Goal: Task Accomplishment & Management: Manage account settings

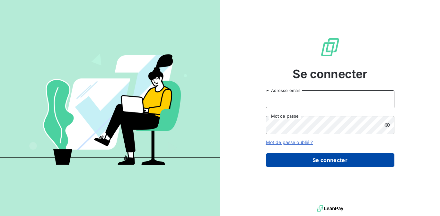
type input "[PERSON_NAME][EMAIL_ADDRESS][DOMAIN_NAME]"
click at [275, 160] on button "Se connecter" at bounding box center [330, 159] width 128 height 13
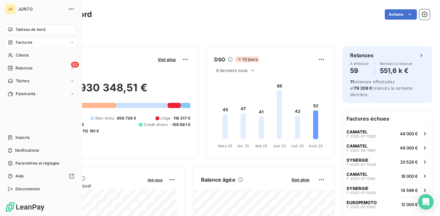
click at [28, 45] on div "Factures" at bounding box center [41, 42] width 72 height 10
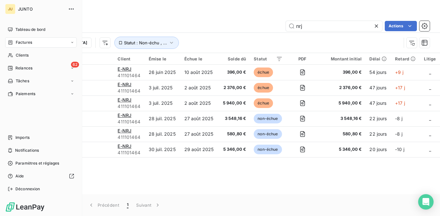
click at [14, 75] on nav "Tableau de bord Factures Clients 62 Relances Tâches Paiements" at bounding box center [41, 61] width 72 height 74
click at [14, 68] on div "Relances" at bounding box center [20, 68] width 25 height 6
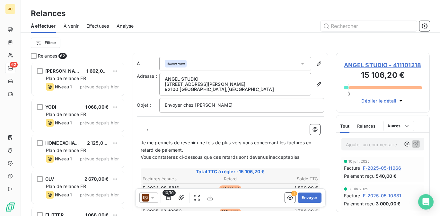
scroll to position [2075, 0]
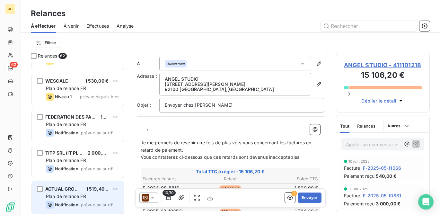
click at [88, 189] on span "1 519,40 €" at bounding box center [97, 188] width 23 height 5
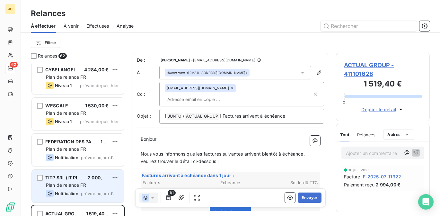
scroll to position [2050, 0]
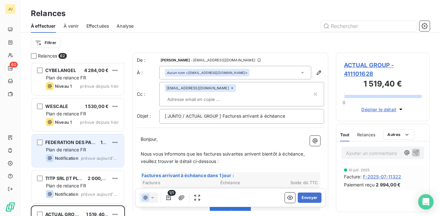
click at [88, 154] on div "Notification prévue aujourd’hui" at bounding box center [82, 158] width 73 height 8
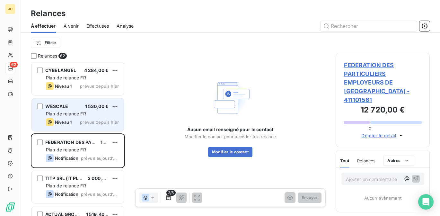
click at [76, 123] on div "Niveau 1 prévue depuis hier" at bounding box center [82, 122] width 73 height 8
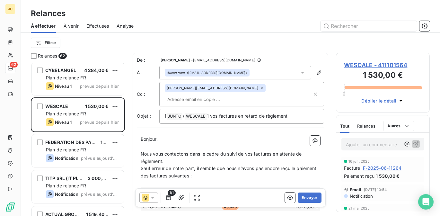
click at [239, 94] on input "text" at bounding box center [202, 99] width 74 height 10
paste input "[PERSON_NAME][EMAIL_ADDRESS][DOMAIN_NAME]"
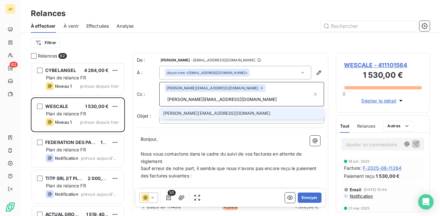
type input "[PERSON_NAME][EMAIL_ADDRESS][DOMAIN_NAME]"
click at [240, 107] on li "[PERSON_NAME][EMAIL_ADDRESS][DOMAIN_NAME]" at bounding box center [241, 112] width 165 height 11
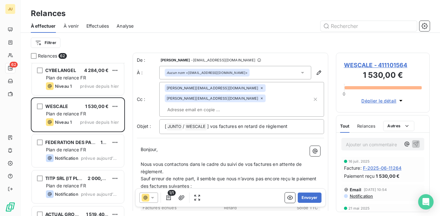
click at [260, 98] on div "[PERSON_NAME][EMAIL_ADDRESS][DOMAIN_NAME] [DOMAIN_NAME][EMAIL_ADDRESS][DOMAIN_N…" at bounding box center [238, 99] width 147 height 30
paste input "[EMAIL_ADDRESS][DOMAIN_NAME]"
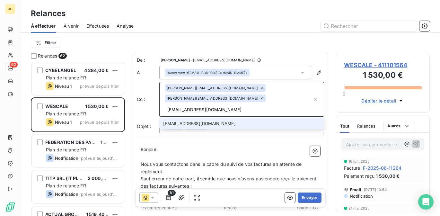
type input "[EMAIL_ADDRESS][DOMAIN_NAME]"
click at [235, 118] on li "[EMAIL_ADDRESS][DOMAIN_NAME]" at bounding box center [241, 123] width 165 height 11
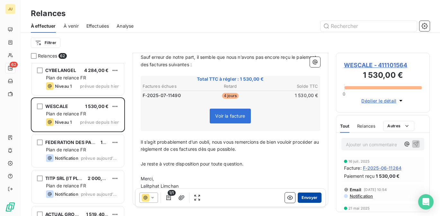
click at [302, 196] on button "Envoyer" at bounding box center [308, 197] width 23 height 10
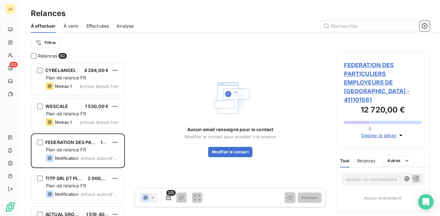
scroll to position [2039, 0]
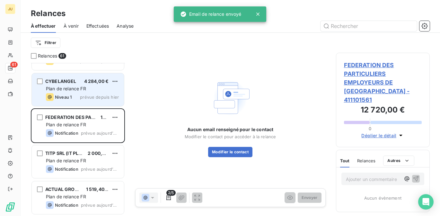
click at [95, 100] on div "Niveau 1 prévue depuis hier" at bounding box center [82, 97] width 73 height 8
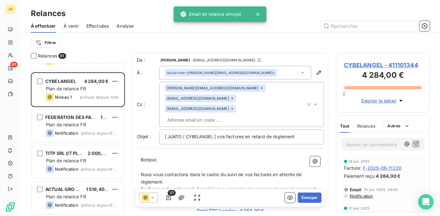
click at [371, 144] on p "Ajouter un commentaire ﻿" at bounding box center [373, 144] width 55 height 8
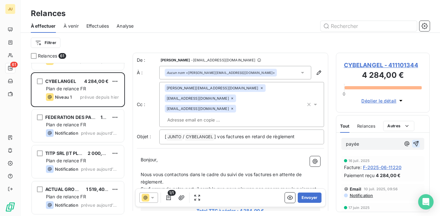
click at [412, 143] on icon "button" at bounding box center [415, 143] width 6 height 6
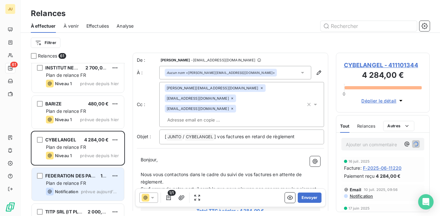
scroll to position [1973, 0]
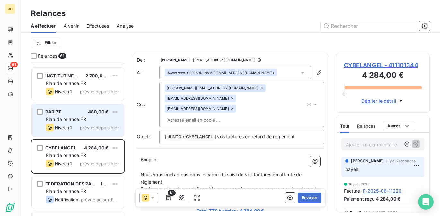
click at [92, 123] on div "BARIZE 480,00 € Plan de relance FR Niveau 1 prévue depuis [DATE]" at bounding box center [78, 120] width 92 height 33
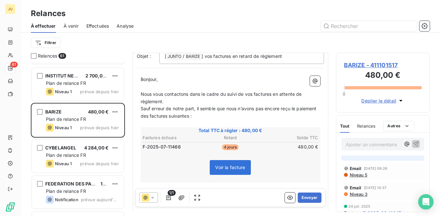
scroll to position [19, 0]
click at [356, 166] on span "Email" at bounding box center [355, 165] width 12 height 5
click at [358, 173] on span "Niveau 5" at bounding box center [358, 171] width 18 height 5
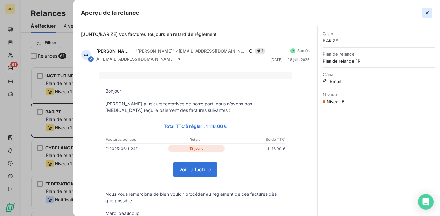
click at [426, 13] on icon "button" at bounding box center [426, 13] width 6 height 6
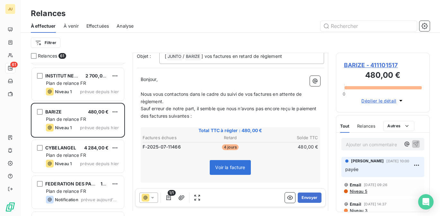
scroll to position [0, 0]
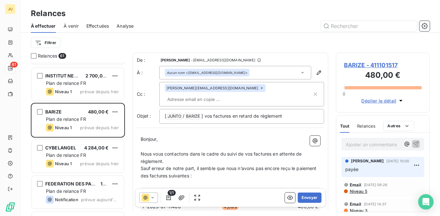
click at [239, 94] on input "text" at bounding box center [202, 99] width 74 height 10
paste input "[PERSON_NAME][EMAIL_ADDRESS][DOMAIN_NAME]"
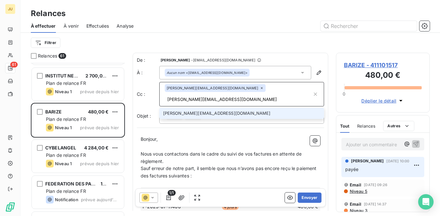
type input "[PERSON_NAME][EMAIL_ADDRESS][DOMAIN_NAME]"
click at [240, 107] on li "[PERSON_NAME][EMAIL_ADDRESS][DOMAIN_NAME]" at bounding box center [241, 112] width 165 height 11
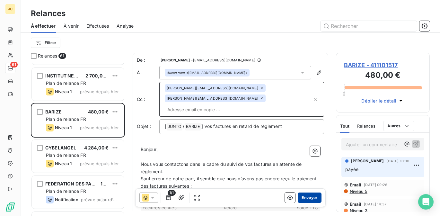
click at [304, 200] on button "Envoyer" at bounding box center [308, 197] width 23 height 10
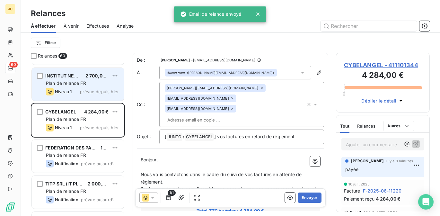
click at [96, 94] on span "prévue depuis hier" at bounding box center [99, 91] width 39 height 5
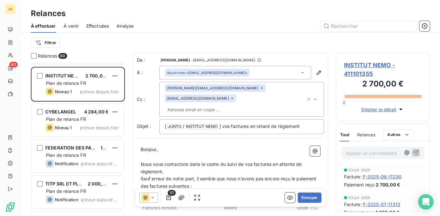
click at [213, 105] on input "text" at bounding box center [202, 110] width 74 height 10
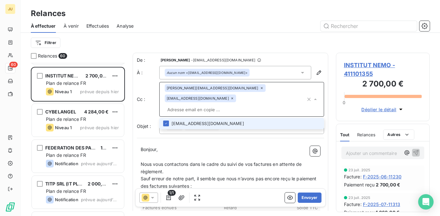
paste input "[PERSON_NAME][EMAIL_ADDRESS][DOMAIN_NAME]"
type input "[PERSON_NAME][EMAIL_ADDRESS][DOMAIN_NAME]"
click at [209, 118] on li "[PERSON_NAME][EMAIL_ADDRESS][DOMAIN_NAME]" at bounding box center [241, 123] width 165 height 11
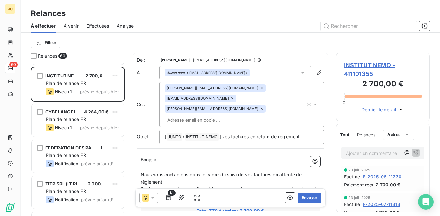
click at [239, 115] on input "text" at bounding box center [202, 120] width 74 height 10
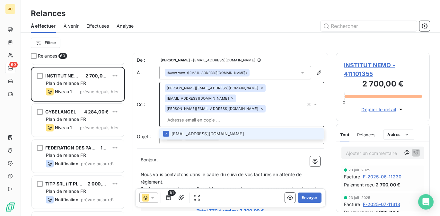
paste input "[PERSON_NAME][EMAIL_ADDRESS][DOMAIN_NAME]"
type input "[PERSON_NAME][EMAIL_ADDRESS][DOMAIN_NAME]"
click at [226, 128] on li "[PERSON_NAME][EMAIL_ADDRESS][DOMAIN_NAME]" at bounding box center [241, 133] width 165 height 11
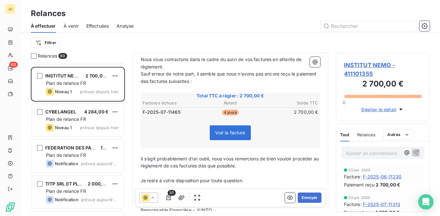
scroll to position [142, 0]
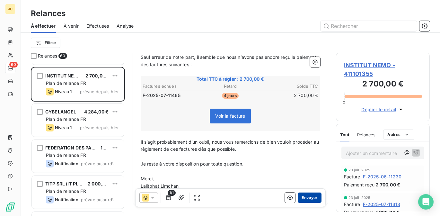
click at [306, 200] on button "Envoyer" at bounding box center [308, 197] width 23 height 10
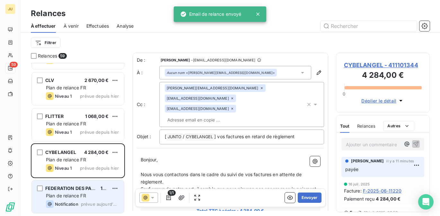
scroll to position [1893, 0]
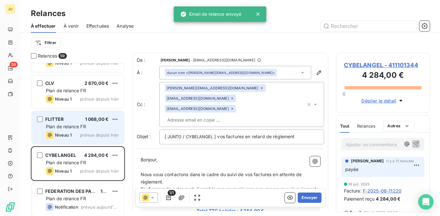
click at [81, 127] on span "Plan de relance FR" at bounding box center [66, 126] width 40 height 5
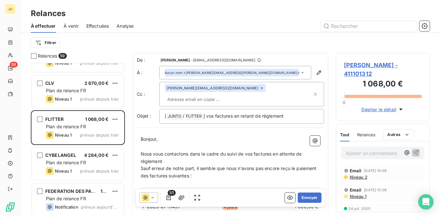
click at [232, 94] on input "text" at bounding box center [202, 99] width 74 height 10
paste input "[PERSON_NAME][EMAIL_ADDRESS][DOMAIN_NAME]"
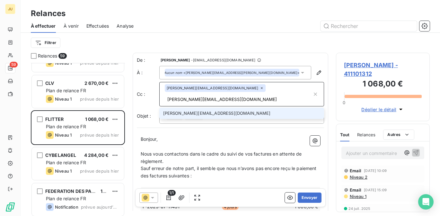
type input "[PERSON_NAME][EMAIL_ADDRESS][DOMAIN_NAME]"
click at [230, 107] on li "[PERSON_NAME][EMAIL_ADDRESS][DOMAIN_NAME]" at bounding box center [241, 112] width 165 height 11
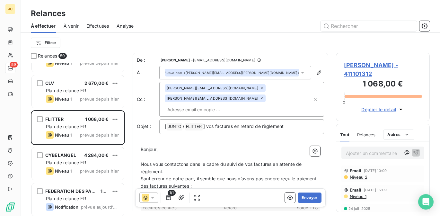
click at [201, 105] on input "text" at bounding box center [202, 110] width 74 height 10
paste input "[EMAIL_ADDRESS][DOMAIN_NAME]"
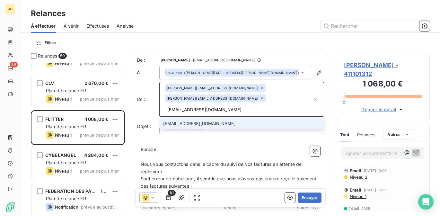
type input "[EMAIL_ADDRESS][DOMAIN_NAME]"
click at [194, 118] on li "[EMAIL_ADDRESS][DOMAIN_NAME]" at bounding box center [241, 123] width 165 height 11
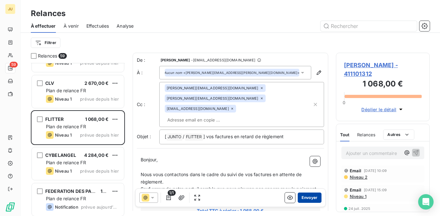
click at [302, 196] on button "Envoyer" at bounding box center [308, 197] width 23 height 10
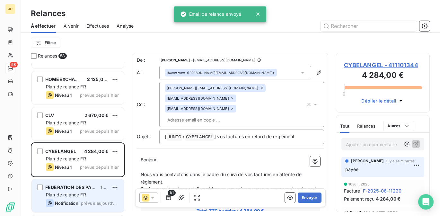
scroll to position [1860, 0]
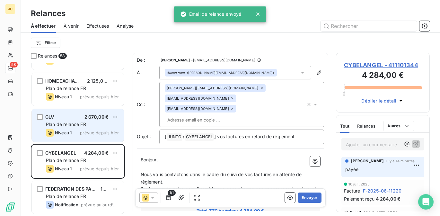
click at [80, 132] on div "Niveau 1 prévue depuis hier" at bounding box center [82, 133] width 73 height 8
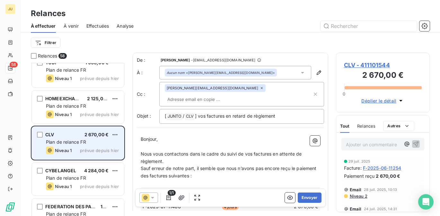
scroll to position [1842, 0]
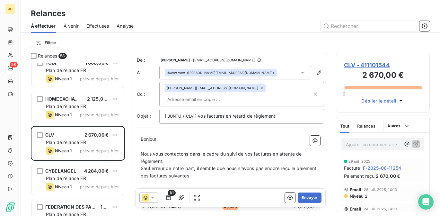
click at [239, 94] on input "text" at bounding box center [202, 99] width 74 height 10
paste input "[EMAIL_ADDRESS][DOMAIN_NAME]"
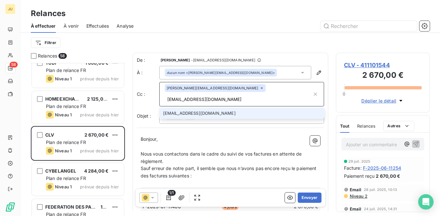
type input "[EMAIL_ADDRESS][DOMAIN_NAME]"
click at [229, 107] on li "[EMAIL_ADDRESS][DOMAIN_NAME]" at bounding box center [241, 112] width 165 height 11
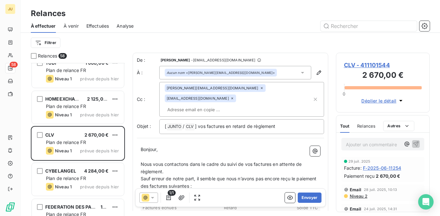
click at [233, 97] on icon at bounding box center [232, 98] width 2 height 2
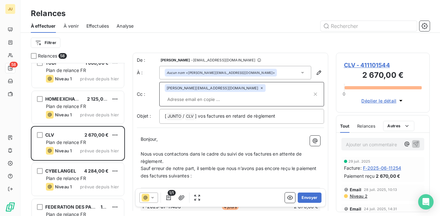
click at [242, 94] on input "text" at bounding box center [238, 99] width 147 height 10
paste input "[PERSON_NAME][EMAIL_ADDRESS][DOMAIN_NAME]"
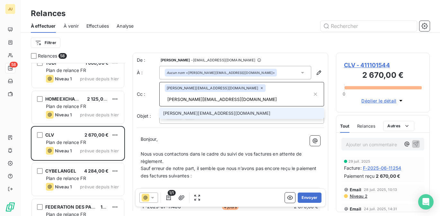
type input "[PERSON_NAME][EMAIL_ADDRESS][DOMAIN_NAME]"
click at [239, 107] on li "[PERSON_NAME][EMAIL_ADDRESS][DOMAIN_NAME]" at bounding box center [241, 112] width 165 height 11
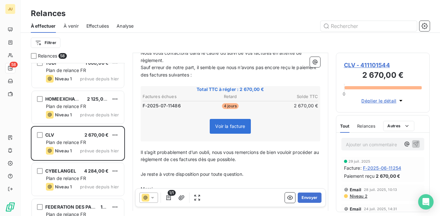
scroll to position [132, 0]
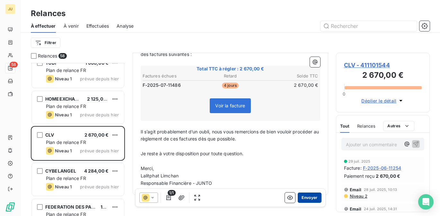
click at [309, 200] on button "Envoyer" at bounding box center [308, 197] width 23 height 10
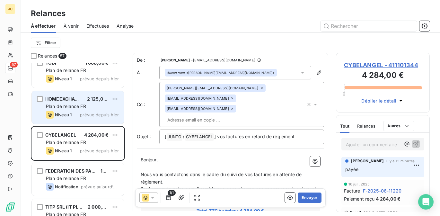
click at [98, 104] on div "Plan de relance FR" at bounding box center [82, 106] width 73 height 6
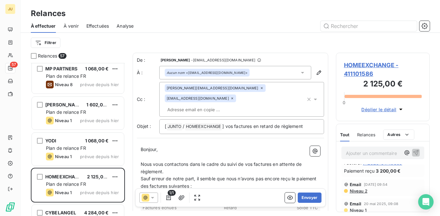
scroll to position [74, 0]
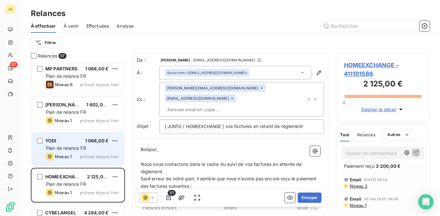
click at [111, 154] on span "prévue depuis hier" at bounding box center [99, 156] width 39 height 5
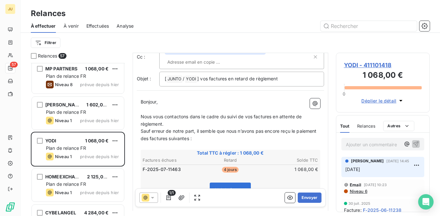
scroll to position [35, 0]
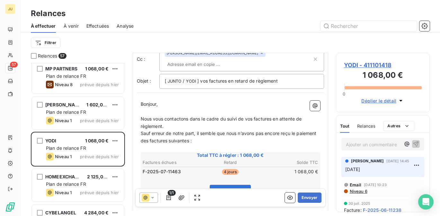
click at [157, 197] on div at bounding box center [148, 197] width 19 height 10
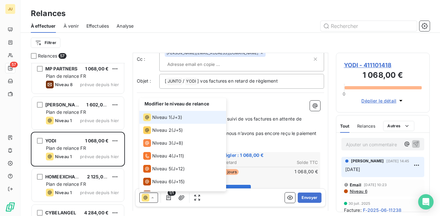
click at [181, 119] on span "J+3 )" at bounding box center [177, 117] width 10 height 6
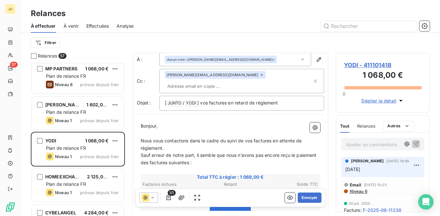
scroll to position [0, 0]
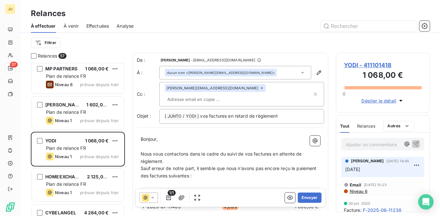
click at [239, 94] on input "text" at bounding box center [202, 99] width 74 height 10
paste input "[PERSON_NAME][EMAIL_ADDRESS][DOMAIN_NAME]"
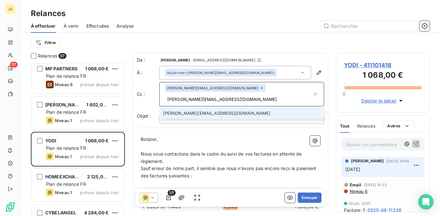
type input "[PERSON_NAME][EMAIL_ADDRESS][DOMAIN_NAME]"
click at [238, 109] on li "[PERSON_NAME][EMAIL_ADDRESS][DOMAIN_NAME]" at bounding box center [241, 112] width 165 height 11
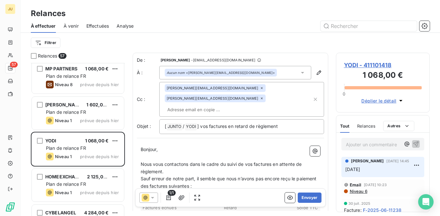
click at [236, 98] on div "[PERSON_NAME][EMAIL_ADDRESS][DOMAIN_NAME] [DOMAIN_NAME][EMAIL_ADDRESS][DOMAIN_N…" at bounding box center [238, 99] width 147 height 30
paste input "[PERSON_NAME][EMAIL_ADDRESS][DOMAIN_NAME]"
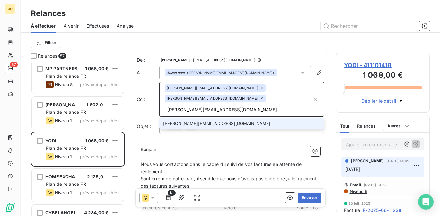
type input "[PERSON_NAME][EMAIL_ADDRESS][DOMAIN_NAME]"
click at [218, 118] on li "[PERSON_NAME][EMAIL_ADDRESS][DOMAIN_NAME]" at bounding box center [241, 123] width 165 height 11
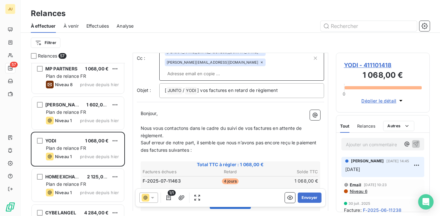
scroll to position [49, 0]
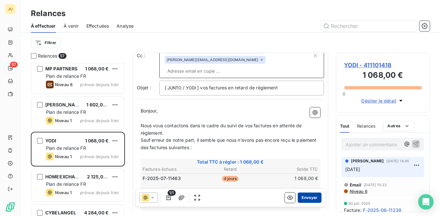
click at [305, 199] on button "Envoyer" at bounding box center [308, 197] width 23 height 10
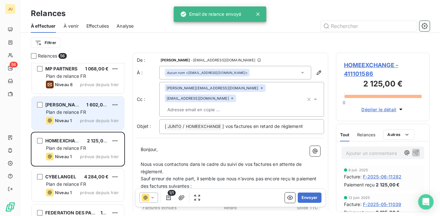
click at [75, 117] on div "Niveau 1 prévue depuis hier" at bounding box center [82, 120] width 73 height 8
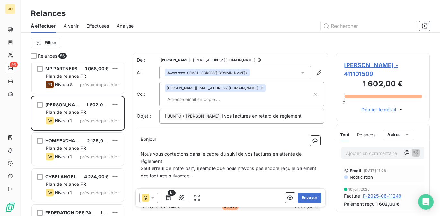
click at [233, 94] on input "text" at bounding box center [202, 99] width 74 height 10
paste input "[PERSON_NAME][EMAIL_ADDRESS][DOMAIN_NAME]"
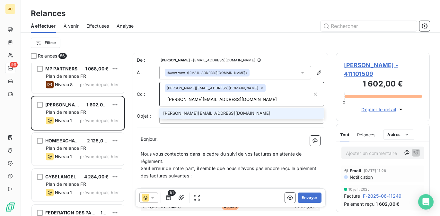
type input "[PERSON_NAME][EMAIL_ADDRESS][DOMAIN_NAME]"
click at [224, 107] on li "[PERSON_NAME][EMAIL_ADDRESS][DOMAIN_NAME]" at bounding box center [241, 112] width 165 height 11
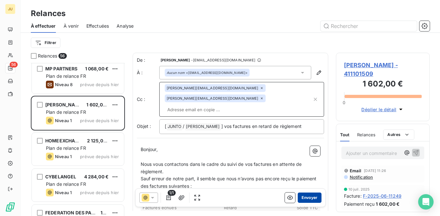
click at [305, 197] on button "Envoyer" at bounding box center [308, 197] width 23 height 10
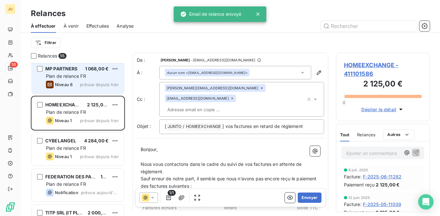
click at [88, 90] on div "MP PARTNERS 1 068,00 € Plan de relance FR Niveau 8 prévue depuis [DATE]" at bounding box center [78, 77] width 92 height 33
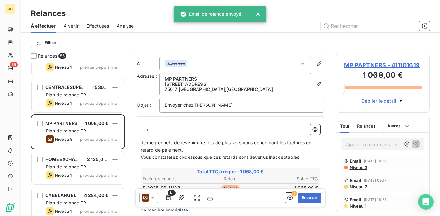
scroll to position [59, 0]
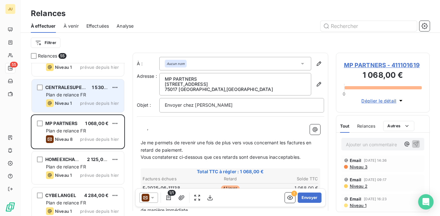
click at [93, 100] on div "Niveau 1 prévue depuis hier" at bounding box center [82, 103] width 73 height 8
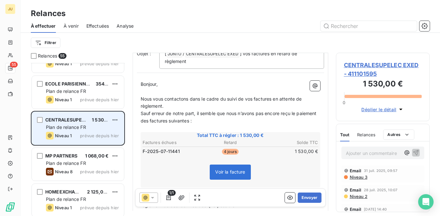
scroll to position [1662, 0]
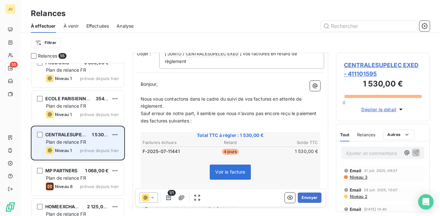
click at [79, 107] on span "Plan de relance FR" at bounding box center [66, 105] width 40 height 5
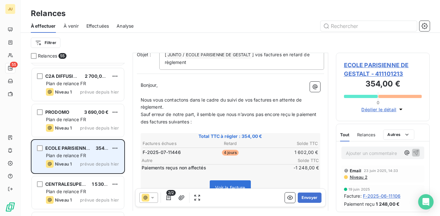
scroll to position [1607, 0]
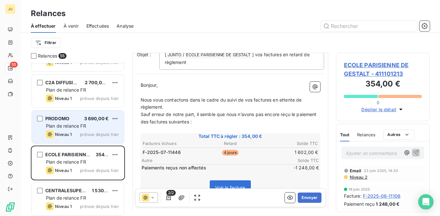
click at [101, 121] on span "3 690,00 €" at bounding box center [96, 117] width 25 height 5
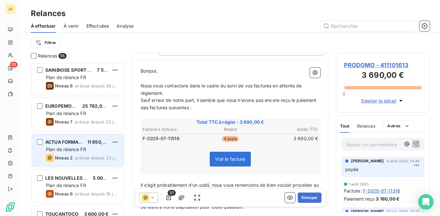
scroll to position [433, 0]
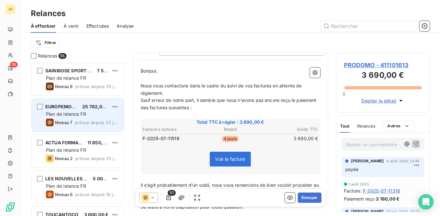
click at [90, 117] on div "EUROPEMOTO 25 782,00 € Plan de relance FR Niveau 7 prévue depuis 23 jours" at bounding box center [78, 114] width 92 height 33
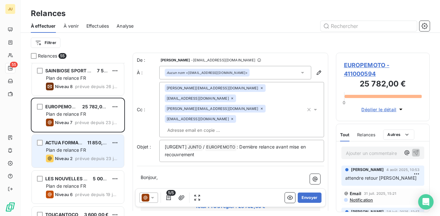
click at [68, 152] on span "Plan de relance FR" at bounding box center [66, 149] width 40 height 5
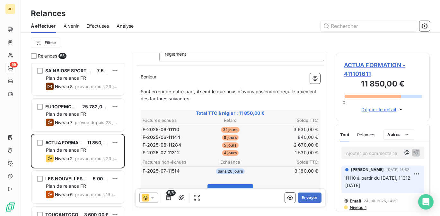
scroll to position [85, 0]
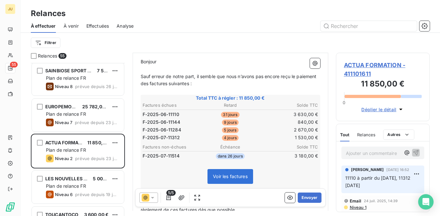
click at [167, 195] on span "5/5" at bounding box center [170, 193] width 9 height 6
click at [168, 200] on icon "button" at bounding box center [168, 197] width 6 height 6
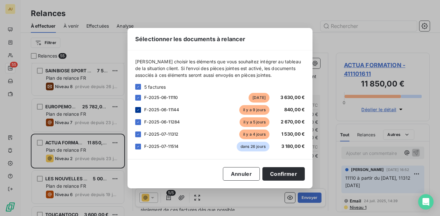
click at [140, 110] on div at bounding box center [138, 110] width 6 height 6
click at [139, 122] on icon at bounding box center [138, 122] width 4 height 4
click at [140, 136] on div at bounding box center [138, 134] width 6 height 6
click at [140, 146] on icon at bounding box center [138, 146] width 4 height 4
click at [279, 170] on button "Confirmer" at bounding box center [283, 173] width 42 height 13
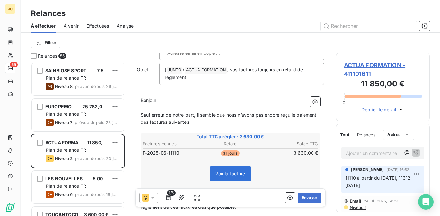
scroll to position [0, 0]
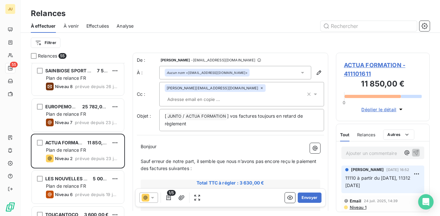
click at [151, 196] on icon at bounding box center [152, 197] width 6 height 6
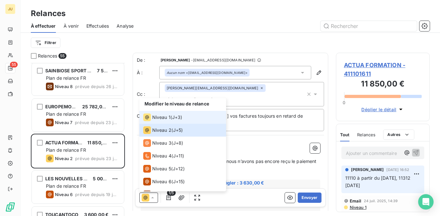
click at [176, 120] on span "J+3 )" at bounding box center [177, 117] width 10 height 6
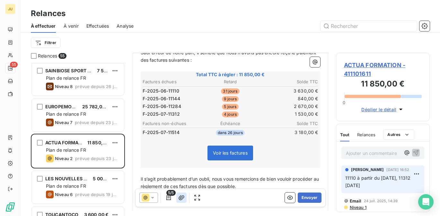
scroll to position [124, 0]
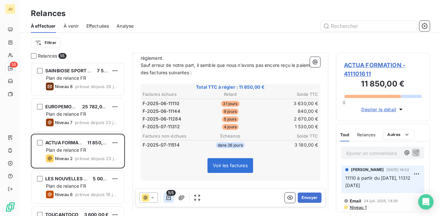
click at [168, 198] on icon "button" at bounding box center [168, 197] width 6 height 6
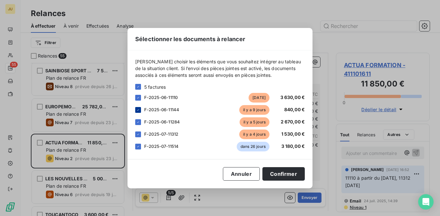
click at [139, 109] on icon at bounding box center [138, 110] width 4 height 4
click at [139, 122] on icon at bounding box center [138, 122] width 4 height 4
click at [139, 135] on icon at bounding box center [138, 134] width 4 height 4
click at [139, 146] on icon at bounding box center [138, 145] width 2 height 1
click at [285, 171] on button "Confirmer" at bounding box center [283, 173] width 42 height 13
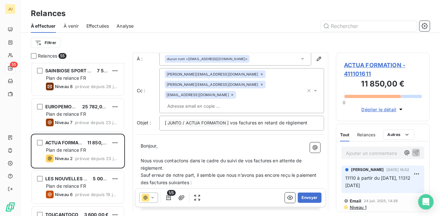
scroll to position [0, 0]
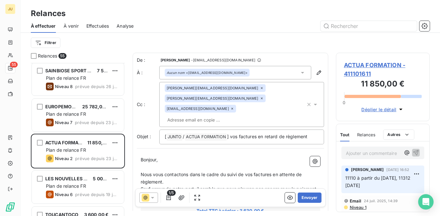
click at [239, 115] on input "text" at bounding box center [202, 120] width 74 height 10
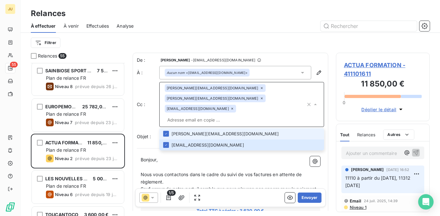
paste input "[PERSON_NAME][EMAIL_ADDRESS][DOMAIN_NAME]"
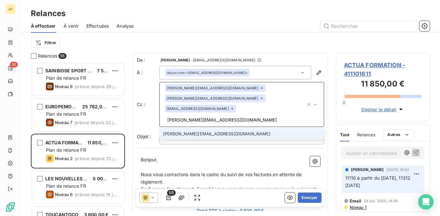
type input "[PERSON_NAME][EMAIL_ADDRESS][DOMAIN_NAME]"
click at [226, 128] on li "[PERSON_NAME][EMAIL_ADDRESS][DOMAIN_NAME]" at bounding box center [241, 133] width 165 height 11
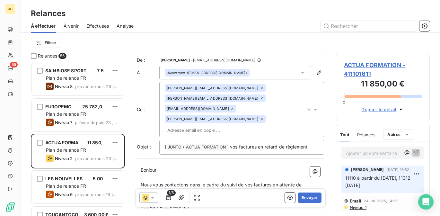
click at [224, 166] on p "Bonjour," at bounding box center [230, 169] width 179 height 7
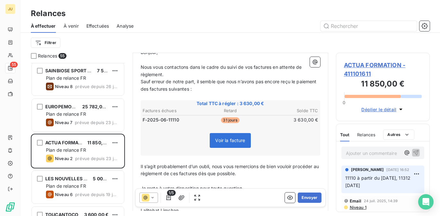
scroll to position [142, 0]
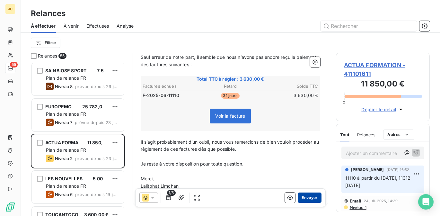
click at [300, 196] on button "Envoyer" at bounding box center [308, 197] width 23 height 10
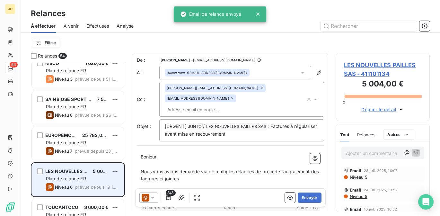
scroll to position [404, 0]
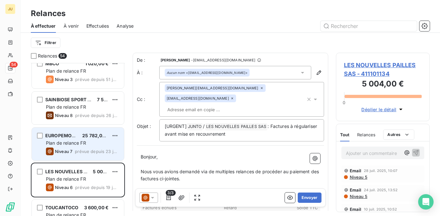
click at [84, 142] on span "Plan de relance FR" at bounding box center [66, 142] width 40 height 5
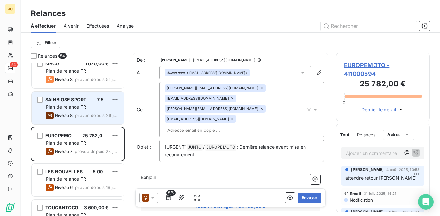
click at [79, 119] on div "SAINBIOSE SPORT NUTRITION ET BIEN ETRE 7 524,00 € Plan de relance FR Niveau 8 p…" at bounding box center [78, 107] width 92 height 33
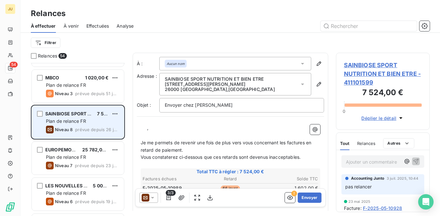
scroll to position [389, 0]
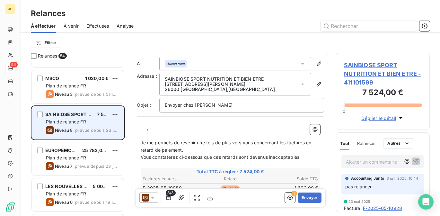
click at [88, 94] on span "prévue depuis 51 jours" at bounding box center [97, 93] width 44 height 5
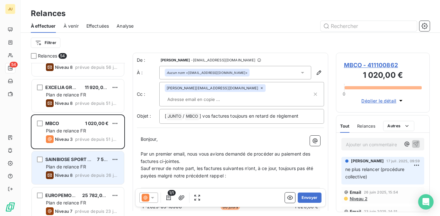
scroll to position [324, 0]
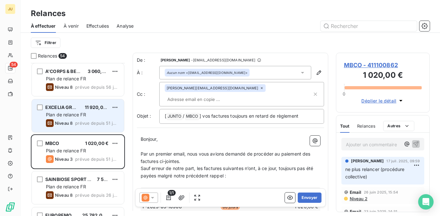
click at [84, 114] on span "Plan de relance FR" at bounding box center [66, 114] width 40 height 5
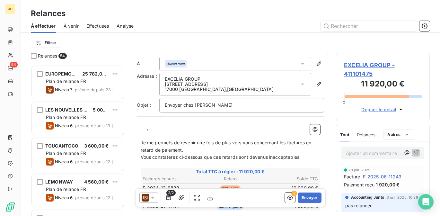
scroll to position [466, 0]
click at [84, 114] on div "Plan de relance FR" at bounding box center [82, 117] width 73 height 6
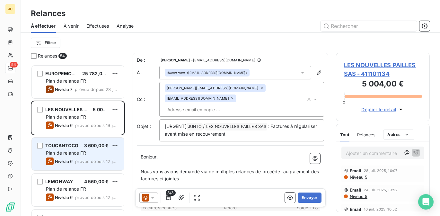
click at [72, 155] on span "Plan de relance FR" at bounding box center [66, 152] width 40 height 5
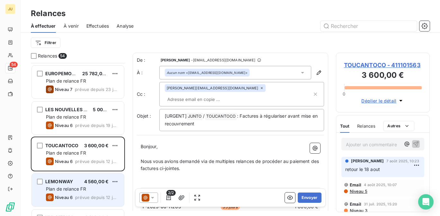
click at [82, 188] on span "Plan de relance FR" at bounding box center [66, 188] width 40 height 5
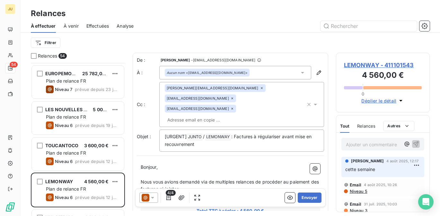
click at [354, 144] on p "Ajouter un commentaire ﻿" at bounding box center [373, 144] width 55 height 8
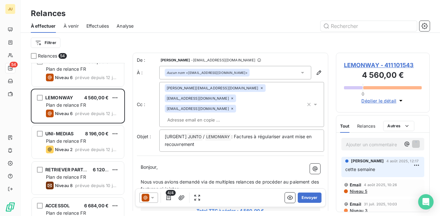
scroll to position [555, 0]
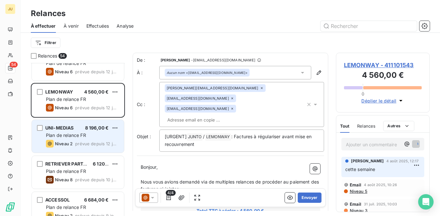
click at [75, 142] on div "Niveau 2 prévue depuis 12 jours" at bounding box center [82, 144] width 73 height 8
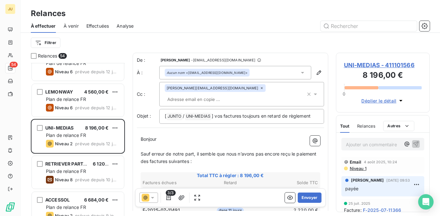
click at [239, 94] on input "text" at bounding box center [202, 99] width 74 height 10
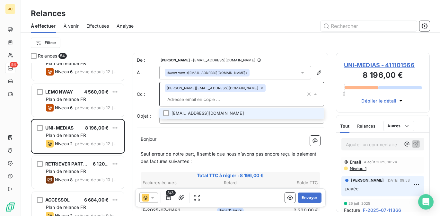
paste input "[EMAIL_ADDRESS][DOMAIN_NAME]"
type input "[EMAIL_ADDRESS][DOMAIN_NAME]"
click at [234, 107] on li "[EMAIL_ADDRESS][DOMAIN_NAME]" at bounding box center [241, 112] width 165 height 11
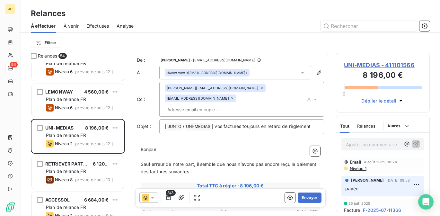
click at [227, 131] on div "De : [PERSON_NAME] - [EMAIL_ADDRESS][DOMAIN_NAME] À : Aucun nom <[EMAIL_ADDRESS…" at bounding box center [229, 191] width 195 height 277
click at [305, 200] on button "Envoyer" at bounding box center [308, 197] width 23 height 10
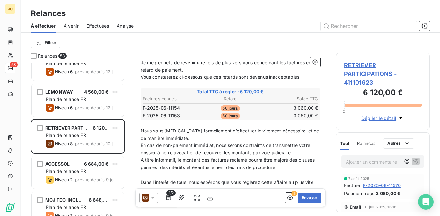
scroll to position [82, 0]
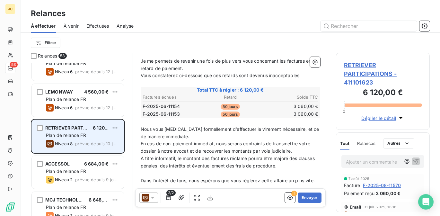
click at [108, 139] on div "RETRIEVER PARTICIPATIONS 6 120,00 € Plan de relance FR Niveau 8 prévue depuis 1…" at bounding box center [78, 136] width 92 height 33
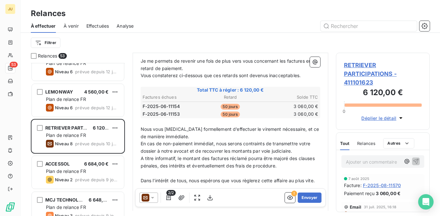
click at [153, 196] on icon at bounding box center [152, 197] width 6 height 6
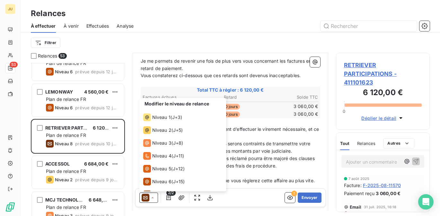
scroll to position [22, 0]
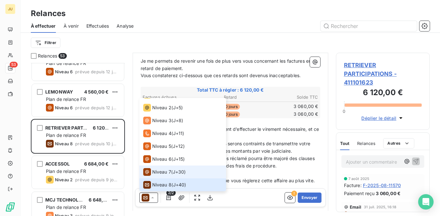
click at [161, 172] on span "Niveau 7" at bounding box center [161, 171] width 19 height 6
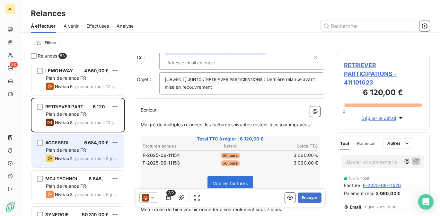
scroll to position [577, 0]
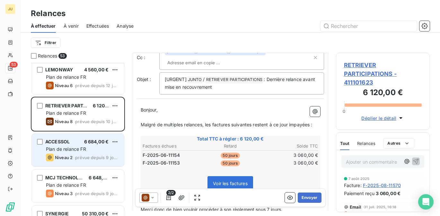
click at [104, 158] on span "prévue depuis 9 jours" at bounding box center [97, 157] width 44 height 5
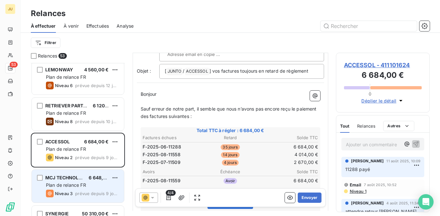
click at [89, 180] on div "6 648,00 €" at bounding box center [99, 177] width 20 height 6
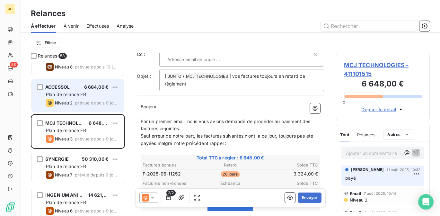
scroll to position [634, 0]
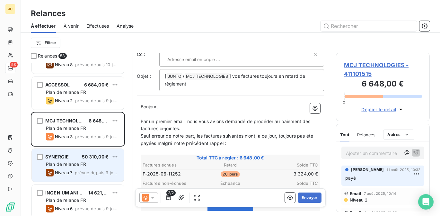
click at [87, 159] on span "50 310,00 €" at bounding box center [95, 156] width 27 height 5
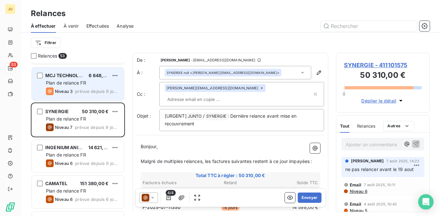
scroll to position [682, 0]
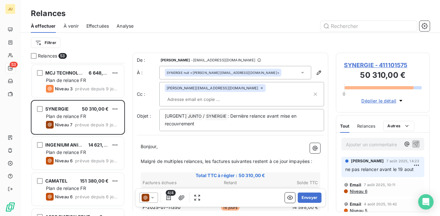
click at [370, 147] on p "Ajouter un commentaire ﻿" at bounding box center [373, 144] width 55 height 8
click at [413, 144] on icon "button" at bounding box center [415, 143] width 5 height 5
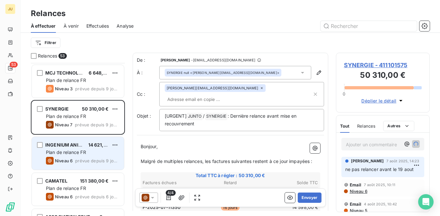
click at [86, 152] on span "Plan de relance FR" at bounding box center [66, 151] width 40 height 5
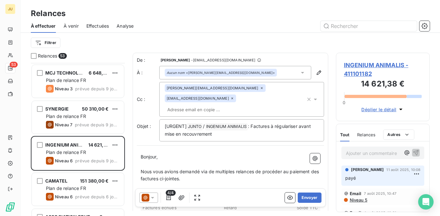
click at [362, 156] on p "Ajouter un commentaire ﻿" at bounding box center [373, 153] width 55 height 8
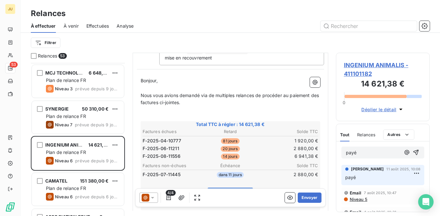
scroll to position [80, 0]
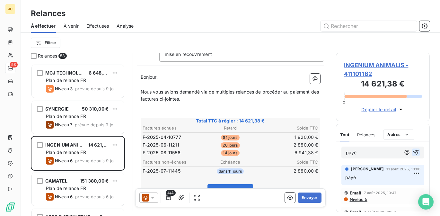
click at [413, 154] on icon "button" at bounding box center [415, 151] width 5 height 5
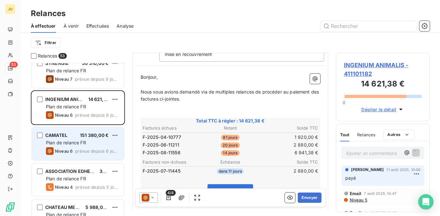
scroll to position [728, 0]
click at [74, 144] on span "Plan de relance FR" at bounding box center [66, 141] width 40 height 5
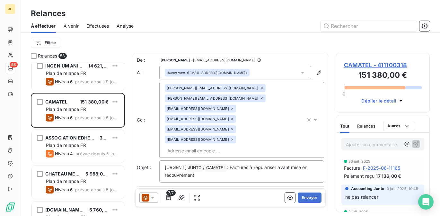
scroll to position [762, 0]
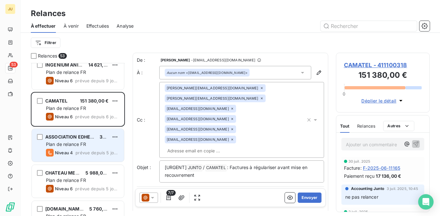
click at [78, 147] on div "ASSOCIATION EDHEC BUSINESS SCHOOL, ASSOCIATION LOI 1901 30 768,40 € Plan de rel…" at bounding box center [78, 145] width 92 height 33
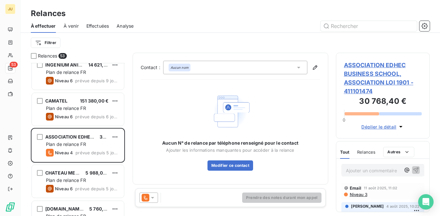
click at [147, 201] on icon at bounding box center [145, 197] width 8 height 8
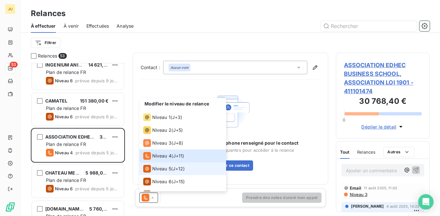
click at [160, 171] on span "Niveau 5" at bounding box center [161, 168] width 19 height 6
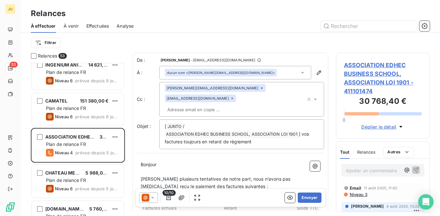
click at [190, 105] on input "text" at bounding box center [202, 110] width 74 height 10
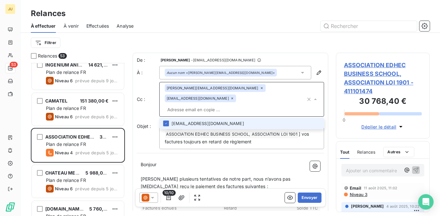
paste input "[PERSON_NAME][EMAIL_ADDRESS][DOMAIN_NAME]"
type input "[PERSON_NAME][EMAIL_ADDRESS][DOMAIN_NAME]"
click at [190, 118] on li "[PERSON_NAME][EMAIL_ADDRESS][DOMAIN_NAME]" at bounding box center [241, 123] width 165 height 11
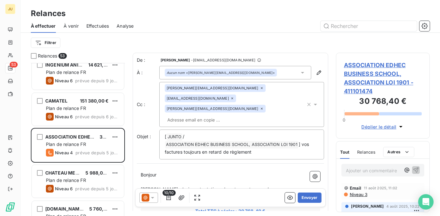
click at [239, 115] on input "text" at bounding box center [202, 120] width 74 height 10
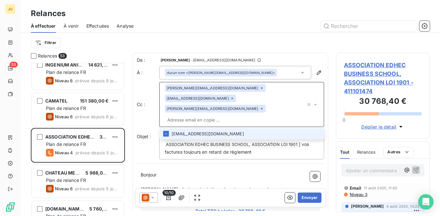
paste input "[PERSON_NAME][EMAIL_ADDRESS][DOMAIN_NAME]"
type input "[PERSON_NAME][EMAIL_ADDRESS][DOMAIN_NAME]"
click at [233, 128] on li "[PERSON_NAME][EMAIL_ADDRESS][DOMAIN_NAME]" at bounding box center [241, 133] width 165 height 11
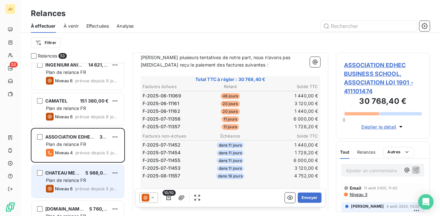
click at [98, 182] on div "Plan de relance FR" at bounding box center [82, 180] width 73 height 6
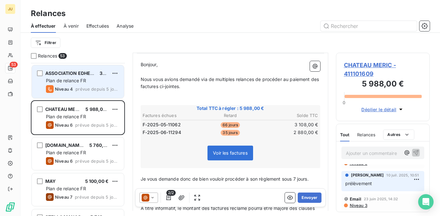
scroll to position [840, 0]
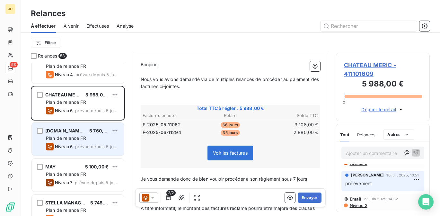
click at [81, 144] on span "prévue depuis 5 jours" at bounding box center [97, 146] width 44 height 5
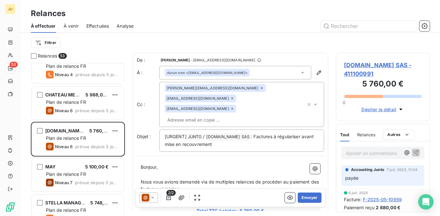
click at [362, 156] on p "Ajouter un commentaire ﻿" at bounding box center [373, 153] width 55 height 8
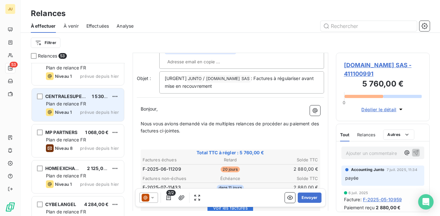
scroll to position [1628, 0]
click at [83, 111] on span "prévue depuis hier" at bounding box center [99, 112] width 39 height 5
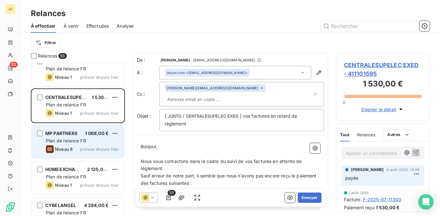
click at [91, 144] on div "MP PARTNERS 1 068,00 € Plan de relance FR Niveau 8 prévue depuis [DATE]" at bounding box center [78, 141] width 92 height 33
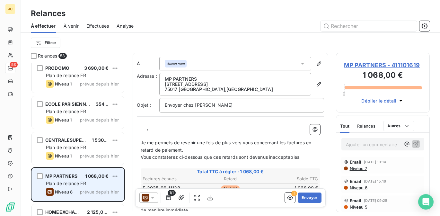
scroll to position [1581, 0]
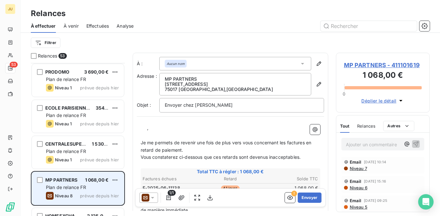
click at [81, 125] on span "prévue depuis hier" at bounding box center [99, 123] width 39 height 5
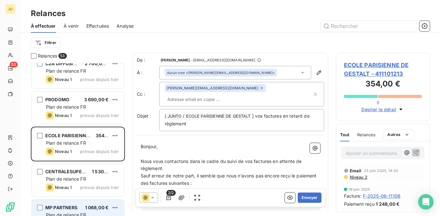
scroll to position [1548, 0]
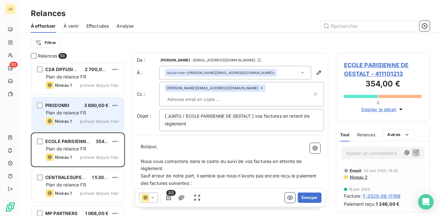
click at [81, 119] on span "prévue depuis hier" at bounding box center [99, 120] width 39 height 5
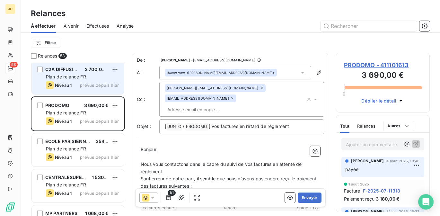
click at [80, 85] on div "Niveau 1 prévue depuis hier" at bounding box center [82, 85] width 73 height 8
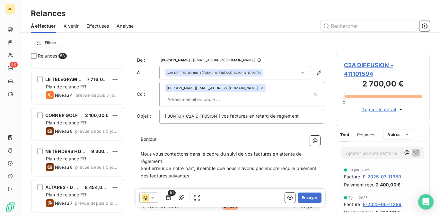
scroll to position [1178, 0]
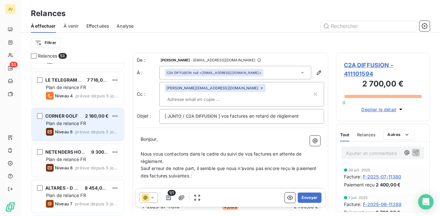
click at [89, 129] on span "prévue depuis 5 jours" at bounding box center [97, 131] width 44 height 5
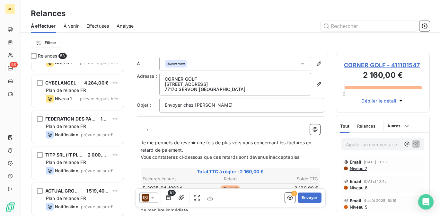
scroll to position [1752, 0]
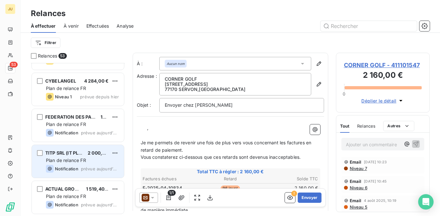
click at [79, 158] on span "Plan de relance FR" at bounding box center [66, 159] width 40 height 5
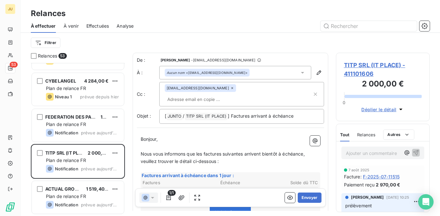
click at [370, 151] on p "Ajouter un commentaire ﻿" at bounding box center [373, 153] width 55 height 8
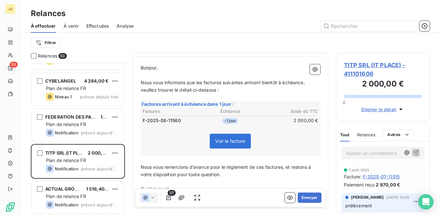
scroll to position [85, 0]
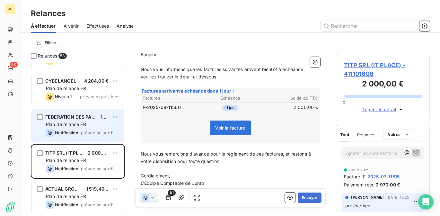
click at [75, 134] on span "Notification" at bounding box center [66, 132] width 23 height 5
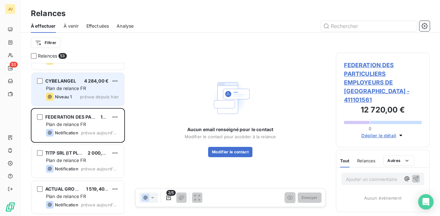
click at [70, 93] on div "Niveau 1" at bounding box center [59, 97] width 26 height 8
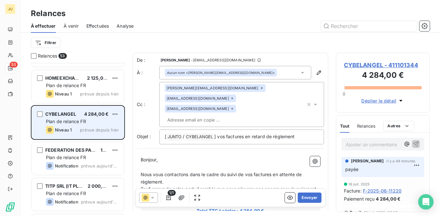
scroll to position [1698, 0]
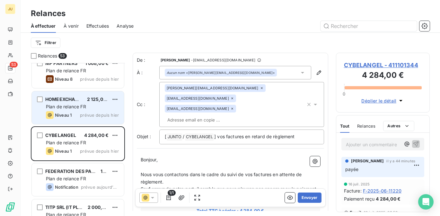
click at [79, 109] on span "Plan de relance FR" at bounding box center [66, 106] width 40 height 5
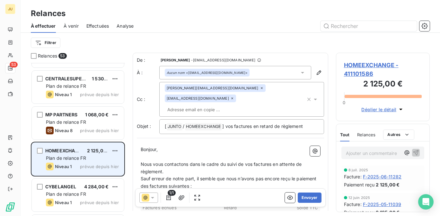
scroll to position [1646, 0]
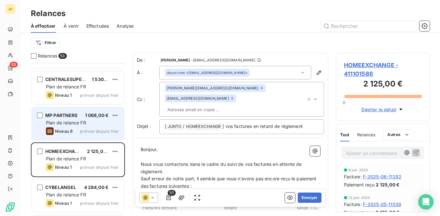
click at [81, 122] on span "Plan de relance FR" at bounding box center [66, 122] width 40 height 5
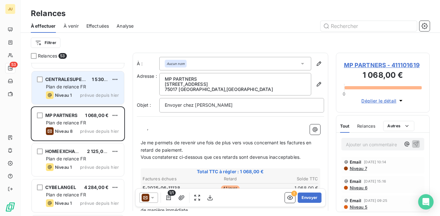
click at [81, 98] on div "Niveau 1 prévue depuis hier" at bounding box center [82, 95] width 73 height 8
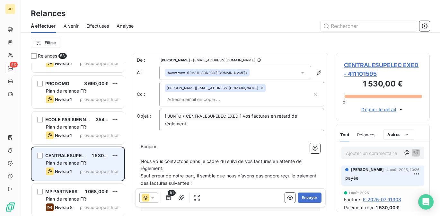
scroll to position [1568, 0]
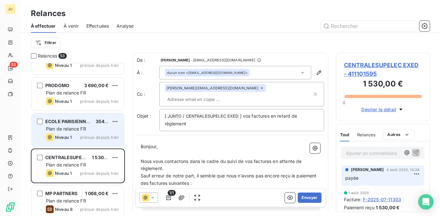
click at [87, 125] on div "ECOLE PARISIENNE DE GESTALT 354,00 € Plan de relance FR Niveau 1 prévue depuis …" at bounding box center [78, 129] width 92 height 33
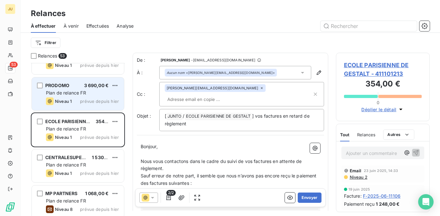
click at [86, 101] on span "prévue depuis hier" at bounding box center [99, 100] width 39 height 5
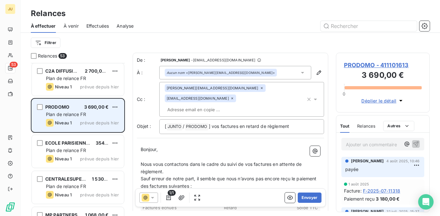
scroll to position [1540, 0]
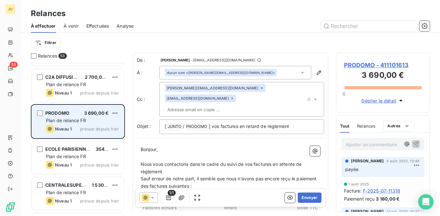
click at [86, 101] on div "C2A DIFFUSION 2 700,00 € Plan de relance FR Niveau 1 prévue depuis [DATE]" at bounding box center [78, 85] width 92 height 33
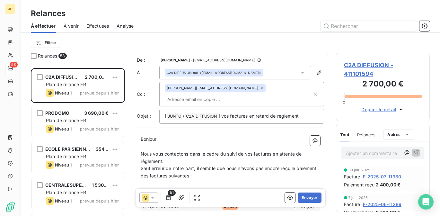
click at [239, 94] on input "text" at bounding box center [202, 99] width 74 height 10
paste input "[PERSON_NAME][EMAIL_ADDRESS][DOMAIN_NAME]"
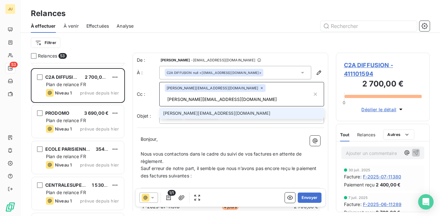
type input "[PERSON_NAME][EMAIL_ADDRESS][DOMAIN_NAME]"
click at [242, 107] on li "[PERSON_NAME][EMAIL_ADDRESS][DOMAIN_NAME]" at bounding box center [241, 112] width 165 height 11
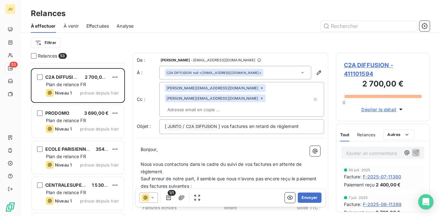
click at [282, 146] on p "Bonjour," at bounding box center [230, 149] width 179 height 7
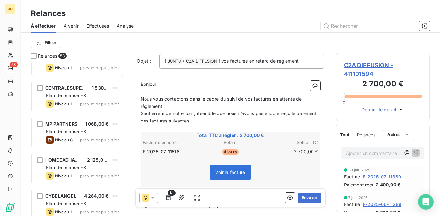
scroll to position [67, 0]
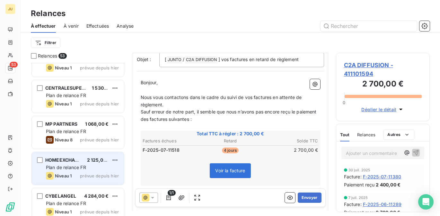
click at [81, 172] on div "Niveau 1 prévue depuis hier" at bounding box center [82, 176] width 73 height 8
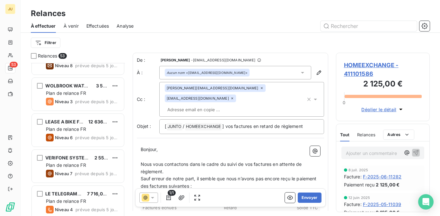
scroll to position [1069, 0]
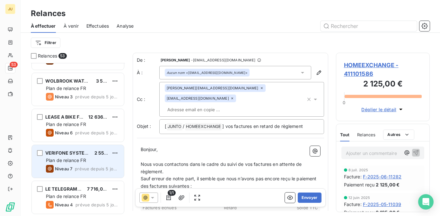
click at [90, 166] on span "prévue depuis 5 jours" at bounding box center [97, 168] width 44 height 5
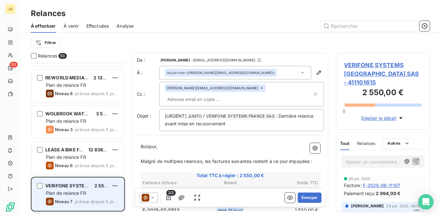
scroll to position [1036, 0]
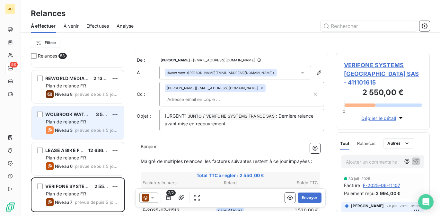
click at [86, 130] on span "prévue depuis 5 jours" at bounding box center [97, 129] width 44 height 5
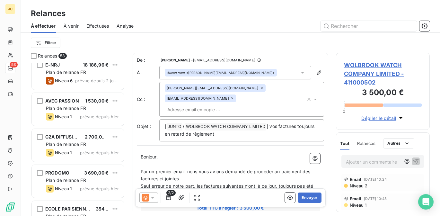
scroll to position [1481, 0]
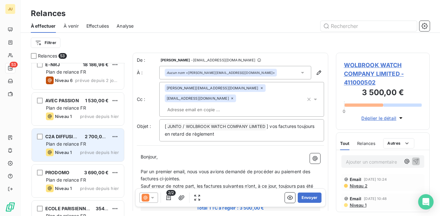
click at [76, 145] on span "Plan de relance FR" at bounding box center [66, 143] width 40 height 5
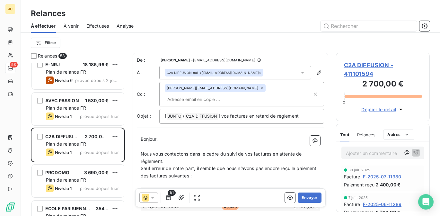
click at [235, 94] on input "text" at bounding box center [202, 99] width 74 height 10
paste input "[PERSON_NAME][EMAIL_ADDRESS][DOMAIN_NAME]"
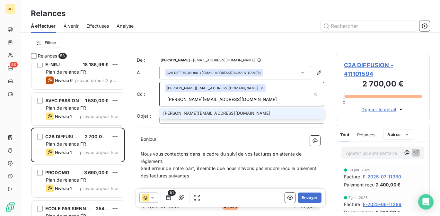
type input "[PERSON_NAME][EMAIL_ADDRESS][DOMAIN_NAME]"
click at [226, 107] on li "[PERSON_NAME][EMAIL_ADDRESS][DOMAIN_NAME]" at bounding box center [241, 112] width 165 height 11
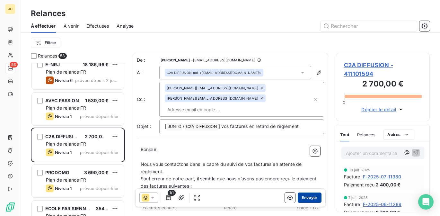
click at [298, 199] on button "Envoyer" at bounding box center [308, 197] width 23 height 10
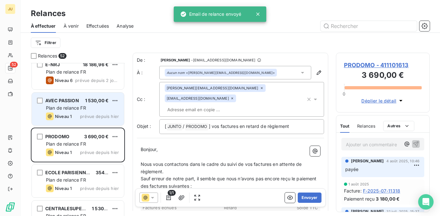
click at [100, 116] on span "prévue depuis hier" at bounding box center [99, 116] width 39 height 5
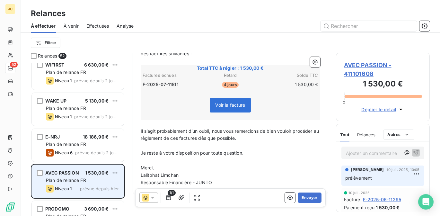
scroll to position [1407, 0]
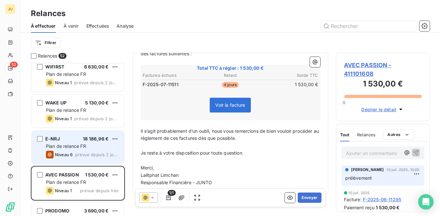
click at [77, 141] on div "E-NRJ 18 186,96 €" at bounding box center [82, 139] width 73 height 6
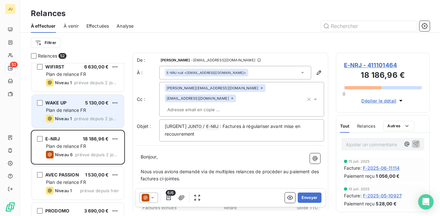
click at [83, 122] on div "Niveau 1 prévue depuis 2 jours" at bounding box center [82, 119] width 73 height 8
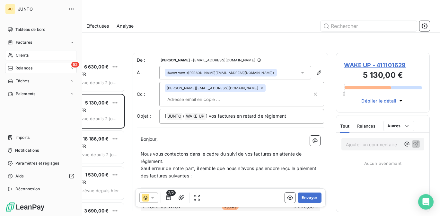
click at [16, 55] on span "Clients" at bounding box center [22, 55] width 13 height 6
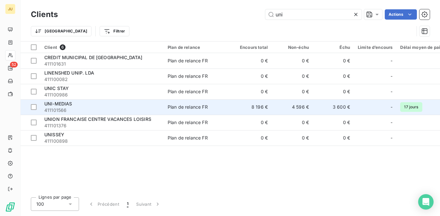
type input "uni"
click at [160, 109] on td "UNI-MEDIAS 411101566" at bounding box center [101, 106] width 123 height 15
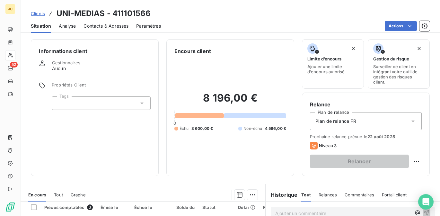
click at [99, 28] on span "Contacts & Adresses" at bounding box center [105, 26] width 45 height 6
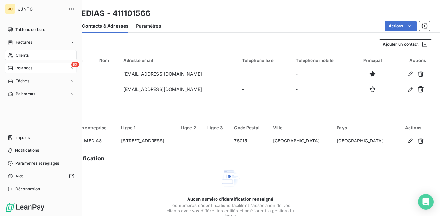
click at [22, 72] on div "52 Relances" at bounding box center [41, 68] width 72 height 10
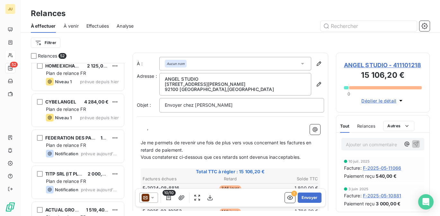
scroll to position [1690, 0]
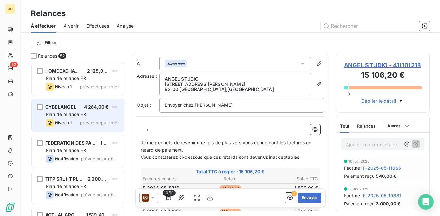
click at [95, 117] on div "CYBELANGEL 4 284,00 € Plan de relance FR Niveau 1 prévue depuis [DATE]" at bounding box center [78, 115] width 92 height 33
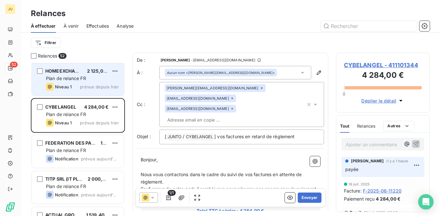
click at [86, 85] on span "prévue depuis hier" at bounding box center [99, 86] width 39 height 5
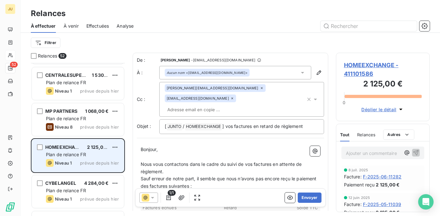
scroll to position [1606, 0]
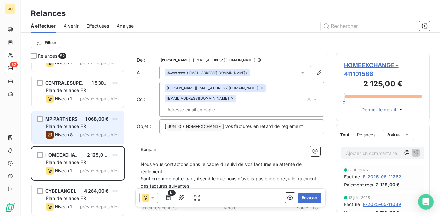
click at [85, 134] on span "prévue depuis hier" at bounding box center [99, 134] width 39 height 5
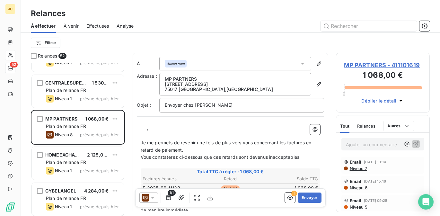
click at [154, 196] on icon at bounding box center [152, 197] width 6 height 6
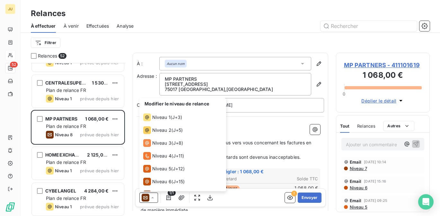
scroll to position [22, 0]
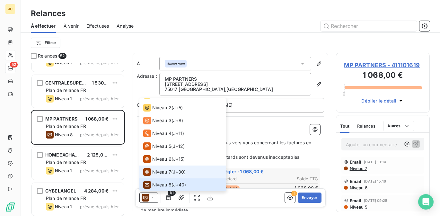
click at [162, 174] on span "Niveau 7" at bounding box center [161, 171] width 19 height 6
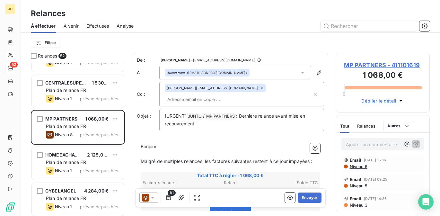
scroll to position [0, 0]
click at [235, 94] on input "text" at bounding box center [202, 99] width 74 height 10
paste input "[PERSON_NAME][EMAIL_ADDRESS][DOMAIN_NAME]"
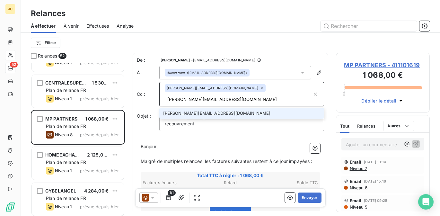
type input "[PERSON_NAME][EMAIL_ADDRESS][DOMAIN_NAME]"
click at [227, 107] on li "[PERSON_NAME][EMAIL_ADDRESS][DOMAIN_NAME]" at bounding box center [241, 112] width 165 height 11
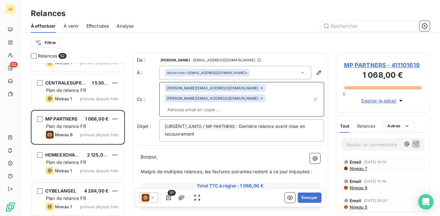
scroll to position [59, 0]
click at [304, 199] on button "Envoyer" at bounding box center [308, 197] width 23 height 10
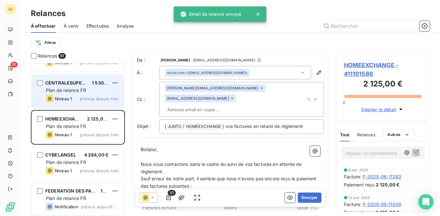
click at [91, 97] on span "prévue depuis hier" at bounding box center [99, 98] width 39 height 5
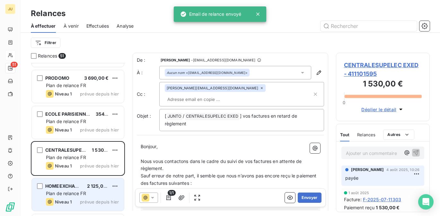
scroll to position [1536, 0]
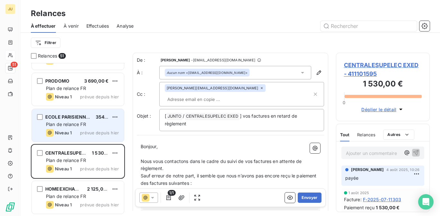
click at [94, 126] on div "Plan de relance FR" at bounding box center [82, 124] width 73 height 6
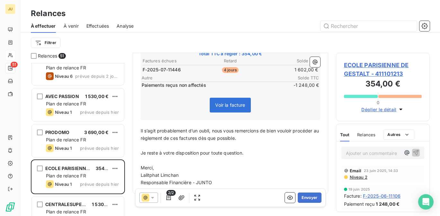
scroll to position [1475, 0]
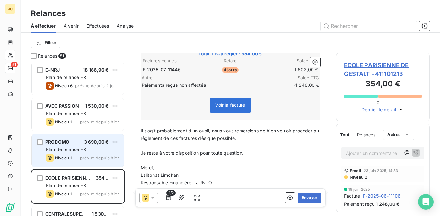
click at [76, 151] on span "Plan de relance FR" at bounding box center [66, 148] width 40 height 5
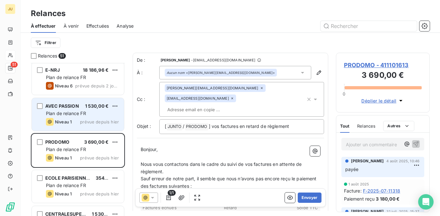
click at [73, 117] on div "AVEC PASSION 1 530,00 € Plan de relance FR Niveau 1 prévue depuis [DATE]" at bounding box center [78, 114] width 92 height 33
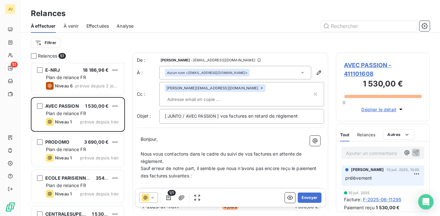
click at [233, 94] on input "text" at bounding box center [202, 99] width 74 height 10
paste input "[PERSON_NAME][EMAIL_ADDRESS][DOMAIN_NAME]"
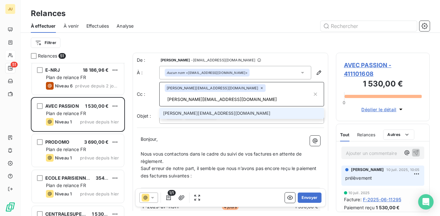
type input "[PERSON_NAME][EMAIL_ADDRESS][DOMAIN_NAME]"
click at [220, 107] on li "[PERSON_NAME][EMAIL_ADDRESS][DOMAIN_NAME]" at bounding box center [241, 112] width 165 height 11
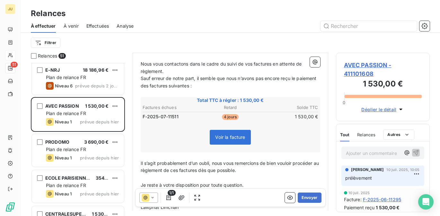
scroll to position [132, 0]
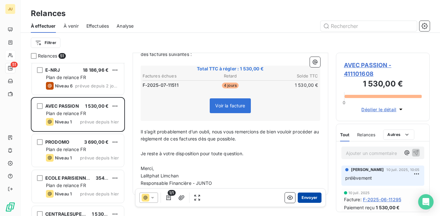
click at [308, 199] on button "Envoyer" at bounding box center [308, 197] width 23 height 10
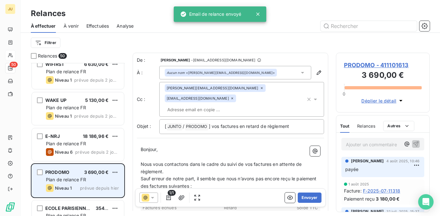
scroll to position [1409, 0]
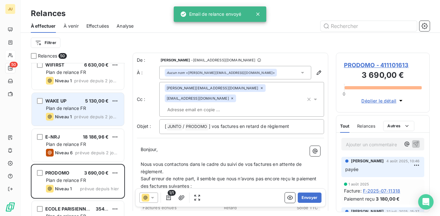
click at [103, 121] on div "WAKE UP 5 130,00 € Plan de relance FR Niveau 1 prévue depuis 2 jours" at bounding box center [78, 109] width 92 height 33
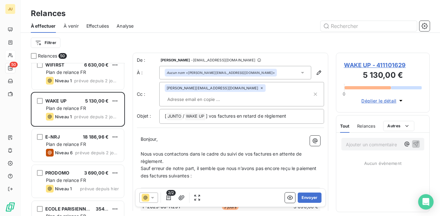
click at [239, 94] on input "text" at bounding box center [202, 99] width 74 height 10
paste input "[PERSON_NAME][EMAIL_ADDRESS][DOMAIN_NAME]"
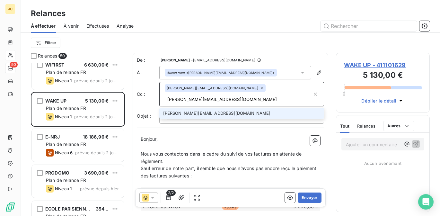
type input "[PERSON_NAME][EMAIL_ADDRESS][DOMAIN_NAME]"
click at [249, 107] on li "[PERSON_NAME][EMAIL_ADDRESS][DOMAIN_NAME]" at bounding box center [241, 112] width 165 height 11
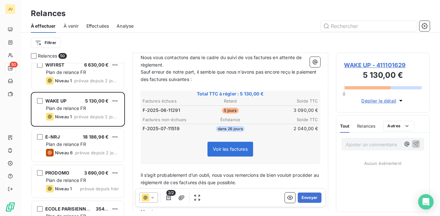
scroll to position [104, 0]
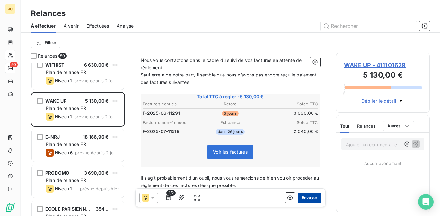
click at [309, 200] on button "Envoyer" at bounding box center [308, 197] width 23 height 10
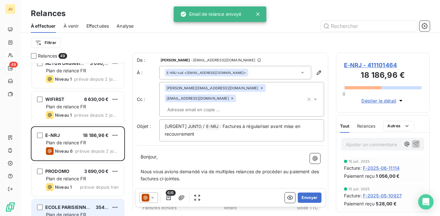
scroll to position [1344, 0]
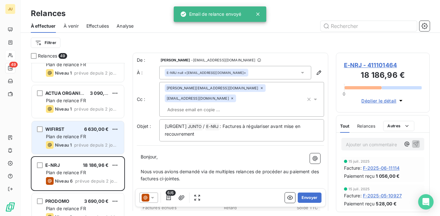
click at [97, 146] on span "prévue depuis 2 jours" at bounding box center [96, 144] width 45 height 5
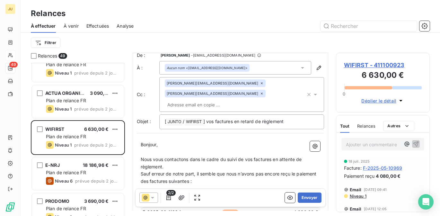
click at [212, 100] on input "text" at bounding box center [202, 105] width 74 height 10
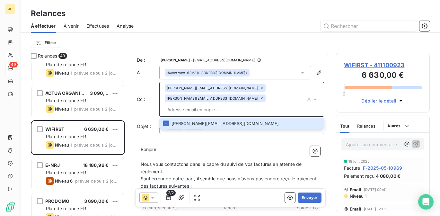
click at [193, 160] on p "Nous vous contactons dans le cadre du suivi de vos factures en attente de règle…" at bounding box center [230, 167] width 179 height 15
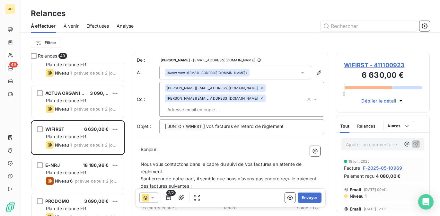
click at [227, 98] on div "[PERSON_NAME][EMAIL_ADDRESS][DOMAIN_NAME] [DOMAIN_NAME][EMAIL_ADDRESS][DOMAIN_N…" at bounding box center [235, 99] width 141 height 30
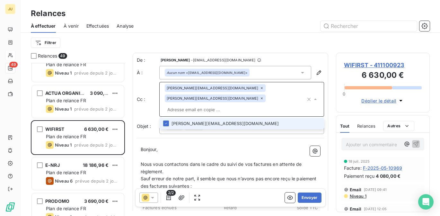
paste input "[PERSON_NAME][EMAIL_ADDRESS][DOMAIN_NAME]"
type input "[PERSON_NAME][EMAIL_ADDRESS][DOMAIN_NAME]"
click at [219, 118] on li "[PERSON_NAME][EMAIL_ADDRESS][DOMAIN_NAME]" at bounding box center [241, 123] width 165 height 11
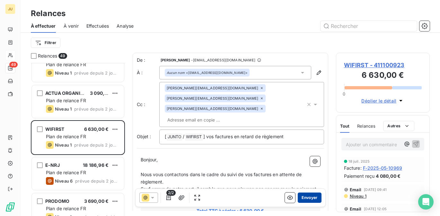
click at [302, 198] on button "Envoyer" at bounding box center [308, 197] width 23 height 10
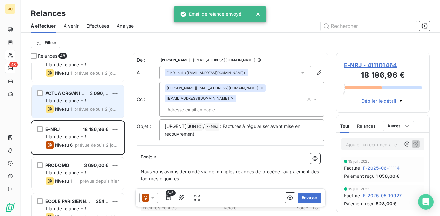
click at [95, 105] on div "Niveau 1 prévue depuis 2 jours" at bounding box center [82, 109] width 73 height 8
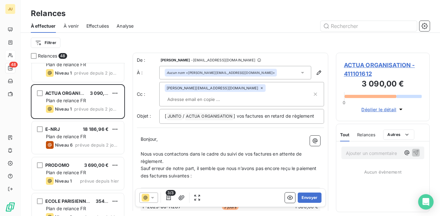
click at [348, 134] on span "Tout" at bounding box center [345, 134] width 10 height 5
click at [239, 94] on input "text" at bounding box center [202, 99] width 74 height 10
paste input "[PERSON_NAME][EMAIL_ADDRESS][DOMAIN_NAME]"
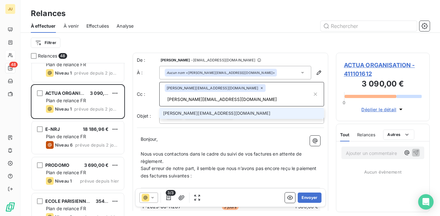
type input "[PERSON_NAME][EMAIL_ADDRESS][DOMAIN_NAME]"
click at [238, 107] on li "[PERSON_NAME][EMAIL_ADDRESS][DOMAIN_NAME]" at bounding box center [241, 112] width 165 height 11
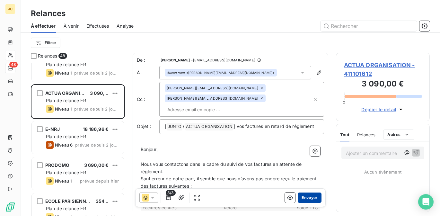
click at [311, 200] on button "Envoyer" at bounding box center [308, 197] width 23 height 10
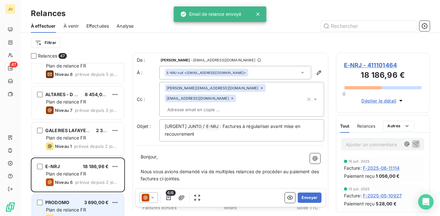
scroll to position [1269, 0]
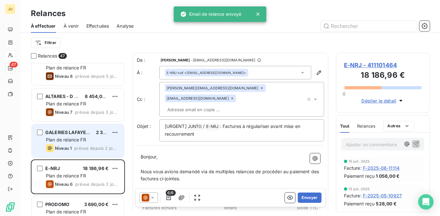
click at [84, 139] on span "Plan de relance FR" at bounding box center [66, 139] width 40 height 5
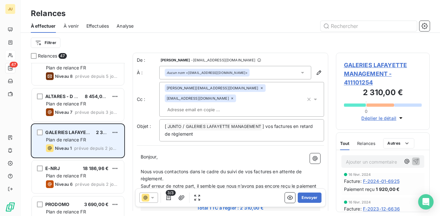
scroll to position [571, 0]
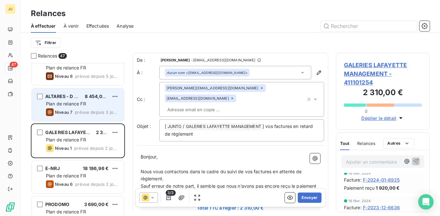
click at [86, 114] on span "prévue depuis 3 jours" at bounding box center [97, 111] width 44 height 5
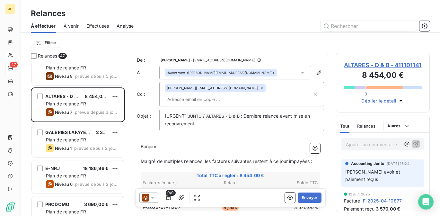
click at [239, 94] on input "text" at bounding box center [202, 99] width 74 height 10
paste input "[EMAIL_ADDRESS][DOMAIN_NAME]"
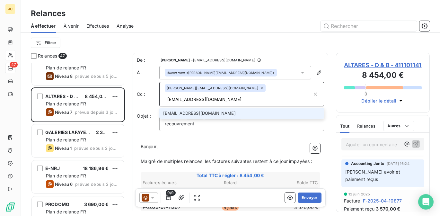
type input "[EMAIL_ADDRESS][DOMAIN_NAME]"
click at [238, 107] on li "[EMAIL_ADDRESS][DOMAIN_NAME]" at bounding box center [241, 112] width 165 height 11
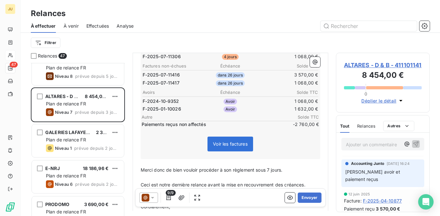
scroll to position [177, 0]
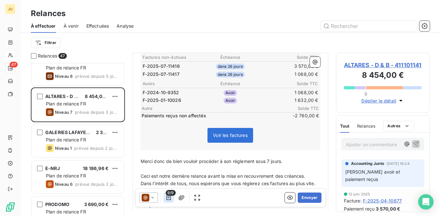
click at [168, 198] on icon "button" at bounding box center [168, 197] width 6 height 6
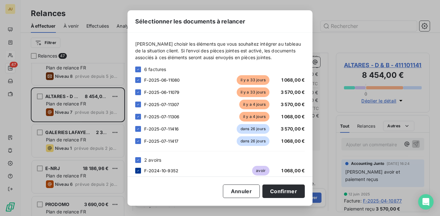
click at [140, 170] on icon at bounding box center [138, 170] width 4 height 4
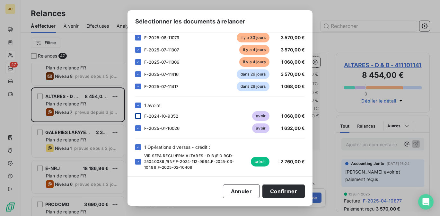
scroll to position [56, 0]
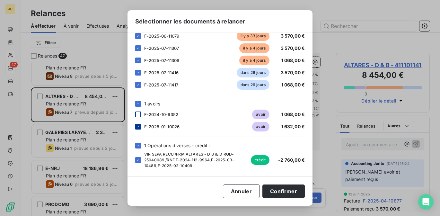
click at [138, 127] on icon at bounding box center [138, 126] width 4 height 4
click at [138, 160] on icon at bounding box center [138, 160] width 4 height 4
click at [283, 188] on button "Confirmer" at bounding box center [283, 190] width 42 height 13
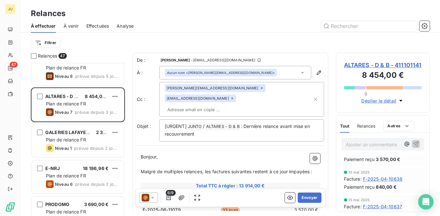
scroll to position [0, 0]
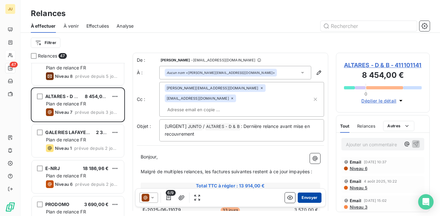
click at [311, 195] on button "Envoyer" at bounding box center [308, 197] width 23 height 10
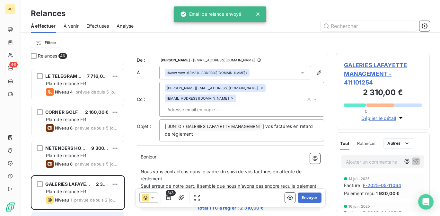
scroll to position [1185, 0]
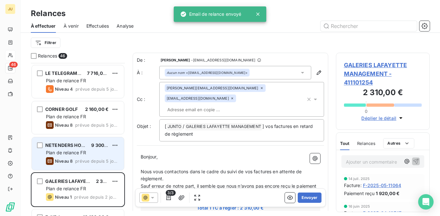
click at [90, 156] on div "NETENDERS HOLDING S.L 9 300,00 € Plan de relance FR Niveau 8 prévue depuis 5 jo…" at bounding box center [78, 153] width 92 height 33
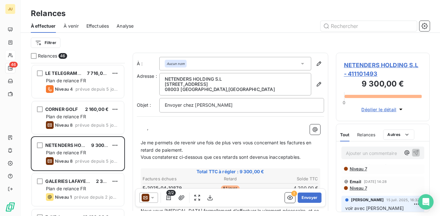
scroll to position [77, 0]
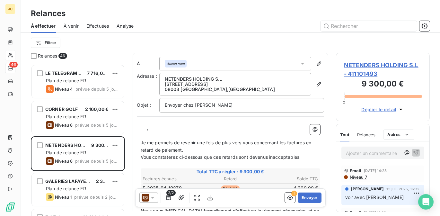
click at [151, 200] on icon at bounding box center [152, 197] width 6 height 6
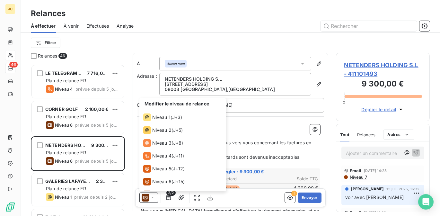
scroll to position [22, 0]
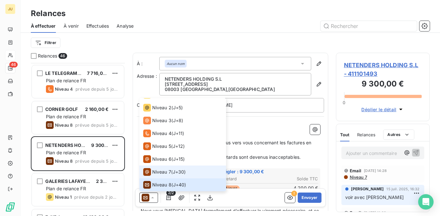
click at [167, 176] on li "Niveau 7 ( J+30 )" at bounding box center [182, 171] width 87 height 13
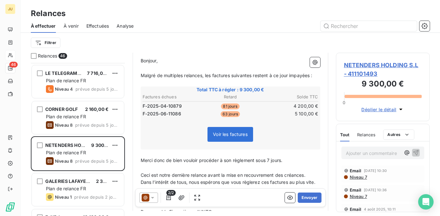
scroll to position [0, 0]
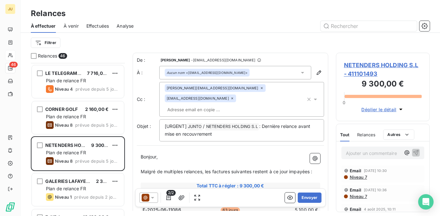
click at [246, 101] on div "[PERSON_NAME][EMAIL_ADDRESS][DOMAIN_NAME] [EMAIL_ADDRESS][DOMAIN_NAME]" at bounding box center [235, 99] width 141 height 30
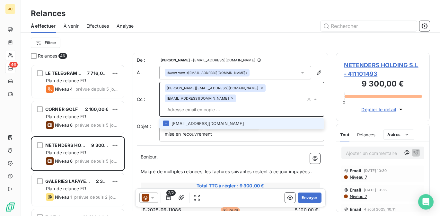
paste input "[PERSON_NAME][EMAIL_ADDRESS][DOMAIN_NAME]"
type input "[PERSON_NAME][EMAIL_ADDRESS][DOMAIN_NAME]"
click at [241, 118] on li "[PERSON_NAME][EMAIL_ADDRESS][DOMAIN_NAME]" at bounding box center [241, 123] width 165 height 11
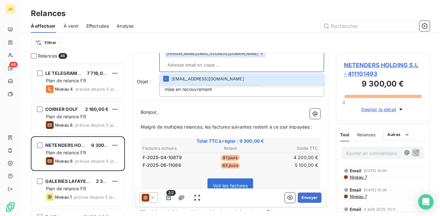
scroll to position [58, 0]
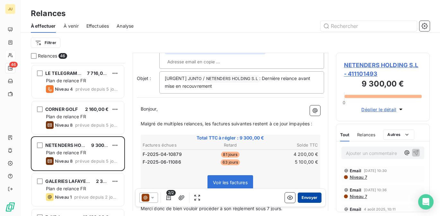
click at [306, 198] on button "Envoyer" at bounding box center [308, 197] width 23 height 10
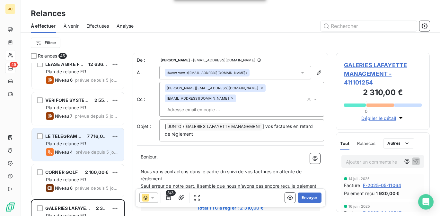
scroll to position [1119, 0]
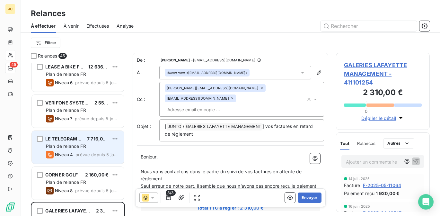
click at [77, 138] on span "LE TELEGRAMME" at bounding box center [64, 138] width 39 height 5
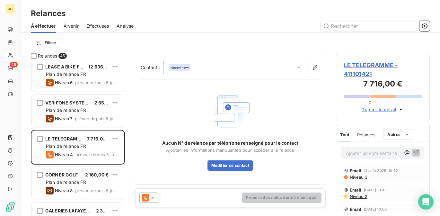
click at [152, 198] on icon at bounding box center [152, 198] width 3 height 2
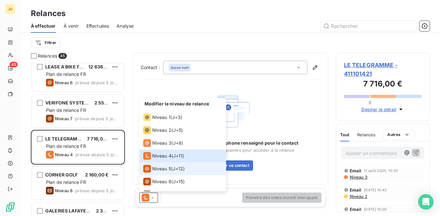
click at [162, 168] on span "Niveau 5" at bounding box center [161, 168] width 19 height 6
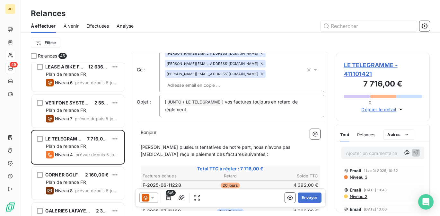
scroll to position [31, 0]
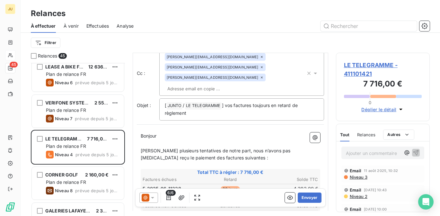
click at [239, 84] on input "text" at bounding box center [202, 89] width 74 height 10
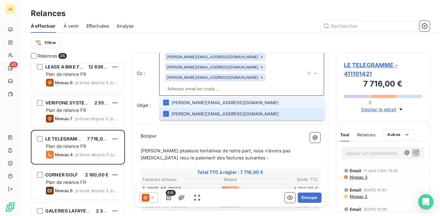
paste input "[PERSON_NAME][EMAIL_ADDRESS][DOMAIN_NAME]"
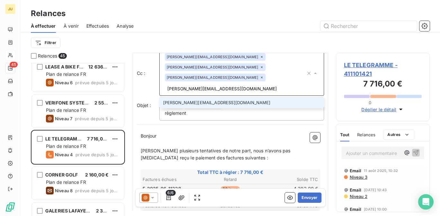
type input "[PERSON_NAME][EMAIL_ADDRESS][DOMAIN_NAME]"
click at [245, 97] on li "[PERSON_NAME][EMAIL_ADDRESS][DOMAIN_NAME]" at bounding box center [241, 102] width 165 height 11
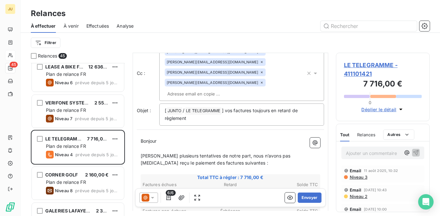
click at [152, 197] on icon at bounding box center [152, 198] width 3 height 2
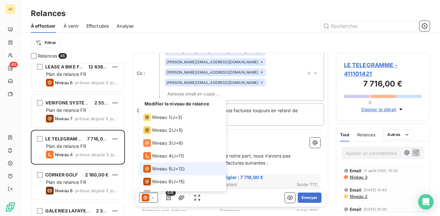
click at [152, 197] on icon at bounding box center [152, 197] width 3 height 1
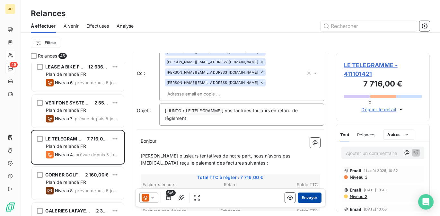
click at [307, 199] on button "Envoyer" at bounding box center [308, 197] width 23 height 10
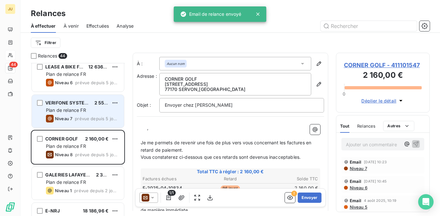
click at [89, 118] on span "prévue depuis 5 jours" at bounding box center [97, 118] width 44 height 5
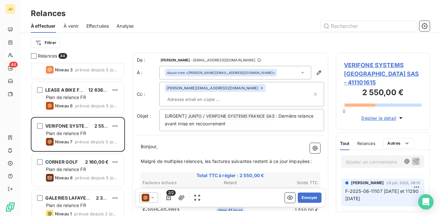
scroll to position [1094, 0]
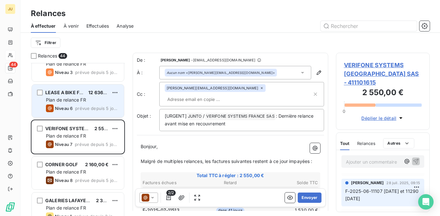
click at [103, 103] on div "LEASE A BIKE FRANCE 12 636,00 € Plan de relance FR Niveau 6 prévue depuis 5 jou…" at bounding box center [78, 100] width 92 height 33
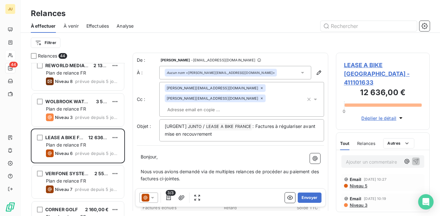
click at [190, 105] on input "text" at bounding box center [202, 110] width 74 height 10
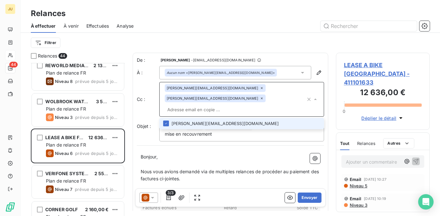
paste input "[PERSON_NAME][EMAIL_ADDRESS][DOMAIN_NAME]"
type input "[PERSON_NAME][EMAIL_ADDRESS][DOMAIN_NAME]"
click at [192, 118] on li "[PERSON_NAME][EMAIL_ADDRESS][DOMAIN_NAME]" at bounding box center [241, 123] width 165 height 11
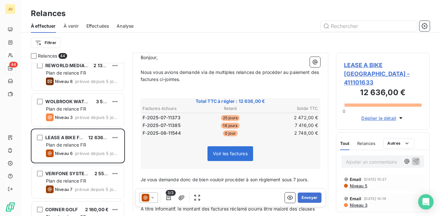
scroll to position [199, 0]
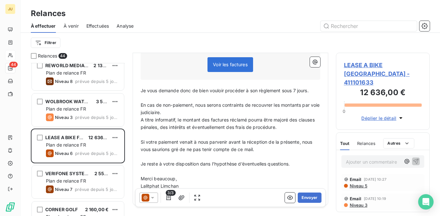
click at [151, 196] on icon at bounding box center [152, 197] width 6 height 6
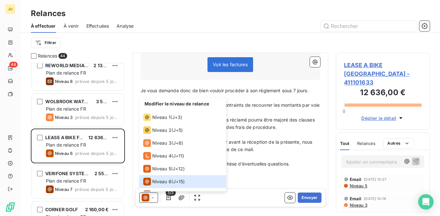
click at [252, 161] on span "Je reste à votre disposition dans l’hypothèse d’éventuelles questions." at bounding box center [215, 163] width 149 height 5
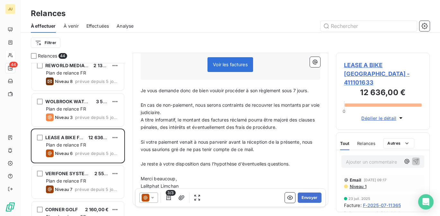
scroll to position [0, 0]
click at [148, 199] on icon at bounding box center [145, 197] width 8 height 8
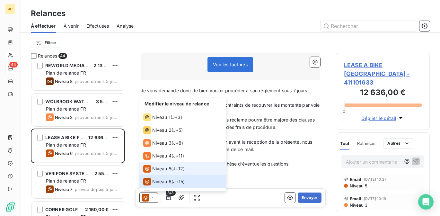
click at [168, 165] on span "Niveau 5" at bounding box center [161, 168] width 19 height 6
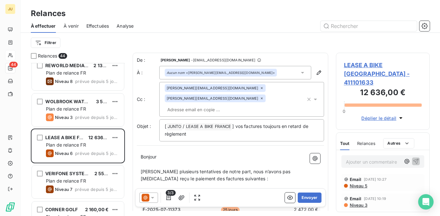
click at [234, 100] on div "[PERSON_NAME][EMAIL_ADDRESS][DOMAIN_NAME] [DOMAIN_NAME][EMAIL_ADDRESS][DOMAIN_N…" at bounding box center [235, 99] width 141 height 30
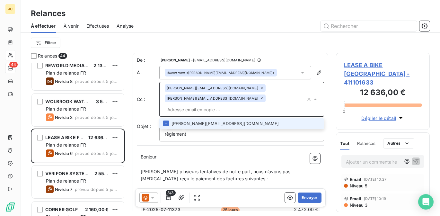
paste input "[PERSON_NAME][EMAIL_ADDRESS][DOMAIN_NAME]"
type input "[PERSON_NAME][EMAIL_ADDRESS][DOMAIN_NAME]"
click at [224, 118] on li "[PERSON_NAME][EMAIL_ADDRESS][DOMAIN_NAME]" at bounding box center [241, 123] width 165 height 11
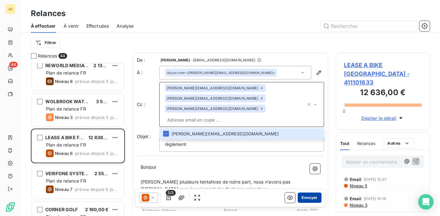
click at [299, 198] on button "Envoyer" at bounding box center [308, 197] width 23 height 10
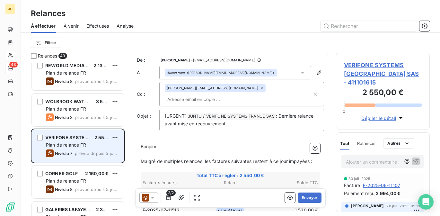
click at [86, 151] on span "prévue depuis 5 jours" at bounding box center [97, 152] width 44 height 5
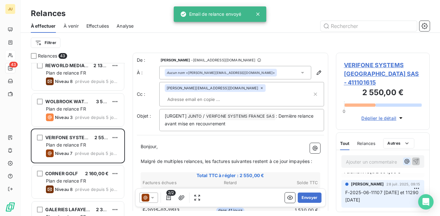
scroll to position [22, 0]
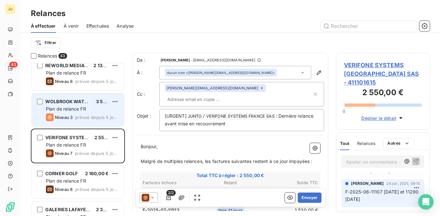
click at [103, 123] on div "WOLBROOK WATCH COMPANY LIMITED 3 500,00 € Plan de relance FR Niveau 3 prévue de…" at bounding box center [78, 109] width 92 height 33
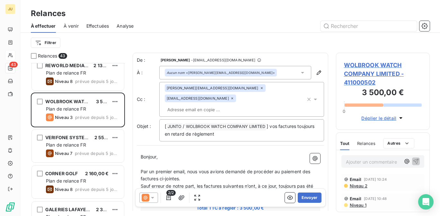
click at [239, 94] on div "[PERSON_NAME][EMAIL_ADDRESS][DOMAIN_NAME] [DOMAIN_NAME][EMAIL_ADDRESS][DOMAIN_N…" at bounding box center [235, 99] width 141 height 30
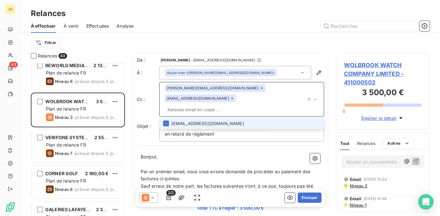
paste input "[PERSON_NAME][EMAIL_ADDRESS][DOMAIN_NAME]"
type input "[PERSON_NAME][EMAIL_ADDRESS][DOMAIN_NAME]"
click at [221, 118] on li "[PERSON_NAME][EMAIL_ADDRESS][DOMAIN_NAME]" at bounding box center [241, 123] width 165 height 11
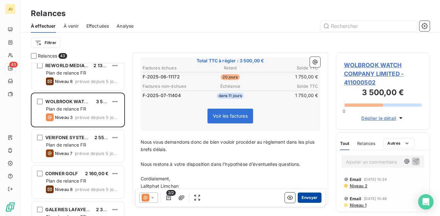
click at [307, 200] on button "Envoyer" at bounding box center [308, 197] width 23 height 10
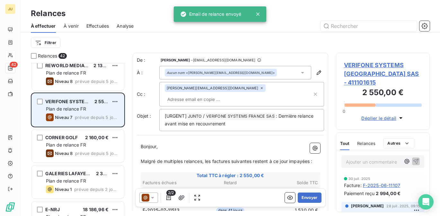
click at [78, 118] on span "prévue depuis 5 jours" at bounding box center [97, 117] width 44 height 5
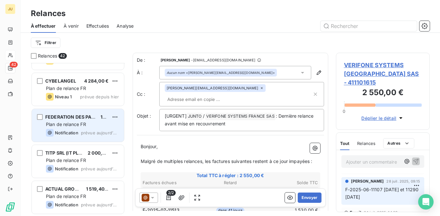
scroll to position [1342, 0]
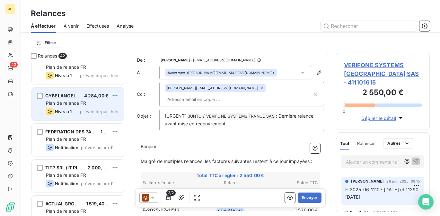
click at [75, 107] on div "CYBELANGEL 4 284,00 € Plan de relance FR Niveau 1 prévue depuis [DATE]" at bounding box center [78, 104] width 92 height 33
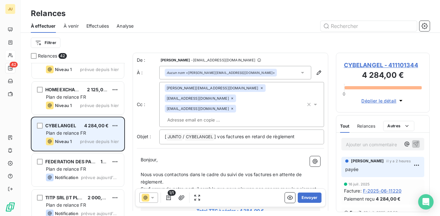
scroll to position [1268, 0]
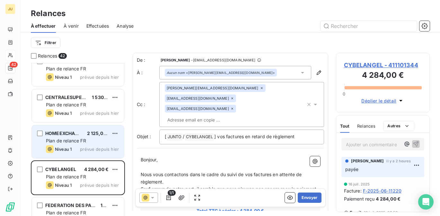
click at [73, 132] on span "HOMEEXCHANGE" at bounding box center [65, 132] width 40 height 5
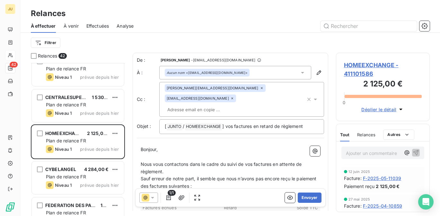
scroll to position [74, 0]
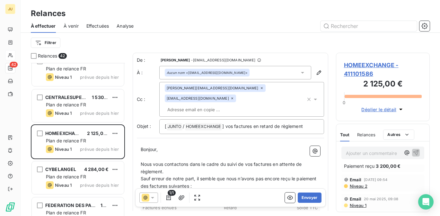
click at [361, 185] on span "Niveau 2" at bounding box center [358, 185] width 18 height 5
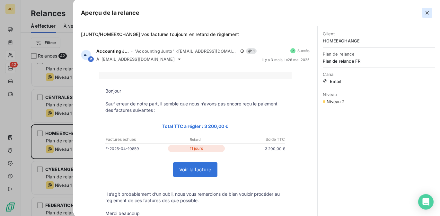
click at [429, 12] on icon "button" at bounding box center [426, 13] width 6 height 6
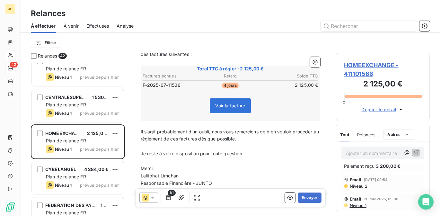
scroll to position [0, 0]
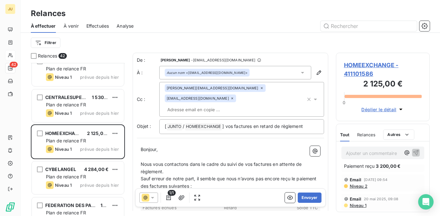
click at [244, 105] on div "[PERSON_NAME][EMAIL_ADDRESS][DOMAIN_NAME] [EMAIL_ADDRESS][DOMAIN_NAME]" at bounding box center [241, 99] width 165 height 35
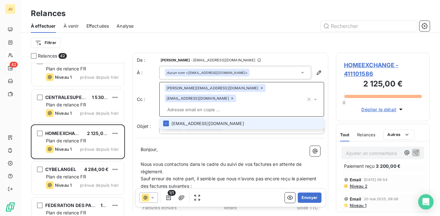
click at [239, 105] on input "text" at bounding box center [235, 110] width 141 height 10
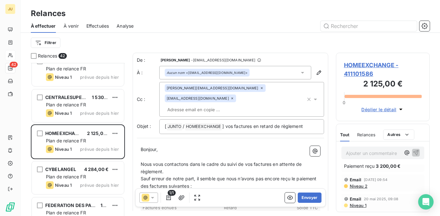
type input "x"
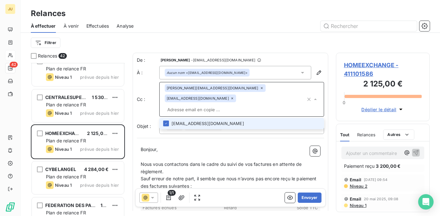
paste input "[PERSON_NAME][EMAIL_ADDRESS][DOMAIN_NAME]"
type input "[PERSON_NAME][EMAIL_ADDRESS][DOMAIN_NAME]"
click at [231, 118] on li "[PERSON_NAME][EMAIL_ADDRESS][DOMAIN_NAME]" at bounding box center [241, 123] width 165 height 11
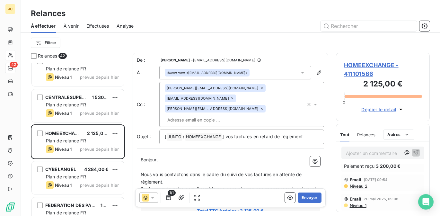
click at [239, 115] on input "text" at bounding box center [202, 120] width 74 height 10
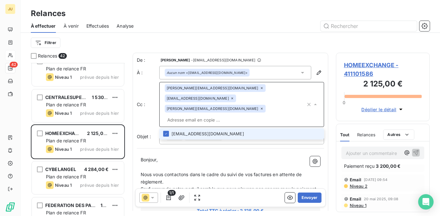
paste input "[PERSON_NAME][EMAIL_ADDRESS][DOMAIN_NAME]"
type input "[PERSON_NAME][EMAIL_ADDRESS][DOMAIN_NAME]"
click at [251, 128] on li "[PERSON_NAME][EMAIL_ADDRESS][DOMAIN_NAME]" at bounding box center [241, 133] width 165 height 11
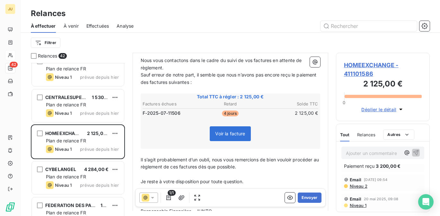
scroll to position [142, 0]
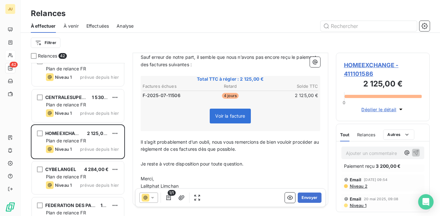
click at [153, 200] on icon at bounding box center [152, 197] width 6 height 6
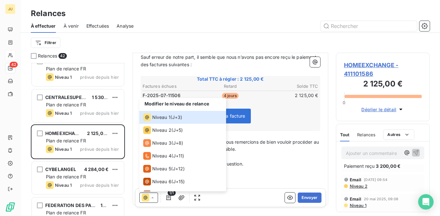
click at [257, 167] on p "﻿" at bounding box center [230, 170] width 179 height 7
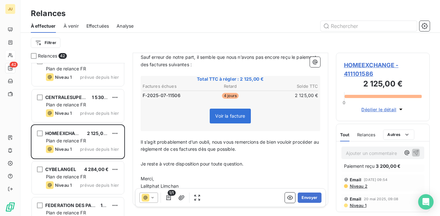
scroll to position [0, 0]
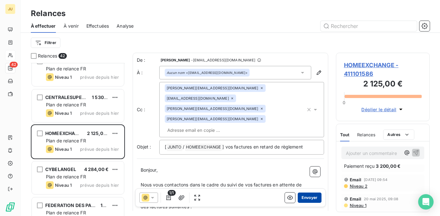
click at [303, 201] on button "Envoyer" at bounding box center [308, 197] width 23 height 10
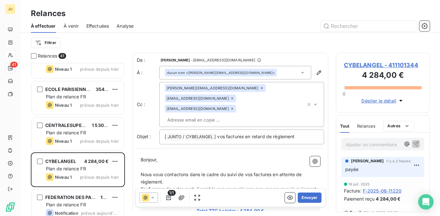
scroll to position [1244, 0]
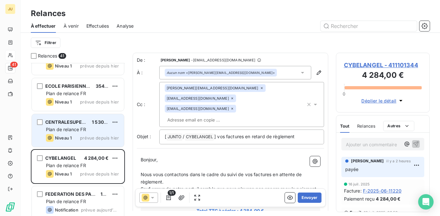
click at [79, 130] on span "Plan de relance FR" at bounding box center [66, 128] width 40 height 5
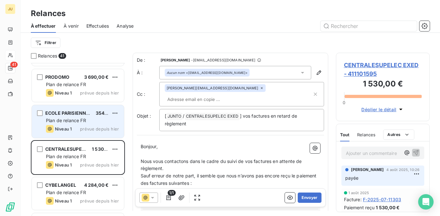
click at [113, 132] on div "Niveau 1 prévue depuis hier" at bounding box center [82, 129] width 73 height 8
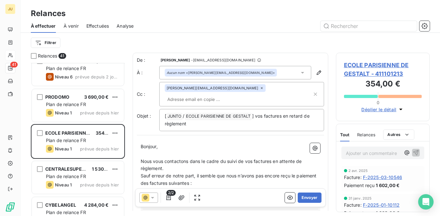
scroll to position [76, 0]
click at [239, 94] on input "text" at bounding box center [202, 99] width 74 height 10
paste input "[PERSON_NAME][EMAIL_ADDRESS][DOMAIN_NAME]"
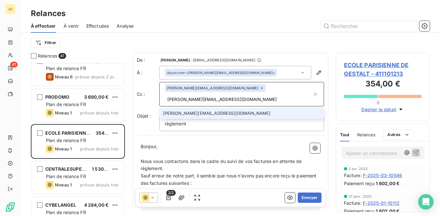
type input "[PERSON_NAME][EMAIL_ADDRESS][DOMAIN_NAME]"
click at [247, 107] on li "[PERSON_NAME][EMAIL_ADDRESS][DOMAIN_NAME]" at bounding box center [241, 112] width 165 height 11
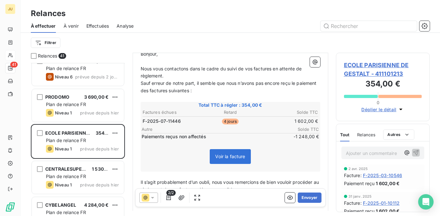
scroll to position [0, 0]
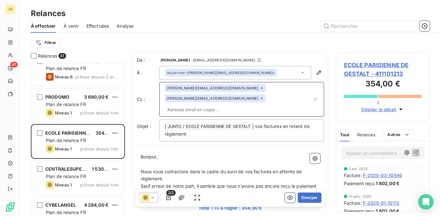
click at [149, 197] on icon at bounding box center [152, 197] width 6 height 6
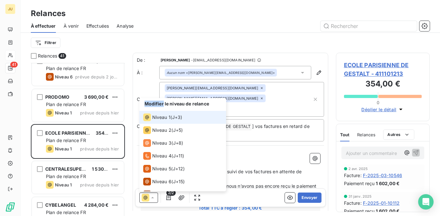
click at [149, 197] on icon at bounding box center [152, 197] width 6 height 6
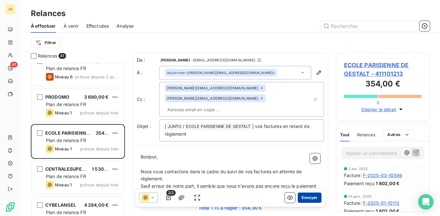
click at [307, 198] on button "Envoyer" at bounding box center [308, 197] width 23 height 10
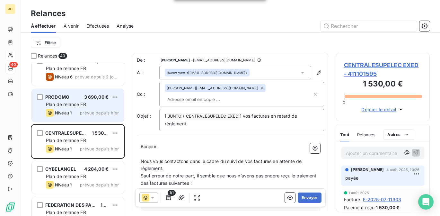
click at [91, 114] on span "prévue depuis hier" at bounding box center [99, 112] width 39 height 5
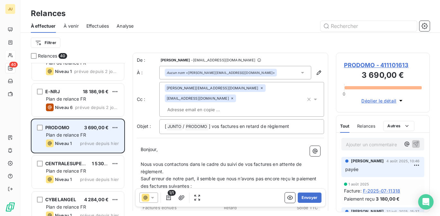
scroll to position [1157, 0]
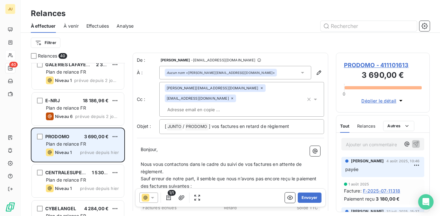
click at [90, 114] on div "CAMATEL 151 380,00 € Plan de relance FR Niveau 6 prévue depuis 6 jours ASSOCIAT…" at bounding box center [78, 139] width 94 height 153
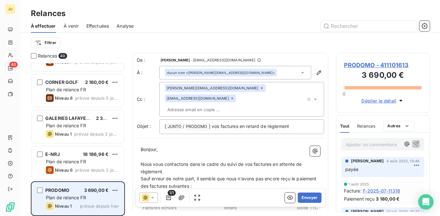
scroll to position [1098, 0]
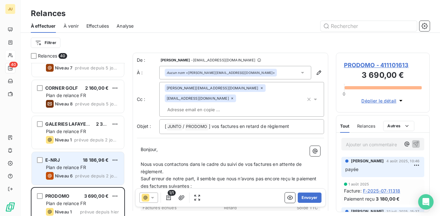
click at [80, 154] on div "E-NRJ 18 186,96 € Plan de relance FR Niveau 6 prévue depuis 2 jours" at bounding box center [78, 168] width 92 height 33
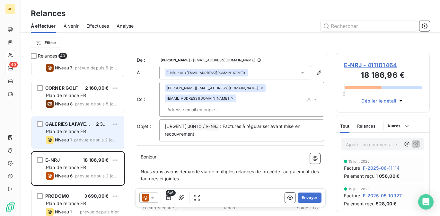
click at [84, 135] on div "GALERIES LAFAYETTE MANAGEMENT 2 310,00 € Plan de relance FR Niveau 1 prévue dep…" at bounding box center [78, 132] width 92 height 33
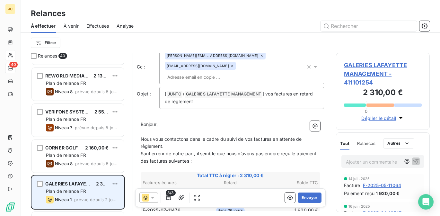
scroll to position [1037, 0]
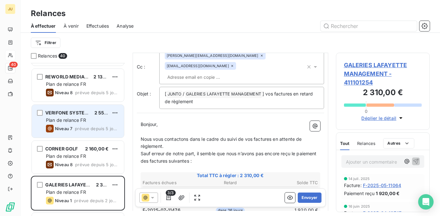
click at [84, 124] on div "Niveau 7 prévue depuis 5 jours" at bounding box center [82, 128] width 73 height 8
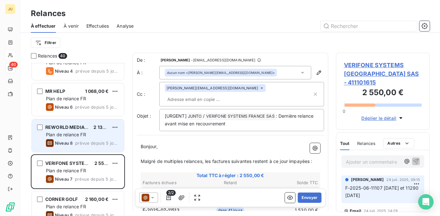
scroll to position [976, 0]
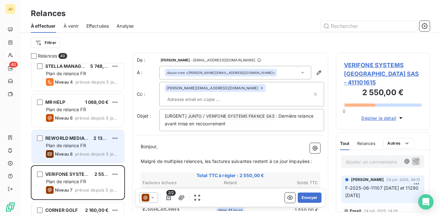
click at [104, 154] on span "prévue depuis 5 jours" at bounding box center [97, 153] width 44 height 5
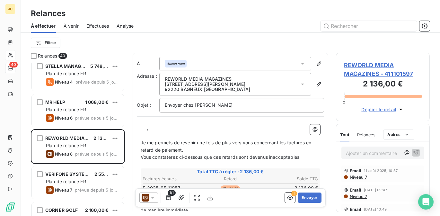
click at [147, 199] on icon at bounding box center [145, 197] width 4 height 3
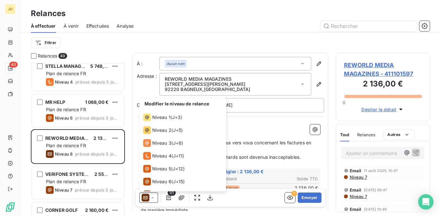
scroll to position [22, 0]
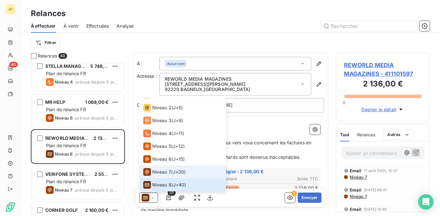
click at [159, 173] on span "Niveau 7" at bounding box center [161, 171] width 19 height 6
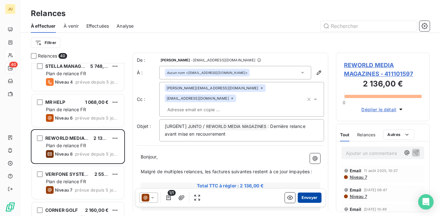
click at [305, 197] on button "Envoyer" at bounding box center [308, 197] width 23 height 10
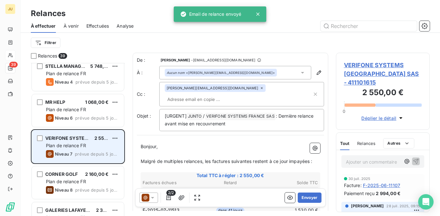
scroll to position [958, 0]
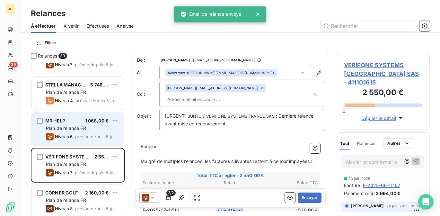
click at [75, 132] on div "Niveau 6 prévue depuis 5 jours" at bounding box center [82, 136] width 73 height 8
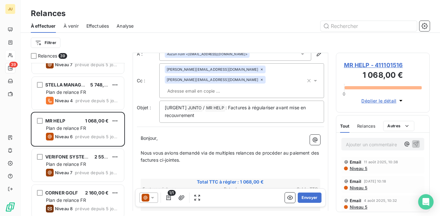
click at [152, 202] on div at bounding box center [148, 197] width 19 height 10
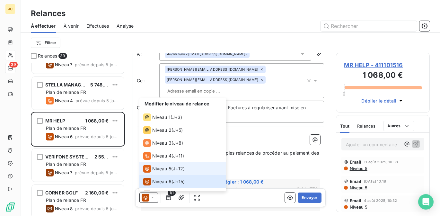
click at [158, 169] on span "Niveau 5" at bounding box center [161, 168] width 19 height 6
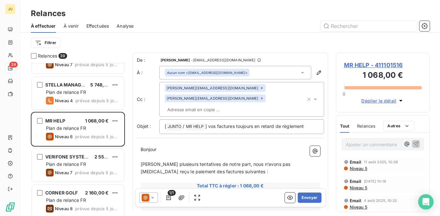
click at [241, 98] on div "[PERSON_NAME][EMAIL_ADDRESS][DOMAIN_NAME] [PERSON_NAME][EMAIL_ADDRESS][DOMAIN_N…" at bounding box center [235, 99] width 141 height 30
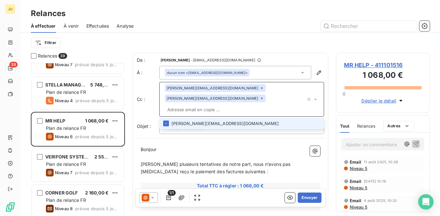
paste input "[PERSON_NAME][EMAIL_ADDRESS][DOMAIN_NAME]"
type input "[PERSON_NAME][EMAIL_ADDRESS][DOMAIN_NAME]"
click at [219, 118] on li "[PERSON_NAME][EMAIL_ADDRESS][DOMAIN_NAME]" at bounding box center [241, 123] width 165 height 11
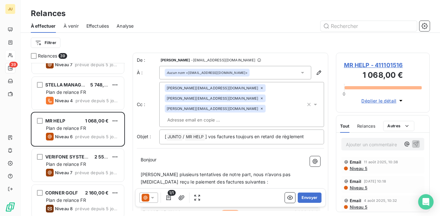
click at [231, 115] on input "text" at bounding box center [202, 120] width 74 height 10
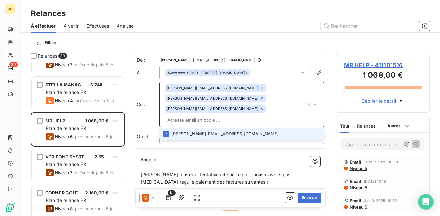
paste input "[EMAIL_ADDRESS][DOMAIN_NAME]"
type input "[EMAIL_ADDRESS][DOMAIN_NAME]"
click at [221, 128] on li "[EMAIL_ADDRESS][DOMAIN_NAME]" at bounding box center [241, 133] width 165 height 11
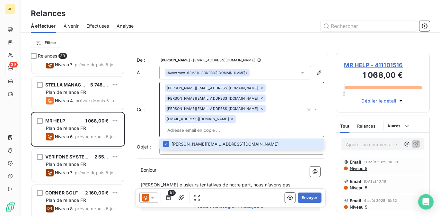
click at [153, 196] on icon at bounding box center [152, 197] width 6 height 6
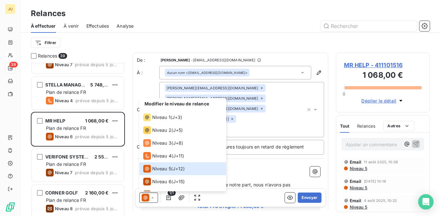
click at [255, 174] on p "﻿" at bounding box center [230, 177] width 179 height 7
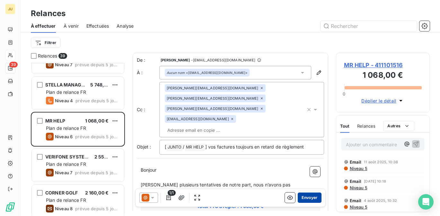
click at [307, 198] on button "Envoyer" at bounding box center [308, 197] width 23 height 10
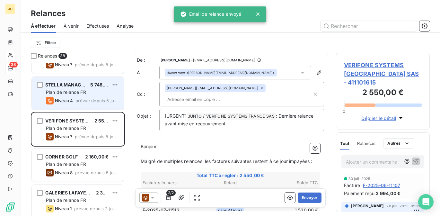
click at [91, 99] on span "prévue depuis 5 jours" at bounding box center [96, 100] width 43 height 5
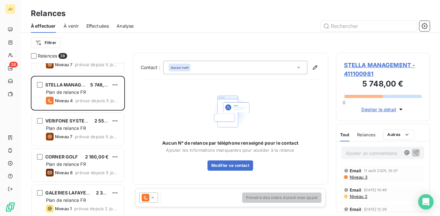
click at [152, 196] on icon at bounding box center [152, 197] width 6 height 6
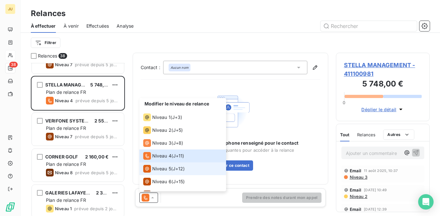
click at [166, 172] on div "Niveau 5" at bounding box center [157, 169] width 28 height 8
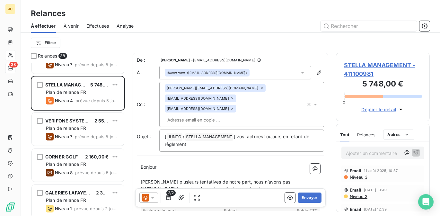
click at [236, 115] on input "text" at bounding box center [202, 120] width 74 height 10
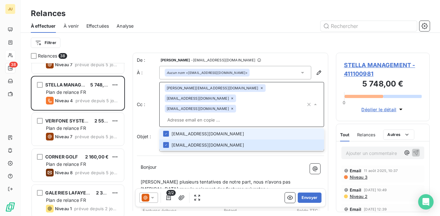
paste input "[PERSON_NAME][EMAIL_ADDRESS][DOMAIN_NAME]"
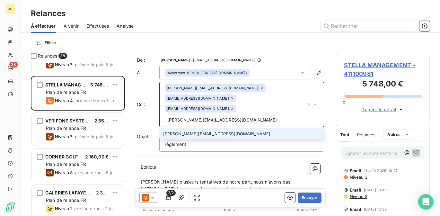
type input "[PERSON_NAME][EMAIL_ADDRESS][DOMAIN_NAME]"
click at [225, 128] on li "[PERSON_NAME][EMAIL_ADDRESS][DOMAIN_NAME]" at bounding box center [241, 133] width 165 height 11
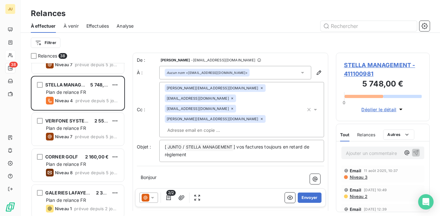
click at [227, 106] on div "[PERSON_NAME][EMAIL_ADDRESS][DOMAIN_NAME] [EMAIL_ADDRESS][DOMAIN_NAME] [EMAIL_A…" at bounding box center [235, 109] width 141 height 51
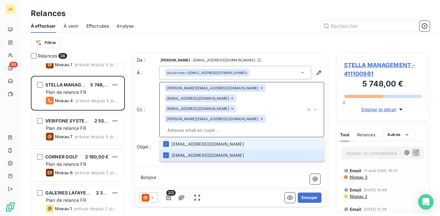
paste input "[PERSON_NAME][EMAIL_ADDRESS][DOMAIN_NAME]"
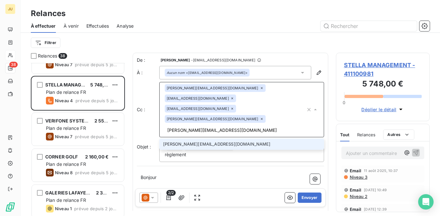
type input "[PERSON_NAME][EMAIL_ADDRESS][DOMAIN_NAME]"
click at [211, 138] on li "[PERSON_NAME][EMAIL_ADDRESS][DOMAIN_NAME]" at bounding box center [241, 143] width 165 height 11
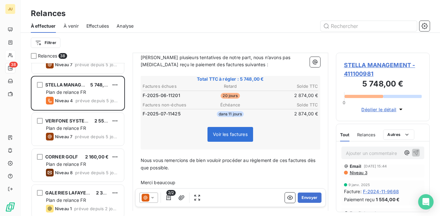
scroll to position [394, 0]
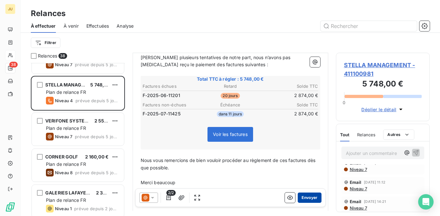
click at [308, 196] on button "Envoyer" at bounding box center [308, 197] width 23 height 10
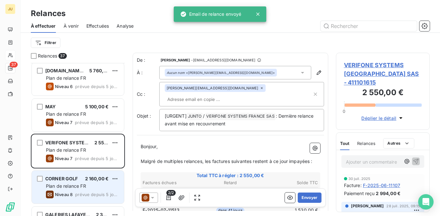
scroll to position [868, 0]
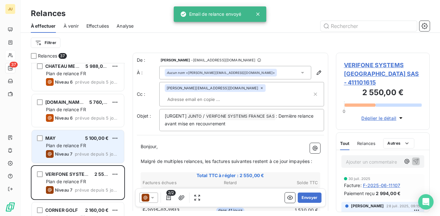
click at [80, 145] on span "Plan de relance FR" at bounding box center [66, 144] width 40 height 5
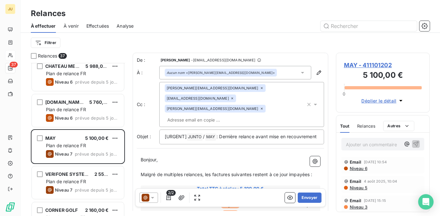
click at [224, 115] on input "text" at bounding box center [202, 120] width 74 height 10
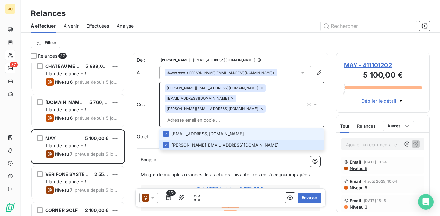
paste input "[PERSON_NAME][EMAIL_ADDRESS][DOMAIN_NAME]"
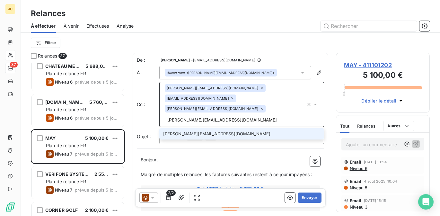
type input "[PERSON_NAME][EMAIL_ADDRESS][DOMAIN_NAME]"
click at [206, 128] on li "[PERSON_NAME][EMAIL_ADDRESS][DOMAIN_NAME]" at bounding box center [241, 133] width 165 height 11
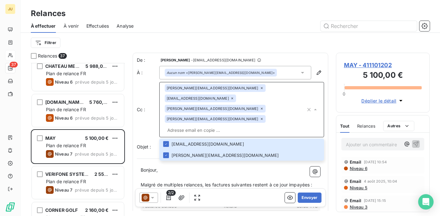
click at [215, 125] on input "text" at bounding box center [235, 130] width 141 height 10
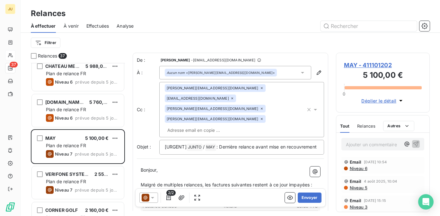
click at [215, 125] on input "text" at bounding box center [202, 130] width 74 height 10
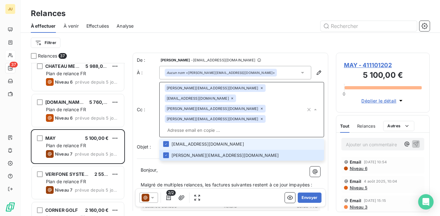
paste input "[PERSON_NAME][EMAIL_ADDRESS][DOMAIN_NAME]"
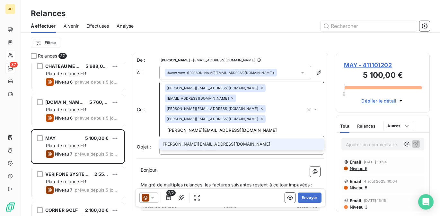
type input "[PERSON_NAME][EMAIL_ADDRESS][DOMAIN_NAME]"
click at [202, 138] on li "[PERSON_NAME][EMAIL_ADDRESS][DOMAIN_NAME]" at bounding box center [241, 143] width 165 height 11
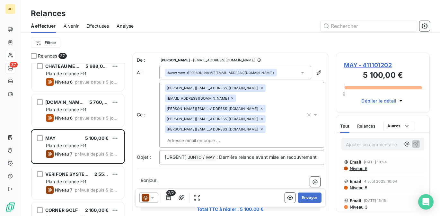
click at [227, 176] on p "Bonjour," at bounding box center [230, 179] width 179 height 7
click at [306, 200] on button "Envoyer" at bounding box center [308, 197] width 23 height 10
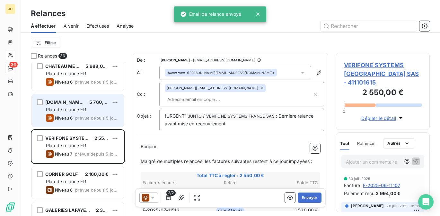
click at [91, 113] on div "[DOMAIN_NAME] SAS 5 760,00 € Plan de relance FR Niveau 6 prévue depuis 5 jours" at bounding box center [78, 110] width 92 height 33
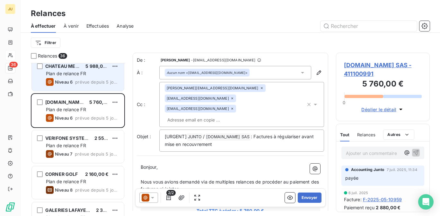
click at [74, 77] on div "CHATEAU MERIC 5 988,00 € Plan de relance FR Niveau 6 prévue depuis 5 jours" at bounding box center [78, 74] width 92 height 33
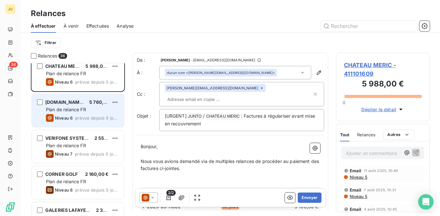
click at [81, 106] on div "[DOMAIN_NAME] SAS 5 760,00 € Plan de relance FR Niveau 6 prévue depuis 5 jours" at bounding box center [78, 110] width 92 height 33
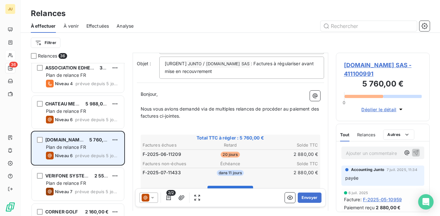
scroll to position [830, 0]
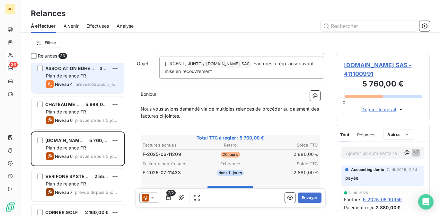
click at [79, 79] on div "ASSOCIATION EDHEC BUSINESS SCHOOL, ASSOCIATION LOI 1901 30 768,40 € Plan de rel…" at bounding box center [78, 76] width 92 height 33
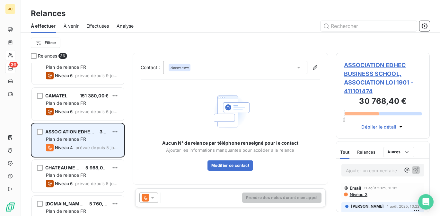
scroll to position [749, 0]
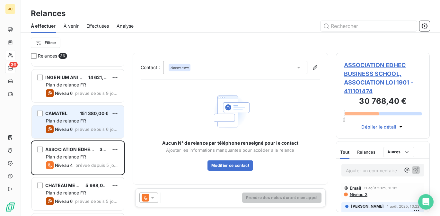
click at [84, 122] on span "Plan de relance FR" at bounding box center [66, 120] width 40 height 5
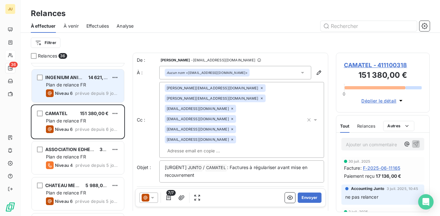
click at [81, 95] on span "prévue depuis 9 jours" at bounding box center [97, 92] width 44 height 5
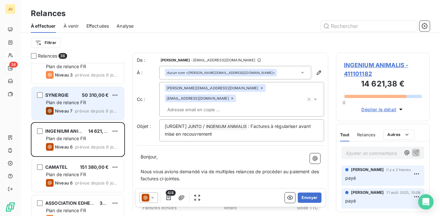
click at [83, 102] on span "Plan de relance FR" at bounding box center [66, 101] width 40 height 5
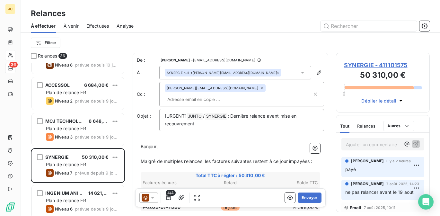
scroll to position [634, 0]
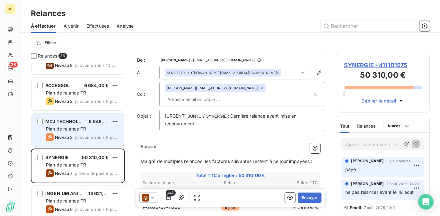
click at [87, 125] on div "Plan de relance FR" at bounding box center [82, 128] width 73 height 6
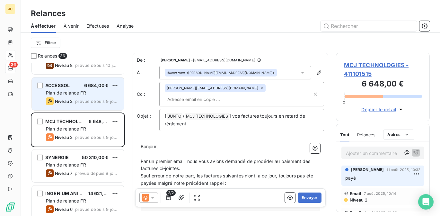
click at [79, 101] on span "prévue depuis 9 jours" at bounding box center [97, 100] width 44 height 5
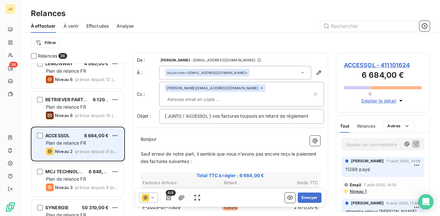
scroll to position [579, 0]
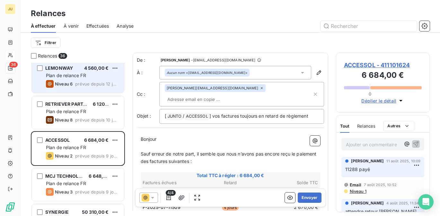
click at [84, 84] on span "prévue depuis 12 jours" at bounding box center [97, 83] width 44 height 5
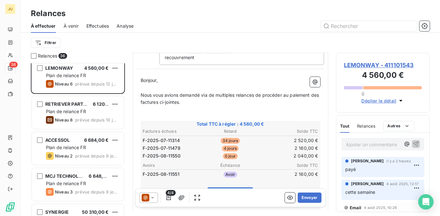
scroll to position [88, 0]
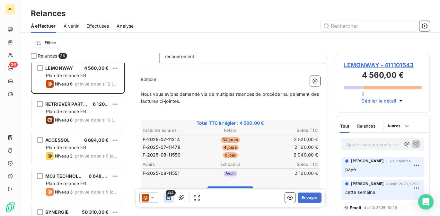
click at [172, 196] on button "button" at bounding box center [168, 197] width 10 height 10
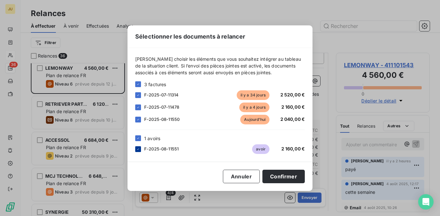
click at [138, 147] on icon at bounding box center [138, 149] width 4 height 4
click at [137, 106] on icon at bounding box center [138, 107] width 4 height 4
click at [140, 116] on div at bounding box center [138, 119] width 6 height 6
click at [284, 175] on button "Confirmer" at bounding box center [283, 175] width 42 height 13
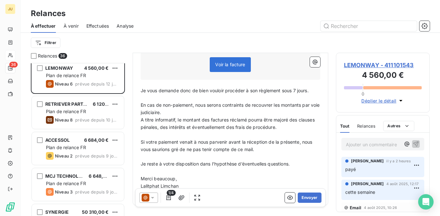
scroll to position [0, 0]
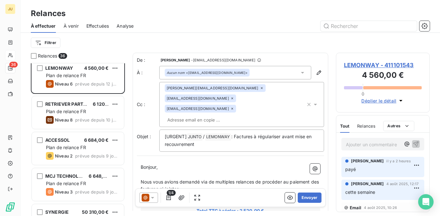
click at [151, 202] on div at bounding box center [148, 197] width 19 height 10
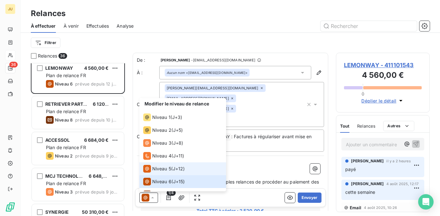
click at [176, 166] on span "J+12 )" at bounding box center [179, 168] width 12 height 6
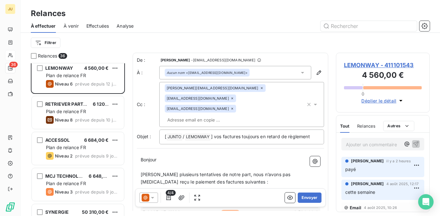
click at [151, 198] on icon at bounding box center [152, 197] width 6 height 6
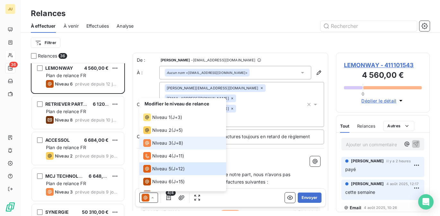
click at [174, 145] on div "Niveau 3 ( J+8 )" at bounding box center [163, 143] width 40 height 8
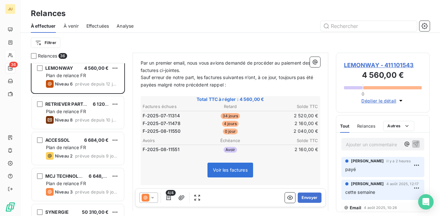
scroll to position [166, 0]
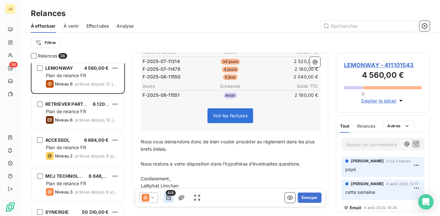
click at [169, 198] on icon "button" at bounding box center [168, 197] width 6 height 6
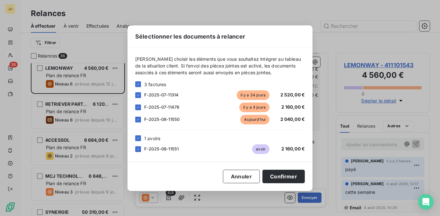
click at [141, 148] on div "F-2025-08-11551 avoir 2 160,00 €" at bounding box center [219, 149] width 169 height 10
click at [138, 144] on div "F-2025-08-11551 avoir 2 160,00 €" at bounding box center [219, 149] width 169 height 10
click at [139, 147] on icon at bounding box center [138, 149] width 4 height 4
click at [136, 108] on icon at bounding box center [138, 107] width 4 height 4
click at [136, 118] on icon at bounding box center [138, 119] width 4 height 4
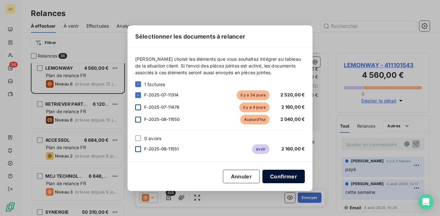
click at [276, 173] on button "Confirmer" at bounding box center [283, 175] width 42 height 13
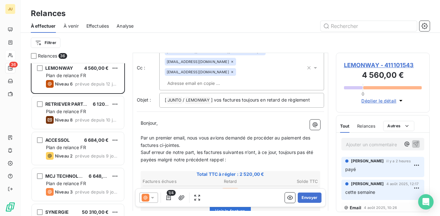
scroll to position [0, 0]
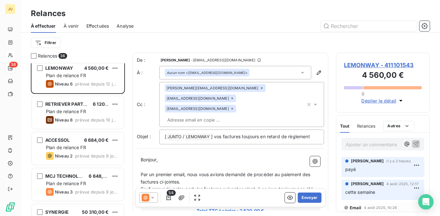
click at [239, 115] on input "text" at bounding box center [202, 120] width 74 height 10
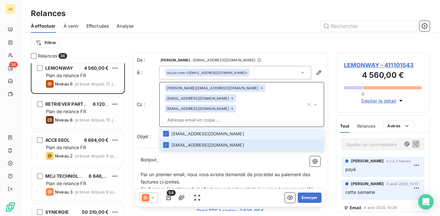
paste input "[PERSON_NAME][EMAIL_ADDRESS][DOMAIN_NAME]"
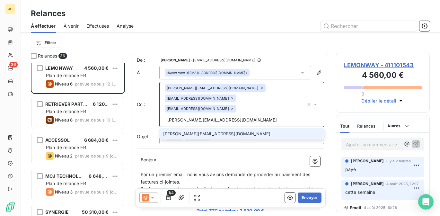
type input "[PERSON_NAME][EMAIL_ADDRESS][DOMAIN_NAME]"
click at [237, 128] on li "[PERSON_NAME][EMAIL_ADDRESS][DOMAIN_NAME]" at bounding box center [241, 133] width 165 height 11
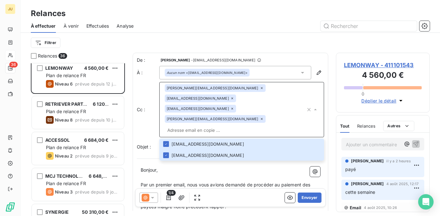
click at [242, 174] on p "﻿" at bounding box center [230, 177] width 179 height 7
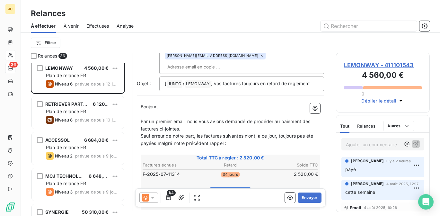
scroll to position [72, 0]
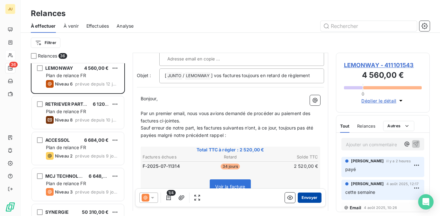
click at [309, 198] on button "Envoyer" at bounding box center [308, 197] width 23 height 10
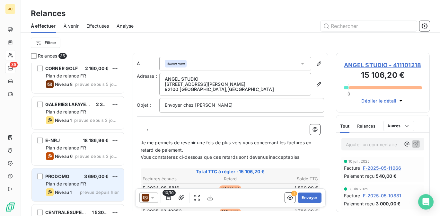
scroll to position [935, 0]
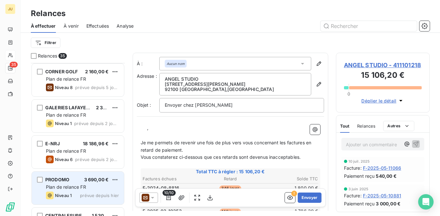
click at [78, 118] on div "GALERIES LAFAYETTE MANAGEMENT 2 310,00 € Plan de relance FR Niveau 1 prévue dep…" at bounding box center [78, 115] width 92 height 33
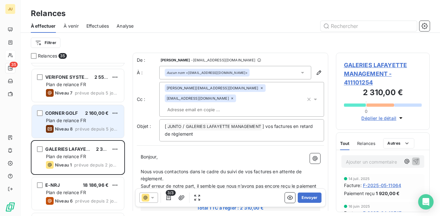
click at [72, 122] on span "Plan de relance FR" at bounding box center [66, 119] width 40 height 5
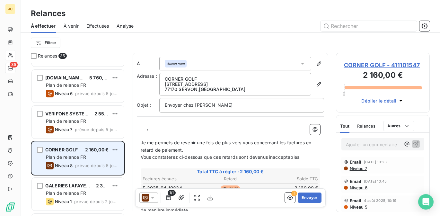
scroll to position [854, 0]
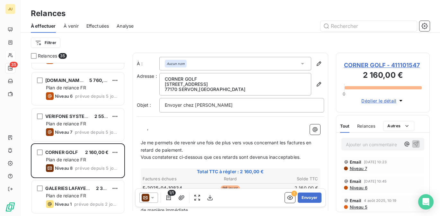
click at [150, 198] on icon at bounding box center [152, 197] width 6 height 6
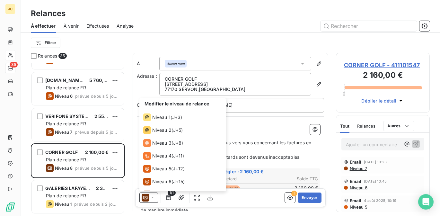
scroll to position [22, 0]
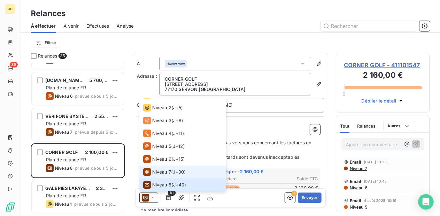
click at [161, 175] on li "Niveau 7 ( J+30 )" at bounding box center [182, 171] width 87 height 13
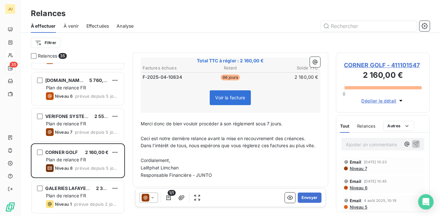
scroll to position [0, 0]
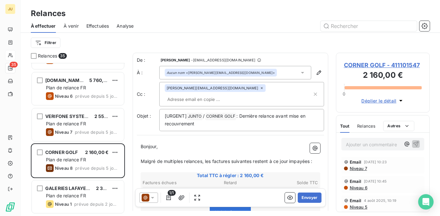
click at [236, 94] on input "text" at bounding box center [202, 99] width 74 height 10
paste input "[PERSON_NAME][EMAIL_ADDRESS][DOMAIN_NAME]"
type input "[PERSON_NAME][EMAIL_ADDRESS][DOMAIN_NAME]"
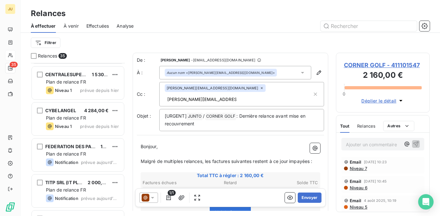
scroll to position [1072, 0]
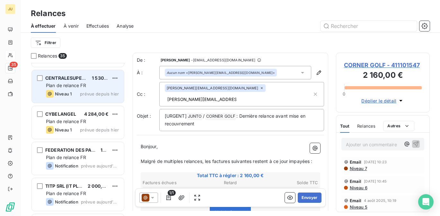
click at [82, 96] on div "Niveau 1 prévue depuis hier" at bounding box center [82, 94] width 73 height 8
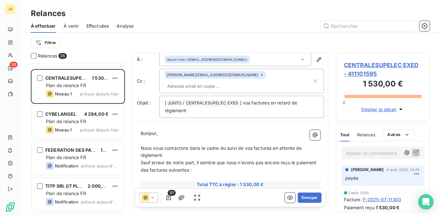
scroll to position [8, 0]
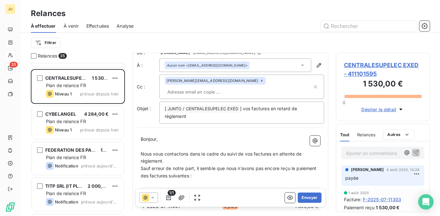
click at [235, 87] on input "text" at bounding box center [202, 92] width 74 height 10
paste input "[PERSON_NAME][EMAIL_ADDRESS][DOMAIN_NAME]"
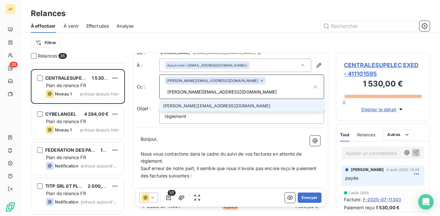
type input "[PERSON_NAME][EMAIL_ADDRESS][DOMAIN_NAME]"
click at [228, 100] on li "[PERSON_NAME][EMAIL_ADDRESS][DOMAIN_NAME]" at bounding box center [241, 105] width 165 height 11
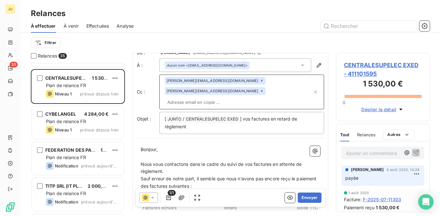
click at [239, 97] on input "text" at bounding box center [238, 102] width 147 height 10
paste input "[PERSON_NAME][EMAIL_ADDRESS][DOMAIN_NAME]"
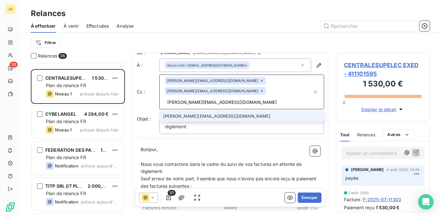
type input "[PERSON_NAME][EMAIL_ADDRESS][DOMAIN_NAME]"
click at [226, 110] on li "[PERSON_NAME][EMAIL_ADDRESS][DOMAIN_NAME]" at bounding box center [241, 115] width 165 height 11
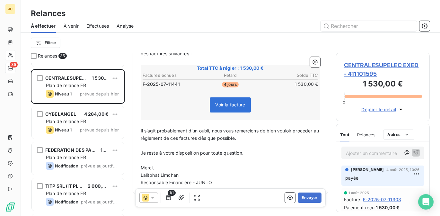
scroll to position [0, 0]
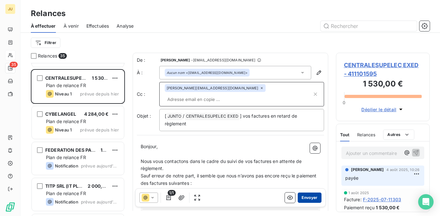
click at [305, 195] on button "Envoyer" at bounding box center [308, 197] width 23 height 10
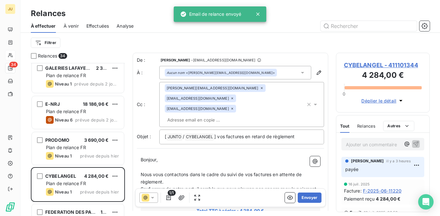
scroll to position [981, 0]
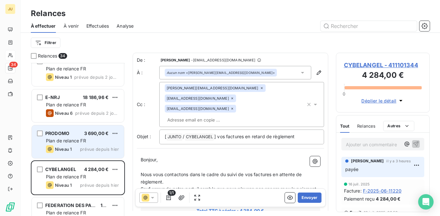
click at [108, 150] on span "prévue depuis hier" at bounding box center [99, 148] width 39 height 5
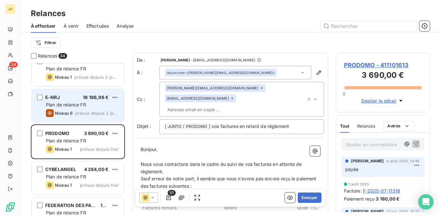
click at [89, 111] on span "prévue depuis 2 jours" at bounding box center [97, 112] width 44 height 5
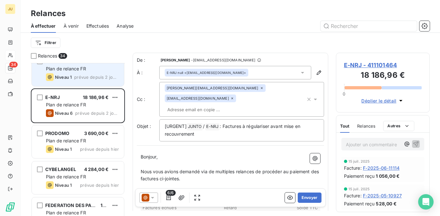
click at [88, 70] on div "Plan de relance FR" at bounding box center [82, 68] width 73 height 6
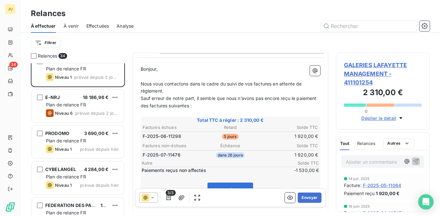
scroll to position [94, 0]
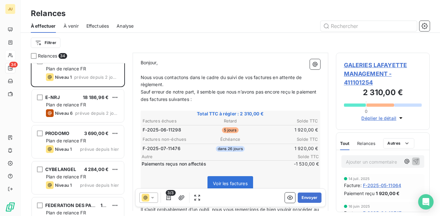
click at [280, 154] on span "Solde TTC" at bounding box center [299, 156] width 38 height 5
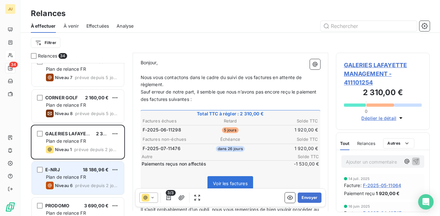
scroll to position [905, 0]
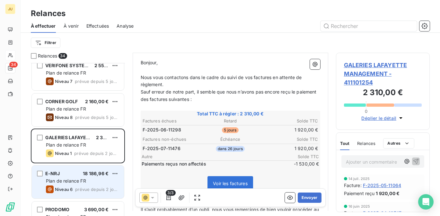
click at [97, 107] on div "Plan de relance FR" at bounding box center [82, 109] width 73 height 6
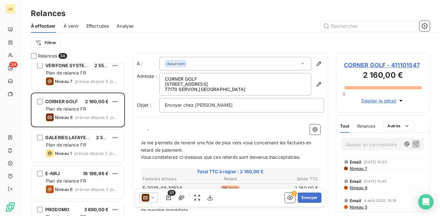
click at [149, 198] on icon at bounding box center [145, 197] width 8 height 8
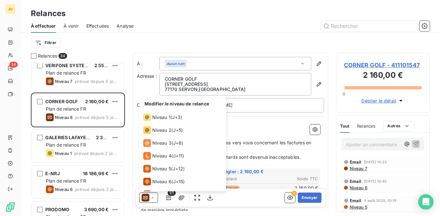
scroll to position [22, 0]
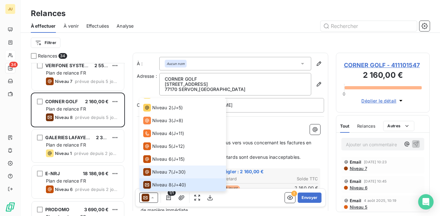
click at [162, 177] on li "Niveau 7 ( J+30 )" at bounding box center [182, 171] width 87 height 13
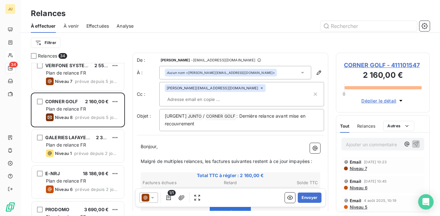
click at [233, 94] on input "text" at bounding box center [202, 99] width 74 height 10
paste input "[PERSON_NAME][EMAIL_ADDRESS][DOMAIN_NAME]"
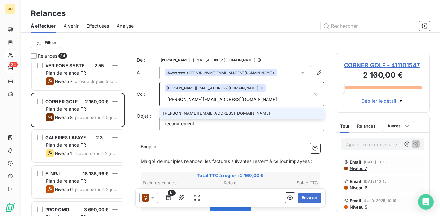
type input "[PERSON_NAME][EMAIL_ADDRESS][DOMAIN_NAME]"
click at [228, 107] on li "[PERSON_NAME][EMAIL_ADDRESS][DOMAIN_NAME]" at bounding box center [241, 112] width 165 height 11
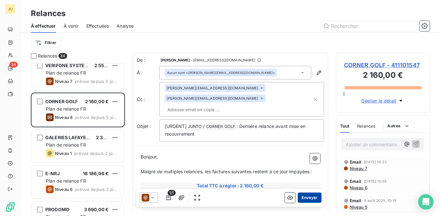
click at [309, 197] on button "Envoyer" at bounding box center [308, 197] width 23 height 10
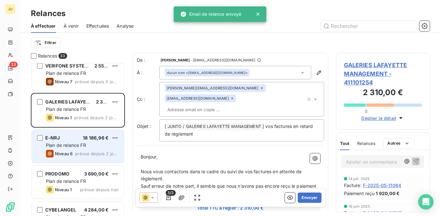
scroll to position [907, 0]
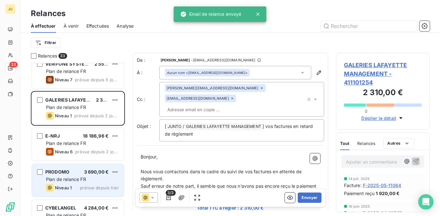
click at [86, 176] on div "Plan de relance FR" at bounding box center [82, 179] width 73 height 6
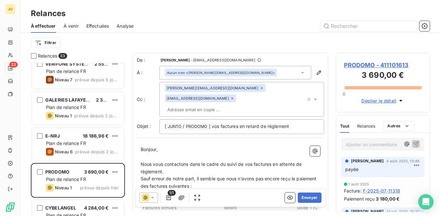
scroll to position [907, 0]
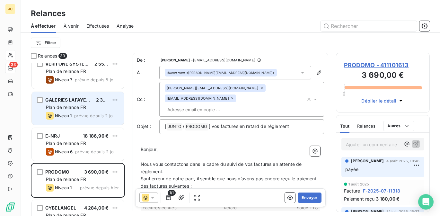
click at [114, 115] on span "prévue depuis 2 jours" at bounding box center [96, 115] width 45 height 5
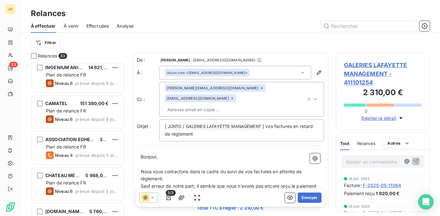
click at [96, 26] on span "Effectuées" at bounding box center [97, 26] width 23 height 6
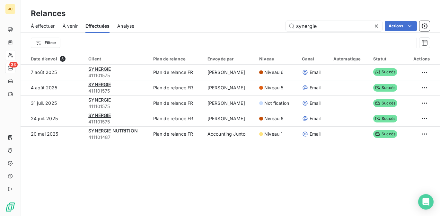
click at [377, 27] on icon at bounding box center [376, 26] width 6 height 6
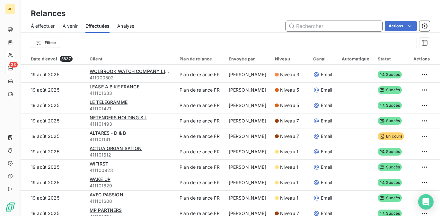
click at [312, 22] on input "text" at bounding box center [334, 26] width 96 height 10
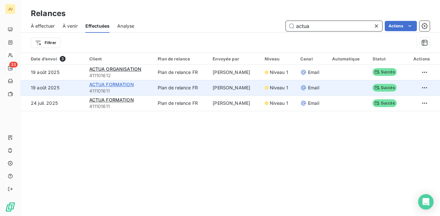
type input "actua"
click at [129, 85] on span "ACTUA FORMATION" at bounding box center [111, 83] width 45 height 5
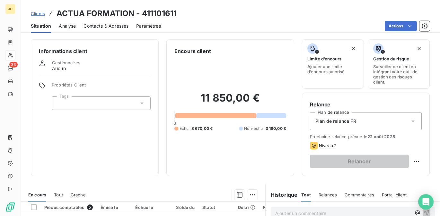
click at [36, 13] on span "Clients" at bounding box center [38, 13] width 14 height 5
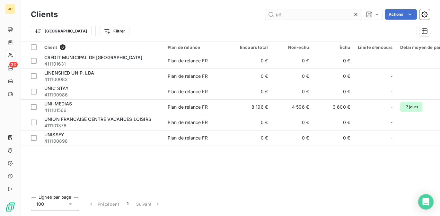
click at [298, 15] on input "uni" at bounding box center [313, 14] width 96 height 10
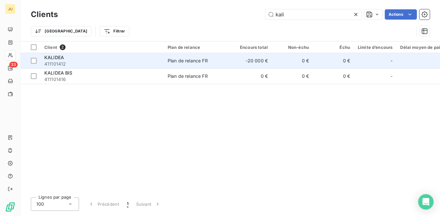
type input "kali"
click at [161, 63] on td "KALIDEA 411101412" at bounding box center [101, 60] width 123 height 15
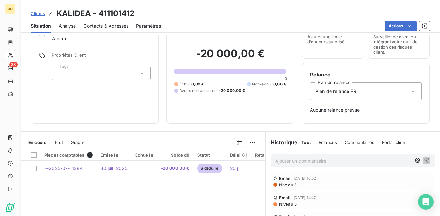
scroll to position [36, 0]
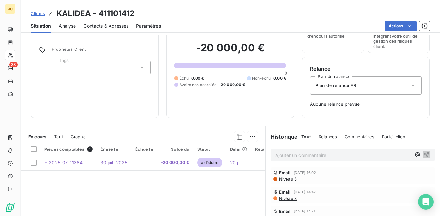
click at [42, 14] on span "Clients" at bounding box center [38, 13] width 14 height 5
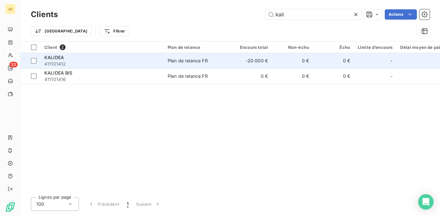
click at [170, 58] on div "Plan de relance FR" at bounding box center [187, 60] width 40 height 6
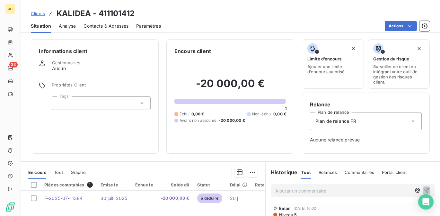
click at [34, 14] on span "Clients" at bounding box center [38, 13] width 14 height 5
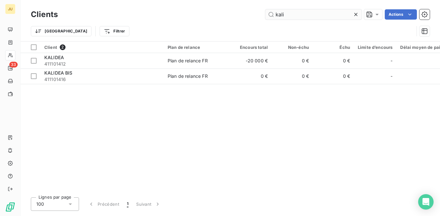
click at [322, 13] on input "kali" at bounding box center [313, 14] width 96 height 10
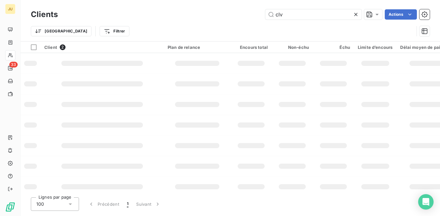
type input "clv"
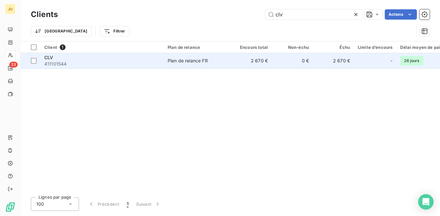
click at [133, 62] on span "411101544" at bounding box center [101, 64] width 115 height 6
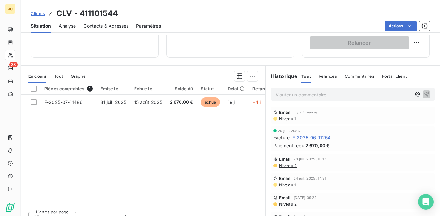
scroll to position [108, 0]
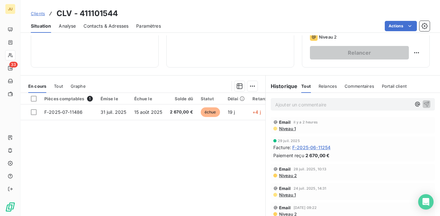
click at [42, 13] on span "Clients" at bounding box center [38, 13] width 14 height 5
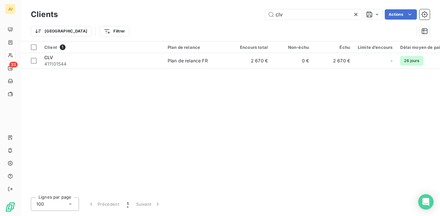
click at [358, 15] on icon at bounding box center [355, 14] width 6 height 6
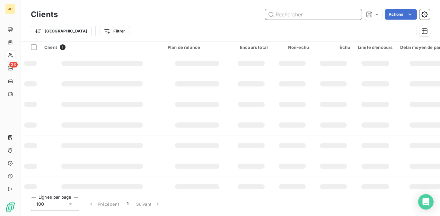
click at [337, 16] on input "text" at bounding box center [313, 14] width 96 height 10
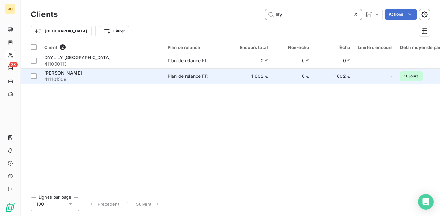
type input "lily"
click at [137, 75] on div "[PERSON_NAME]" at bounding box center [101, 73] width 115 height 6
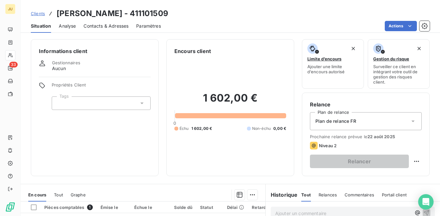
click at [42, 15] on span "Clients" at bounding box center [38, 13] width 14 height 5
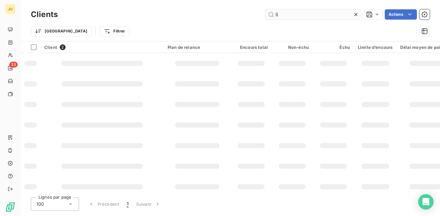
type input "l"
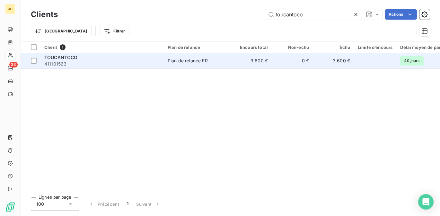
type input "toucantoco"
click at [179, 67] on td "Plan de relance FR" at bounding box center [197, 60] width 67 height 15
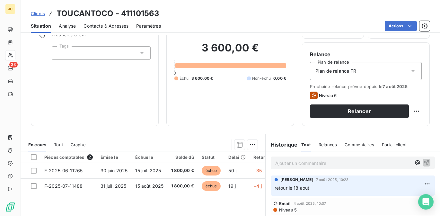
scroll to position [77, 0]
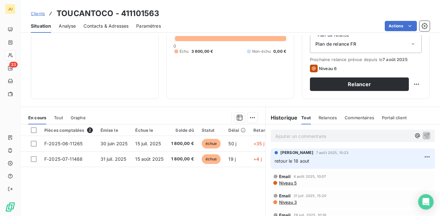
click at [39, 14] on span "Clients" at bounding box center [38, 13] width 14 height 5
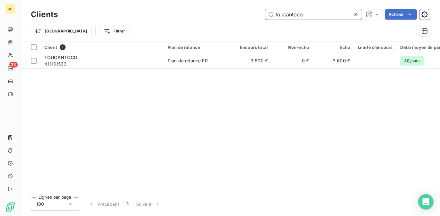
click at [280, 15] on input "toucantoco" at bounding box center [313, 14] width 96 height 10
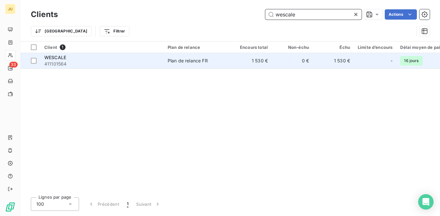
type input "wescale"
click at [159, 66] on span "411101564" at bounding box center [101, 64] width 115 height 6
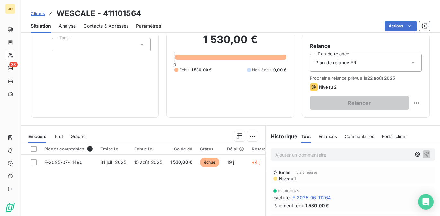
scroll to position [88, 0]
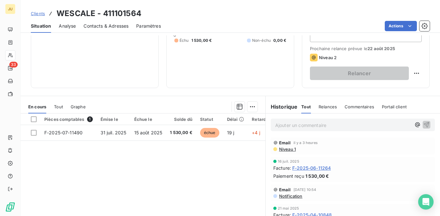
click at [35, 14] on span "Clients" at bounding box center [38, 13] width 14 height 5
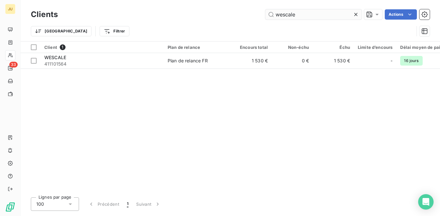
click at [289, 16] on input "wescale" at bounding box center [313, 14] width 96 height 10
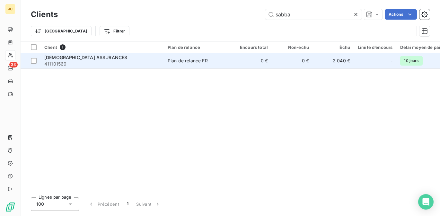
type input "sabba"
click at [278, 66] on td "0 €" at bounding box center [291, 60] width 41 height 15
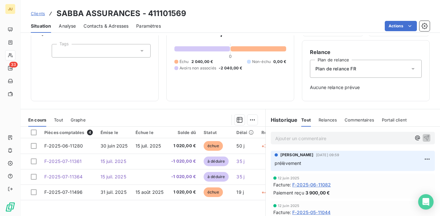
scroll to position [53, 0]
click at [42, 14] on span "Clients" at bounding box center [38, 13] width 14 height 5
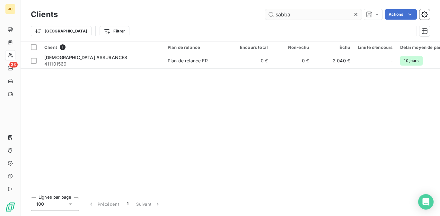
click at [295, 15] on input "sabba" at bounding box center [313, 14] width 96 height 10
click at [286, 15] on input "sabba" at bounding box center [313, 14] width 96 height 10
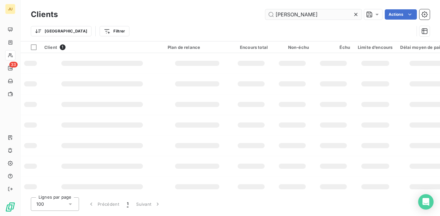
type input "[PERSON_NAME]"
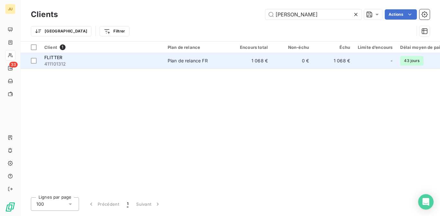
click at [132, 63] on span "411101312" at bounding box center [101, 64] width 115 height 6
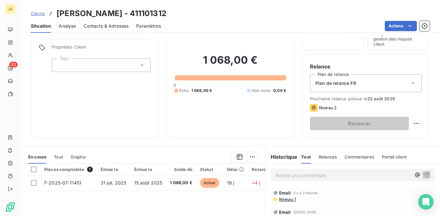
click at [43, 16] on link "Clients" at bounding box center [38, 13] width 14 height 6
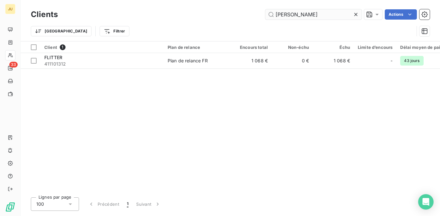
click at [279, 14] on input "[PERSON_NAME]" at bounding box center [313, 14] width 96 height 10
click at [278, 14] on input "[PERSON_NAME]" at bounding box center [313, 14] width 96 height 10
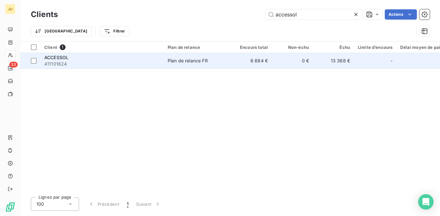
type input "accessol"
click at [147, 63] on span "411101624" at bounding box center [101, 64] width 115 height 6
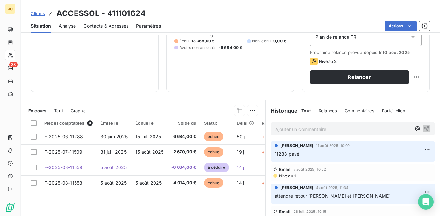
scroll to position [84, 0]
click at [36, 14] on span "Clients" at bounding box center [38, 13] width 14 height 5
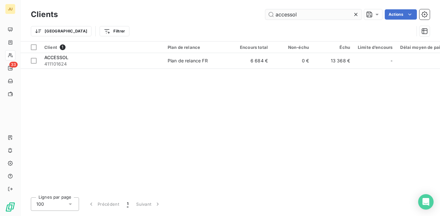
click at [286, 13] on input "accessol" at bounding box center [313, 14] width 96 height 10
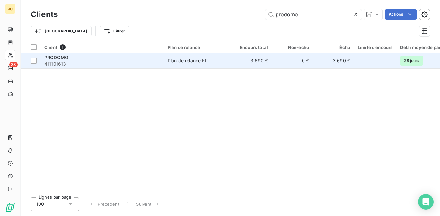
type input "prodomo"
click at [185, 61] on div "Plan de relance FR" at bounding box center [187, 60] width 40 height 6
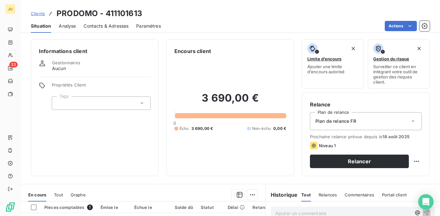
scroll to position [128, 0]
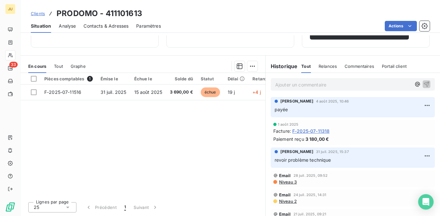
click at [36, 13] on span "Clients" at bounding box center [38, 13] width 14 height 5
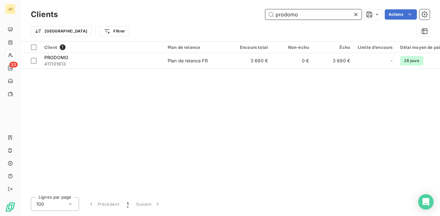
click at [286, 16] on input "prodomo" at bounding box center [313, 14] width 96 height 10
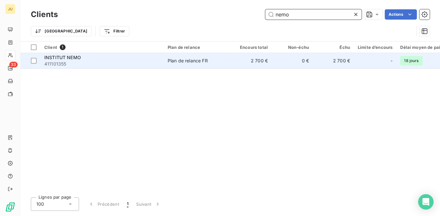
type input "nemo"
click at [163, 58] on td "INSTITUT NEMO 411101355" at bounding box center [101, 60] width 123 height 15
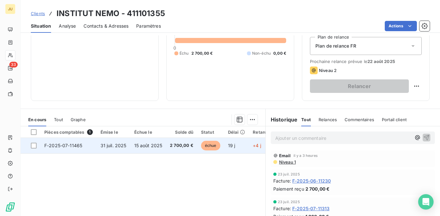
scroll to position [75, 0]
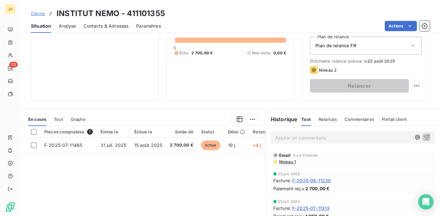
click at [40, 12] on span "Clients" at bounding box center [38, 13] width 14 height 5
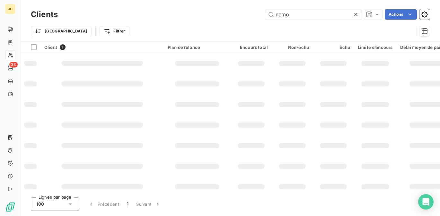
click at [40, 12] on h3 "Clients" at bounding box center [44, 15] width 27 height 12
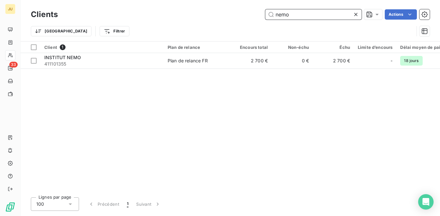
click at [327, 18] on input "nemo" at bounding box center [313, 14] width 96 height 10
click at [326, 18] on input "nemo" at bounding box center [313, 14] width 96 height 10
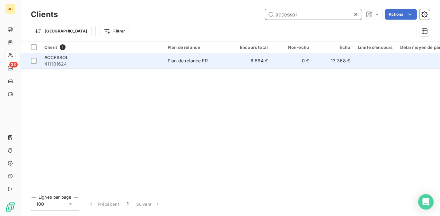
type input "accessol"
click at [98, 63] on span "411101624" at bounding box center [101, 64] width 115 height 6
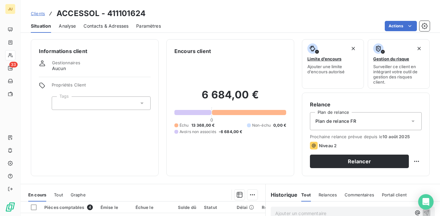
scroll to position [128, 0]
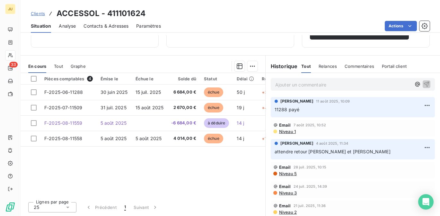
click at [42, 16] on link "Clients" at bounding box center [38, 13] width 14 height 6
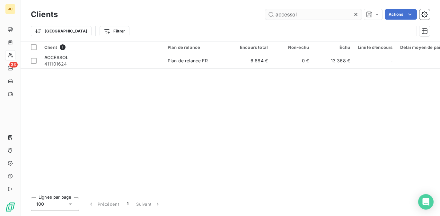
click at [285, 18] on input "accessol" at bounding box center [313, 14] width 96 height 10
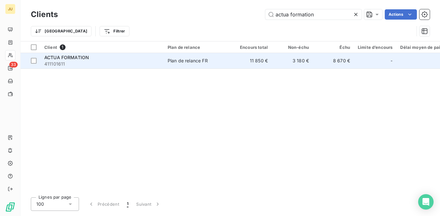
type input "actua formation"
click at [130, 62] on span "411101611" at bounding box center [101, 64] width 115 height 6
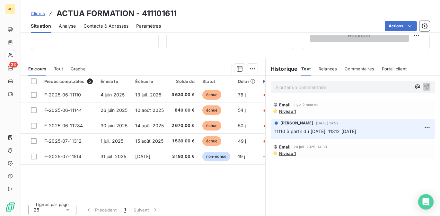
scroll to position [128, 0]
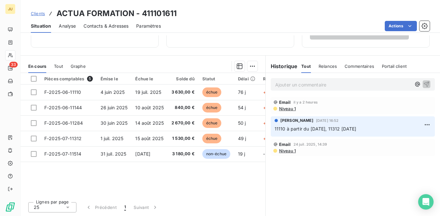
click at [38, 14] on span "Clients" at bounding box center [38, 13] width 14 height 5
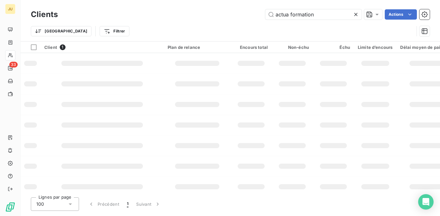
click at [38, 14] on h3 "Clients" at bounding box center [44, 15] width 27 height 12
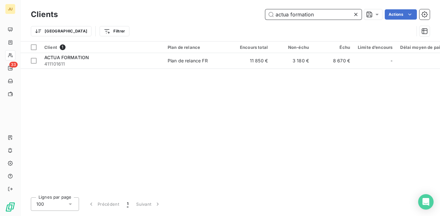
click at [302, 15] on input "actua formation" at bounding box center [313, 14] width 96 height 10
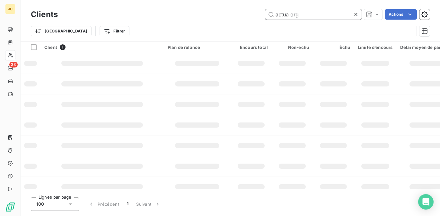
type input "actua org"
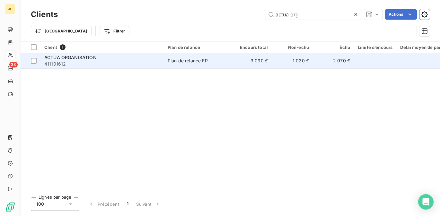
click at [159, 59] on div "ACTUA ORGANISATION" at bounding box center [101, 57] width 115 height 6
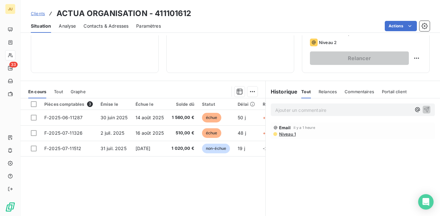
scroll to position [104, 0]
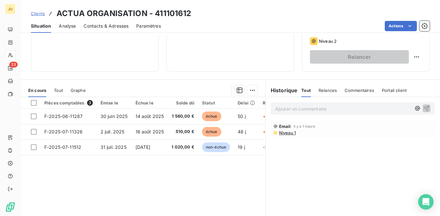
click at [42, 14] on span "Clients" at bounding box center [38, 13] width 14 height 5
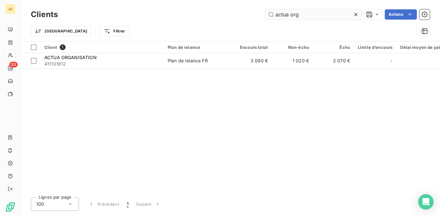
click at [292, 12] on input "actua org" at bounding box center [313, 14] width 96 height 10
click at [292, 13] on input "actua org" at bounding box center [313, 14] width 96 height 10
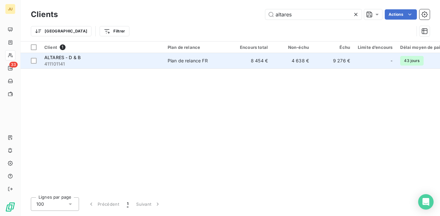
type input "altares"
click at [222, 68] on td "Plan de relance FR" at bounding box center [197, 60] width 67 height 15
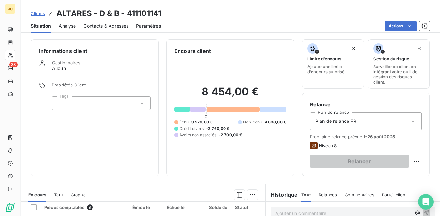
click at [41, 15] on span "Clients" at bounding box center [38, 13] width 14 height 5
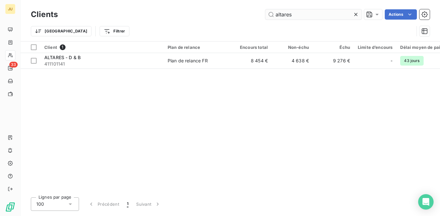
click at [285, 14] on input "altares" at bounding box center [313, 14] width 96 height 10
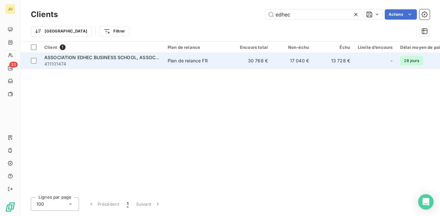
type input "edhec"
click at [206, 61] on div "Plan de relance FR" at bounding box center [187, 60] width 40 height 6
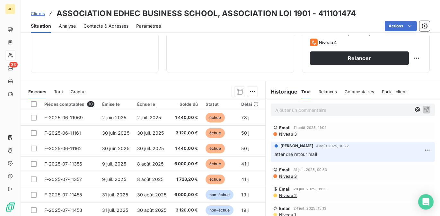
scroll to position [98, 0]
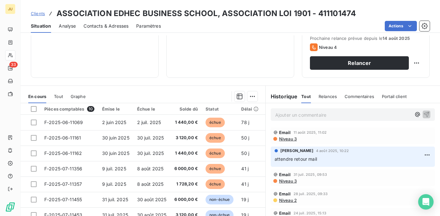
click at [40, 12] on span "Clients" at bounding box center [38, 13] width 14 height 5
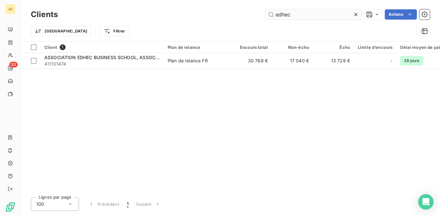
click at [276, 18] on input "edhec" at bounding box center [313, 14] width 96 height 10
click at [276, 17] on input "edhec" at bounding box center [313, 14] width 96 height 10
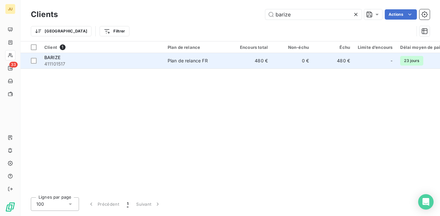
type input "barize"
click at [147, 65] on span "411101517" at bounding box center [101, 64] width 115 height 6
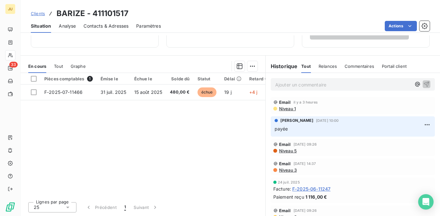
scroll to position [127, 0]
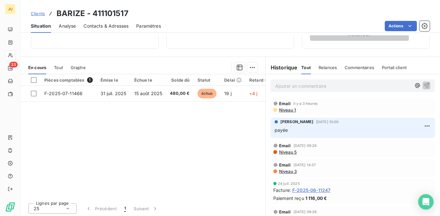
click at [39, 13] on span "Clients" at bounding box center [38, 13] width 14 height 5
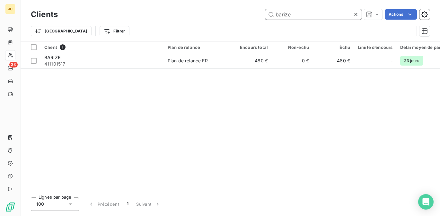
click at [280, 14] on input "barize" at bounding box center [313, 14] width 96 height 10
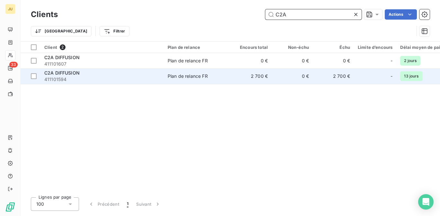
type input "C2A"
click at [89, 74] on div "C2A DIFFUSION" at bounding box center [101, 73] width 115 height 6
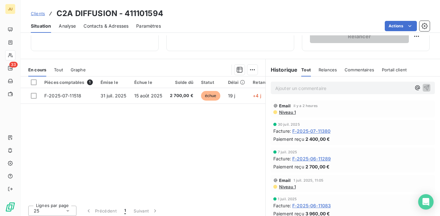
scroll to position [120, 0]
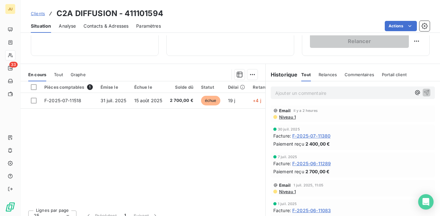
click at [43, 15] on span "Clients" at bounding box center [38, 13] width 14 height 5
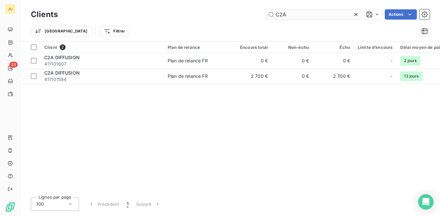
click at [297, 13] on input "C2A" at bounding box center [313, 14] width 96 height 10
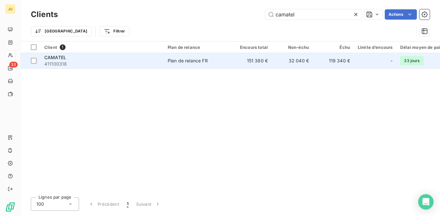
type input "camatel"
click at [145, 60] on div "CAMATEL" at bounding box center [101, 57] width 115 height 6
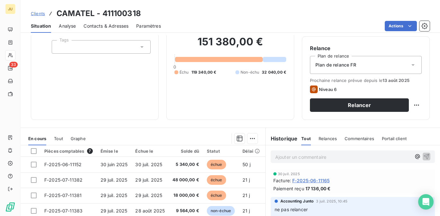
scroll to position [128, 0]
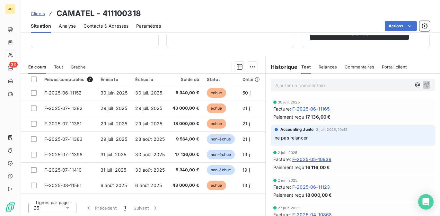
click at [38, 12] on span "Clients" at bounding box center [38, 13] width 14 height 5
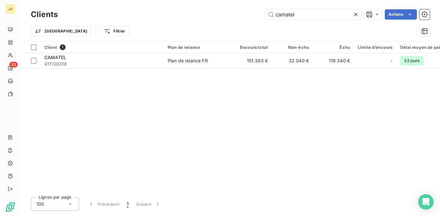
click at [277, 7] on div "Clients camatel Actions Trier Filtrer" at bounding box center [230, 20] width 419 height 41
click at [279, 12] on input "camatel" at bounding box center [313, 14] width 96 height 10
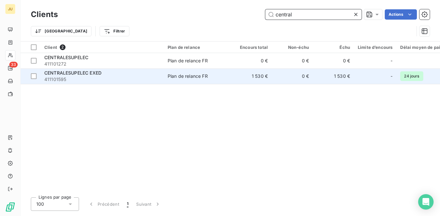
type input "central"
click at [188, 79] on td "Plan de relance FR" at bounding box center [197, 75] width 67 height 15
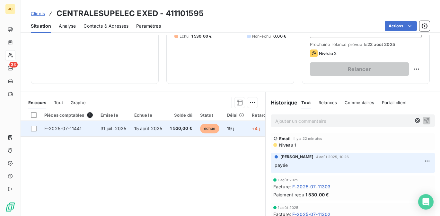
scroll to position [96, 0]
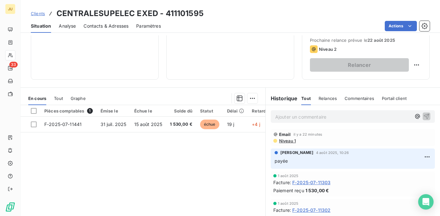
click at [35, 18] on div "Clients CENTRALESUPELEC EXED - 411101595" at bounding box center [117, 14] width 173 height 12
click at [38, 13] on span "Clients" at bounding box center [38, 13] width 14 height 5
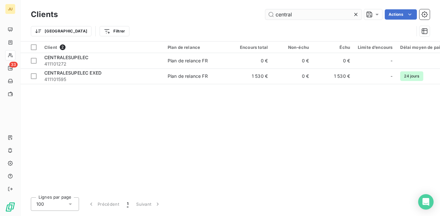
click at [276, 15] on input "central" at bounding box center [313, 14] width 96 height 10
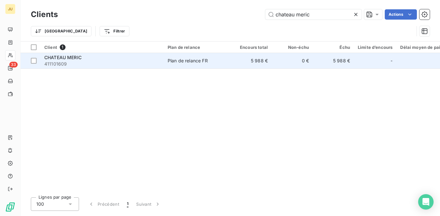
type input "chateau meric"
click at [141, 67] on td "CHATEAU MERIC 411101609" at bounding box center [101, 60] width 123 height 15
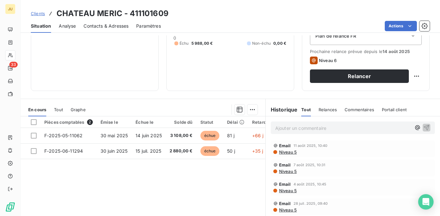
scroll to position [128, 0]
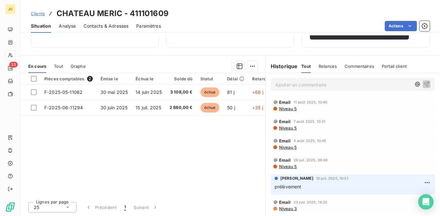
click at [41, 15] on span "Clients" at bounding box center [38, 13] width 14 height 5
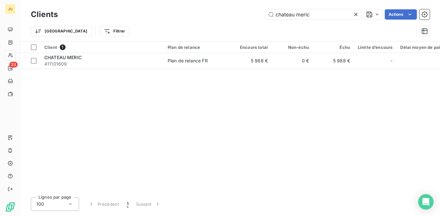
click at [357, 12] on icon at bounding box center [355, 14] width 6 height 6
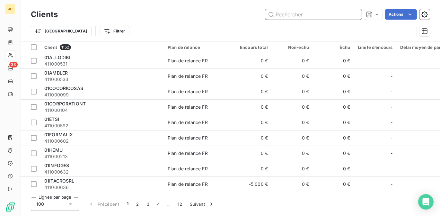
click at [306, 13] on input "text" at bounding box center [313, 14] width 96 height 10
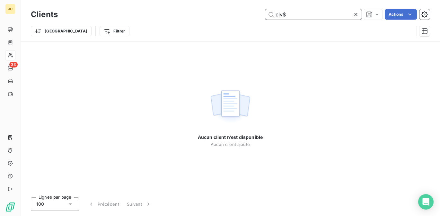
type input "clv"
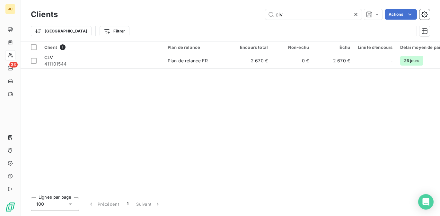
click at [139, 71] on div "Client 1 Plan de relance Encours total Non-échu Échu Limite d’encours Délai moy…" at bounding box center [230, 116] width 419 height 150
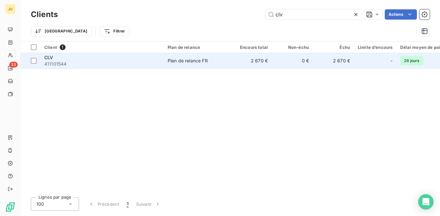
click at [141, 59] on div "CLV" at bounding box center [101, 57] width 115 height 6
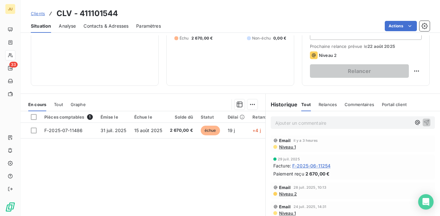
scroll to position [91, 0]
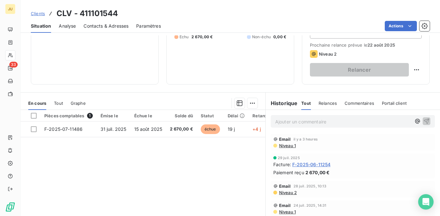
click at [39, 18] on div "Clients CLV - 411101544" at bounding box center [74, 14] width 87 height 12
click at [39, 15] on span "Clients" at bounding box center [38, 13] width 14 height 5
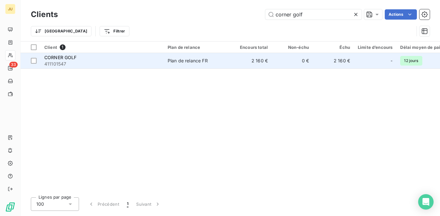
type input "corner golf"
click at [113, 58] on div "CORNER GOLF" at bounding box center [101, 57] width 115 height 6
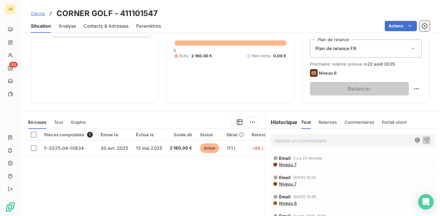
scroll to position [67, 0]
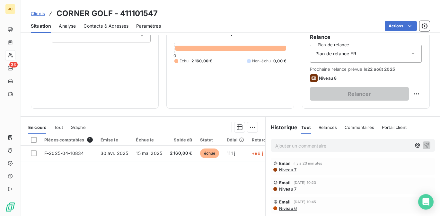
click at [41, 16] on link "Clients" at bounding box center [38, 13] width 14 height 6
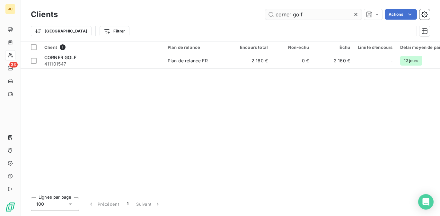
click at [288, 11] on input "corner golf" at bounding box center [313, 14] width 96 height 10
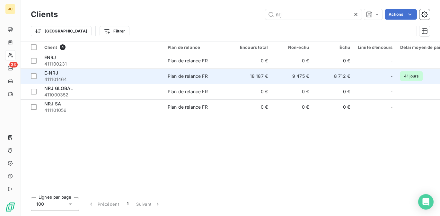
type input "nrj"
click at [184, 80] on td "Plan de relance FR" at bounding box center [197, 75] width 67 height 15
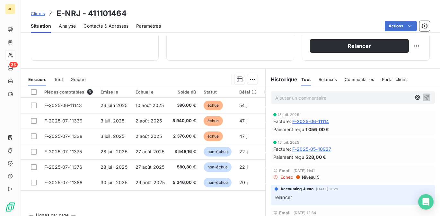
click at [36, 12] on span "Clients" at bounding box center [38, 13] width 14 height 5
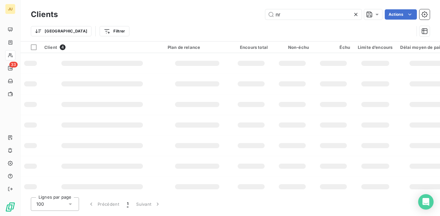
type input "n"
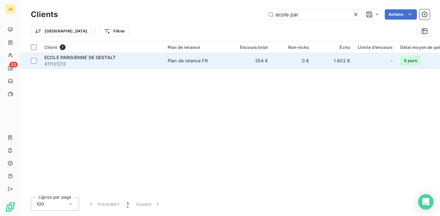
type input "ecole par"
click at [121, 61] on span "411101213" at bounding box center [101, 64] width 115 height 6
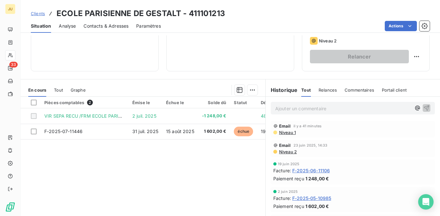
scroll to position [96, 0]
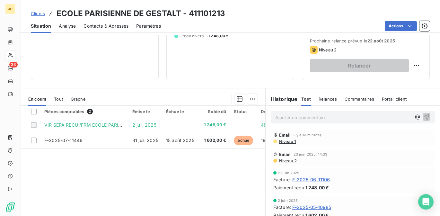
click at [42, 13] on span "Clients" at bounding box center [38, 13] width 14 height 5
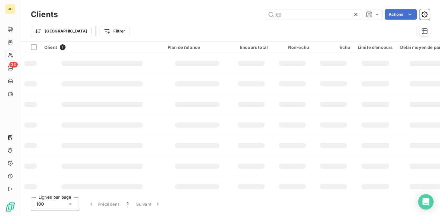
type input "e"
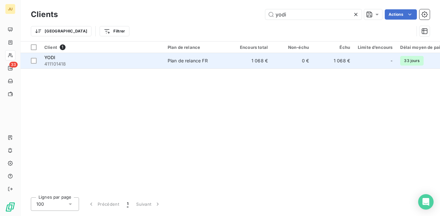
type input "yodi"
click at [83, 58] on div "YODI" at bounding box center [101, 57] width 115 height 6
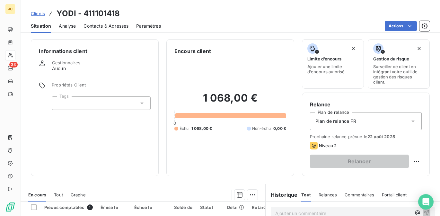
scroll to position [106, 0]
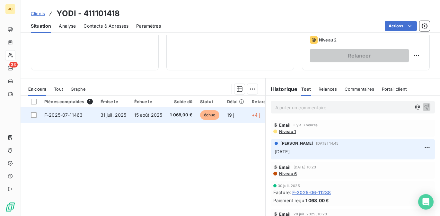
click at [164, 116] on td "15 août 2025" at bounding box center [148, 114] width 36 height 15
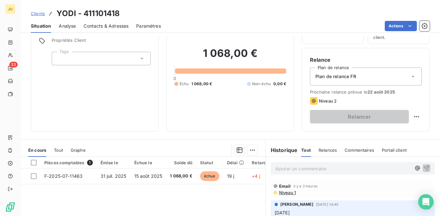
scroll to position [116, 0]
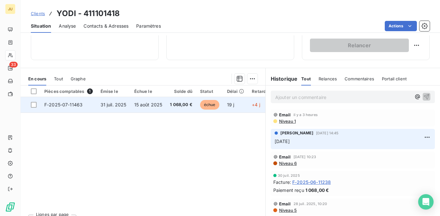
click at [175, 106] on span "1 068,00 €" at bounding box center [181, 104] width 22 height 6
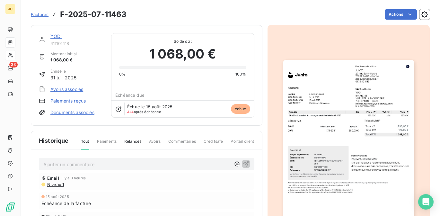
click at [175, 106] on div "Échue le [DATE] J+4 après échéance échue" at bounding box center [182, 108] width 142 height 17
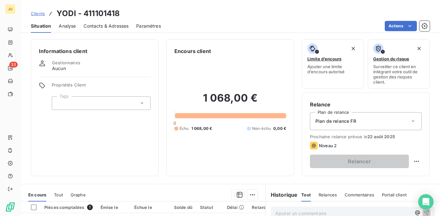
click at [41, 14] on span "Clients" at bounding box center [38, 13] width 14 height 5
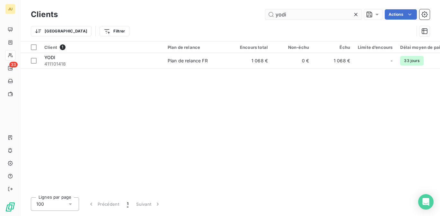
click at [283, 13] on input "yodi" at bounding box center [313, 14] width 96 height 10
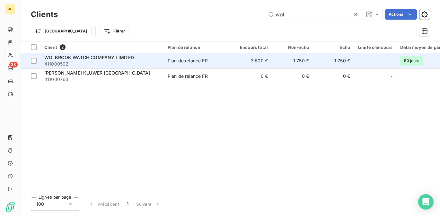
type input "wol"
click at [144, 60] on div "WOLBROOK WATCH COMPANY LIMITED" at bounding box center [101, 57] width 115 height 6
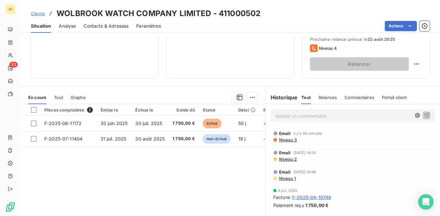
scroll to position [100, 0]
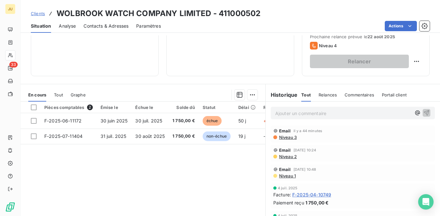
click at [36, 14] on span "Clients" at bounding box center [38, 13] width 14 height 5
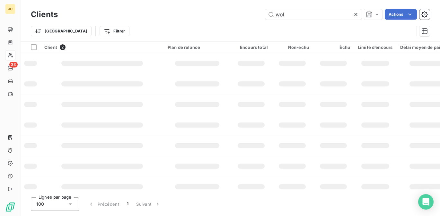
click at [36, 14] on h3 "Clients" at bounding box center [44, 15] width 27 height 12
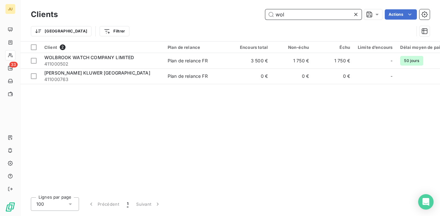
click at [328, 19] on input "wol" at bounding box center [313, 14] width 96 height 10
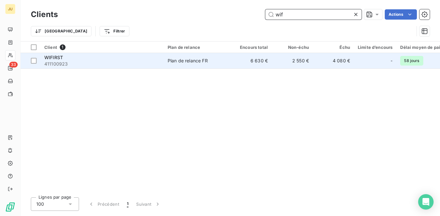
type input "wif"
click at [116, 55] on div "WIFIRST" at bounding box center [101, 57] width 115 height 6
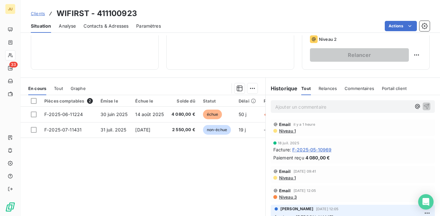
scroll to position [107, 0]
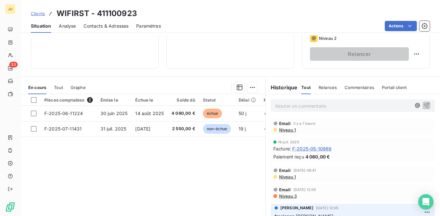
click at [40, 13] on span "Clients" at bounding box center [38, 13] width 14 height 5
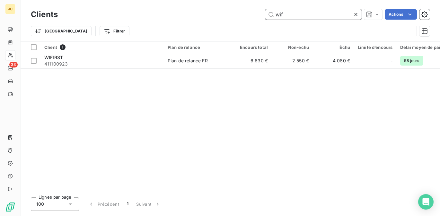
click at [298, 15] on input "wif" at bounding box center [313, 14] width 96 height 10
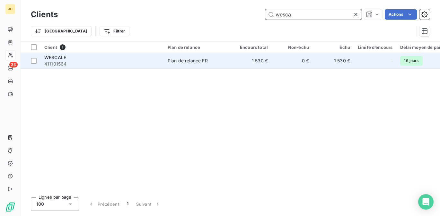
type input "wesca"
click at [159, 60] on div "WESCALE" at bounding box center [101, 57] width 115 height 6
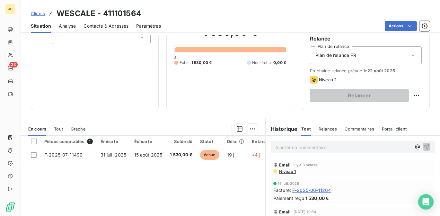
scroll to position [74, 0]
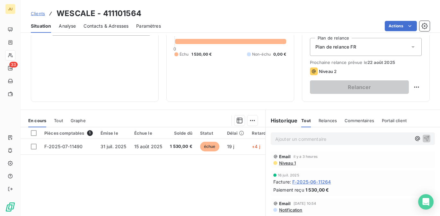
click at [36, 12] on span "Clients" at bounding box center [38, 13] width 14 height 5
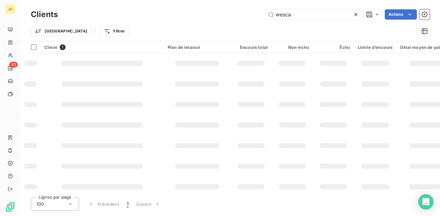
click at [36, 12] on h3 "Clients" at bounding box center [44, 15] width 27 height 12
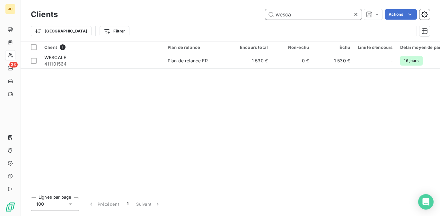
click at [316, 13] on input "wesca" at bounding box center [313, 14] width 96 height 10
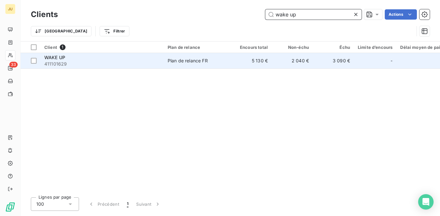
type input "wake up"
click at [146, 59] on div "WAKE UP" at bounding box center [101, 57] width 115 height 6
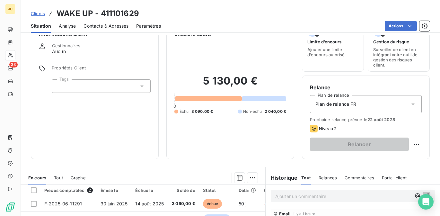
scroll to position [55, 0]
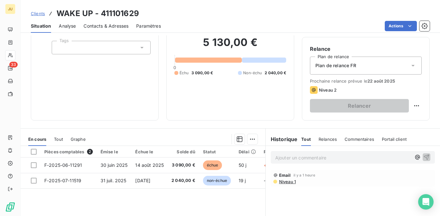
click at [42, 14] on span "Clients" at bounding box center [38, 13] width 14 height 5
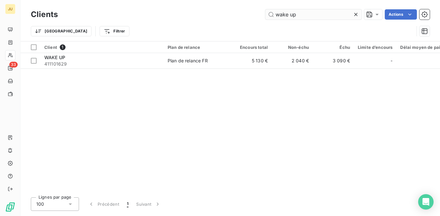
click at [282, 16] on input "wake up" at bounding box center [313, 14] width 96 height 10
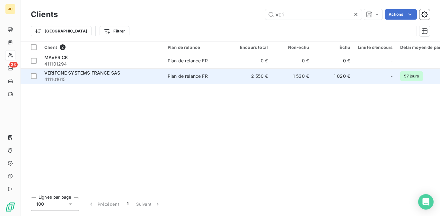
type input "veri"
click at [224, 76] on span "Plan de relance FR" at bounding box center [196, 76] width 59 height 6
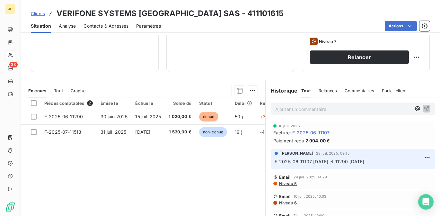
scroll to position [94, 0]
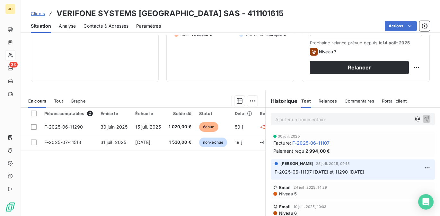
click at [44, 15] on span "Clients" at bounding box center [38, 13] width 14 height 5
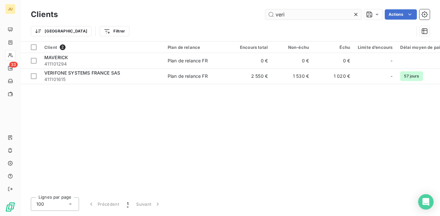
click at [293, 15] on input "veri" at bounding box center [313, 14] width 96 height 10
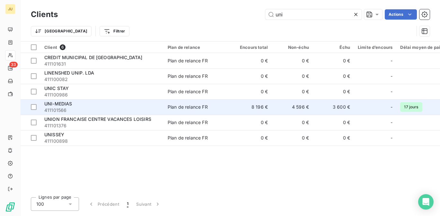
type input "uni"
click at [132, 107] on span "411101566" at bounding box center [101, 110] width 115 height 6
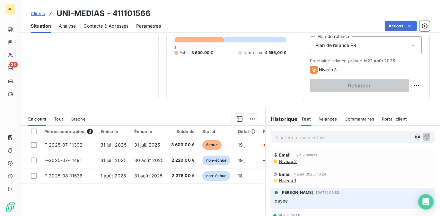
scroll to position [128, 0]
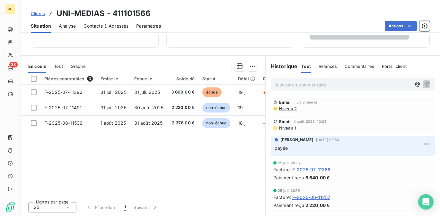
click at [42, 16] on link "Clients" at bounding box center [38, 13] width 14 height 6
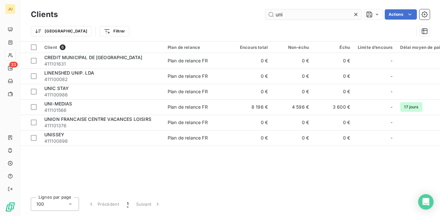
click at [279, 19] on input "uni" at bounding box center [313, 14] width 96 height 10
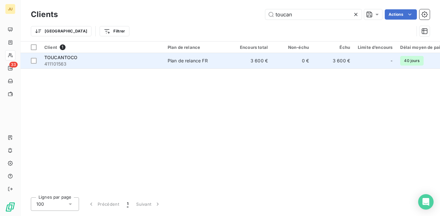
type input "toucan"
click at [200, 60] on div "Plan de relance FR" at bounding box center [187, 60] width 40 height 6
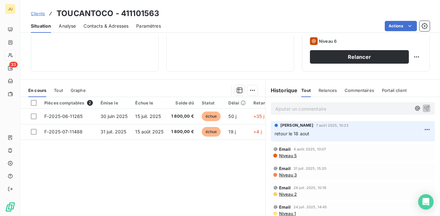
click at [43, 13] on span "Clients" at bounding box center [38, 13] width 14 height 5
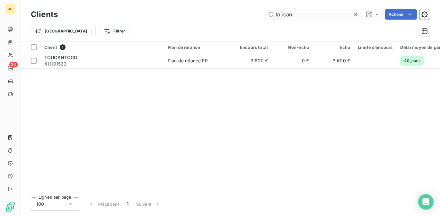
click at [289, 16] on input "toucan" at bounding box center [313, 14] width 96 height 10
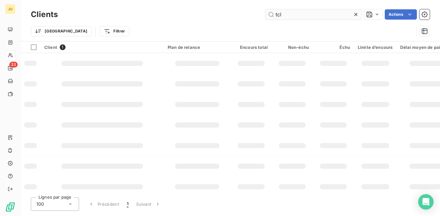
type input "tcl"
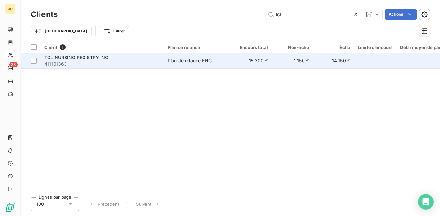
click at [148, 58] on div "TCL NURSING REGISTRY INC" at bounding box center [101, 57] width 115 height 6
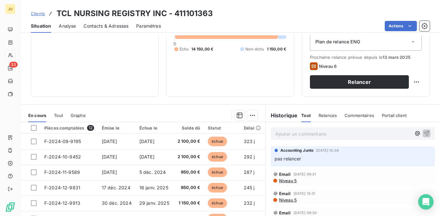
scroll to position [78, 0]
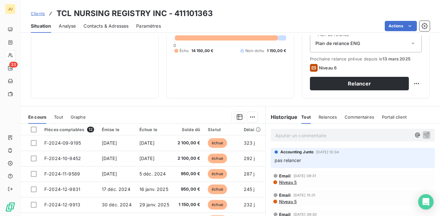
click at [36, 12] on span "Clients" at bounding box center [38, 13] width 14 height 5
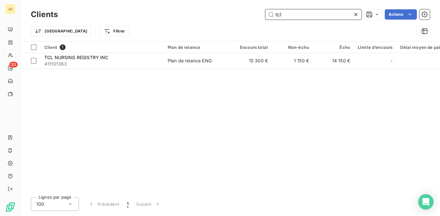
click at [308, 14] on input "tcl" at bounding box center [313, 14] width 96 height 10
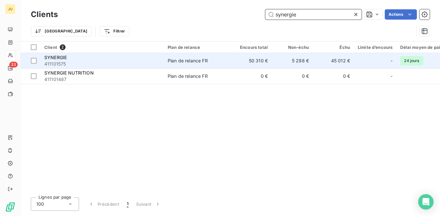
type input "synergie"
click at [167, 62] on td "Plan de relance FR" at bounding box center [197, 60] width 67 height 15
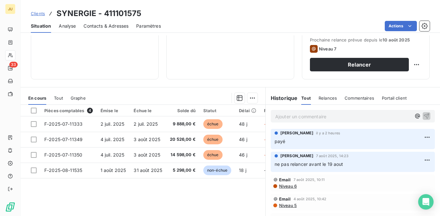
scroll to position [1, 0]
click at [326, 116] on p "Ajouter un commentaire ﻿" at bounding box center [343, 116] width 136 height 8
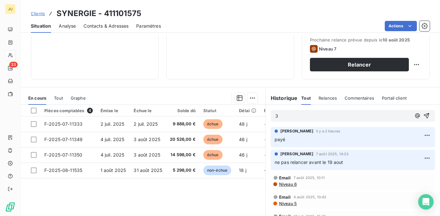
scroll to position [1, 0]
click at [423, 115] on icon "button" at bounding box center [426, 115] width 6 height 6
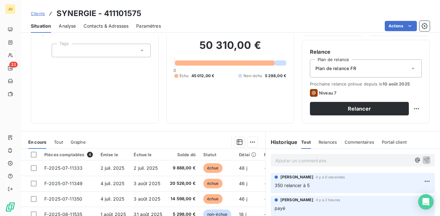
scroll to position [47, 0]
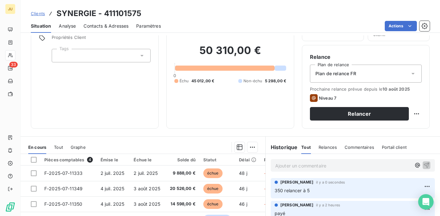
click at [37, 13] on span "Clients" at bounding box center [38, 13] width 14 height 5
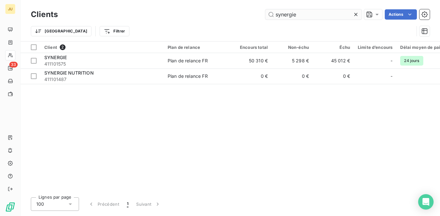
click at [304, 13] on input "synergie" at bounding box center [313, 14] width 96 height 10
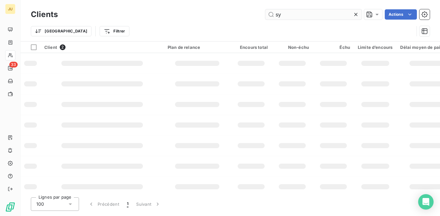
type input "s"
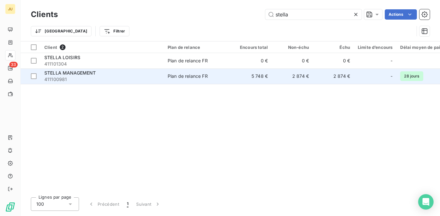
type input "stella"
click at [116, 70] on div "STELLA MANAGEMENT" at bounding box center [101, 73] width 115 height 6
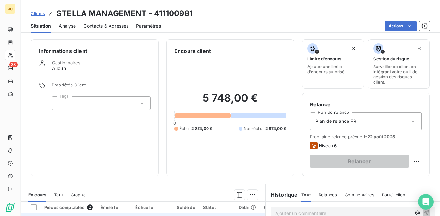
scroll to position [120, 0]
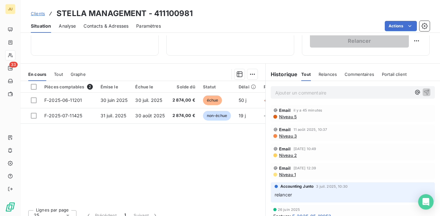
click at [40, 13] on span "Clients" at bounding box center [38, 13] width 14 height 5
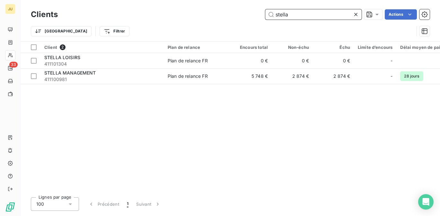
click at [280, 14] on input "stella" at bounding box center [313, 14] width 96 height 10
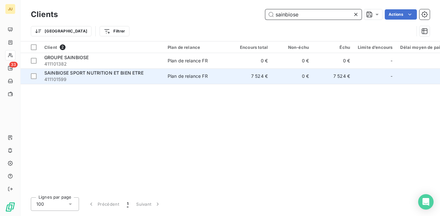
type input "sainbiose"
click at [101, 80] on span "411101599" at bounding box center [101, 79] width 115 height 6
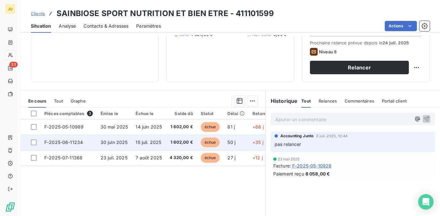
scroll to position [87, 0]
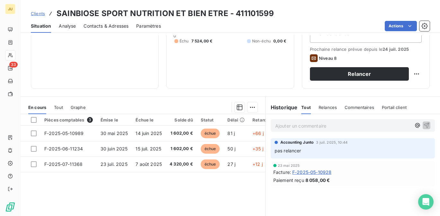
click at [36, 16] on link "Clients" at bounding box center [38, 13] width 14 height 6
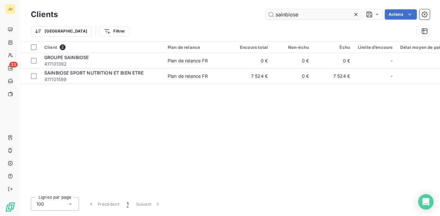
click at [283, 15] on input "sainbiose" at bounding box center [313, 14] width 96 height 10
click at [283, 14] on input "sainbiose" at bounding box center [313, 14] width 96 height 10
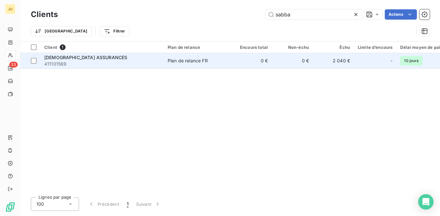
type input "sabba"
click at [260, 62] on td "0 €" at bounding box center [250, 60] width 41 height 15
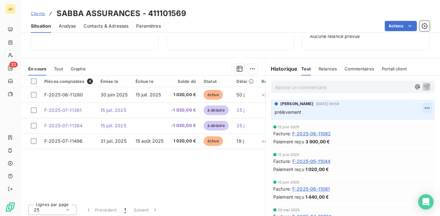
click at [417, 108] on html "JU 33 Clients SABBA ASSURANCES - 411101569 Situation Analyse Contacts & Adresse…" at bounding box center [220, 108] width 440 height 216
click at [411, 133] on div "Supprimer" at bounding box center [402, 133] width 36 height 10
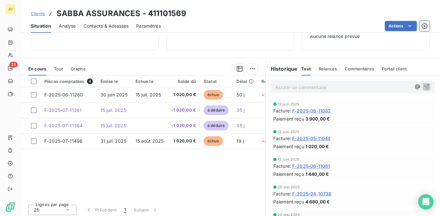
click at [298, 85] on p "Ajouter un commentaire ﻿" at bounding box center [343, 87] width 136 height 8
click at [423, 86] on icon "button" at bounding box center [426, 86] width 6 height 6
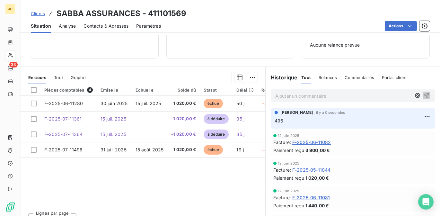
scroll to position [91, 0]
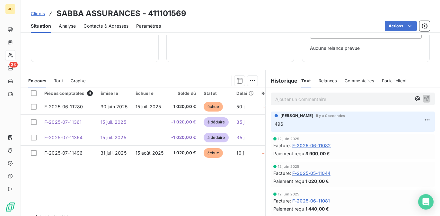
click at [39, 14] on span "Clients" at bounding box center [38, 13] width 14 height 5
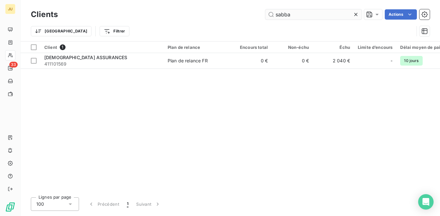
click at [288, 14] on input "sabba" at bounding box center [313, 14] width 96 height 10
click at [287, 14] on input "sabba" at bounding box center [313, 14] width 96 height 10
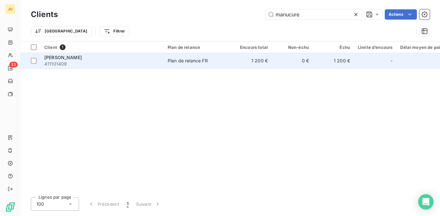
type input "manucure"
click at [114, 58] on div "[PERSON_NAME]" at bounding box center [101, 57] width 115 height 6
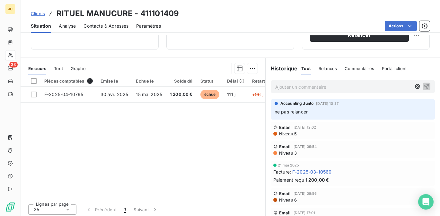
scroll to position [128, 0]
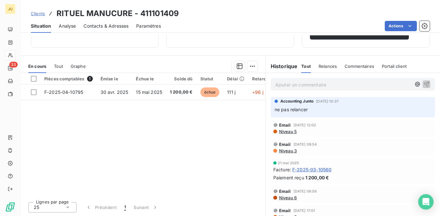
click at [40, 14] on span "Clients" at bounding box center [38, 13] width 14 height 5
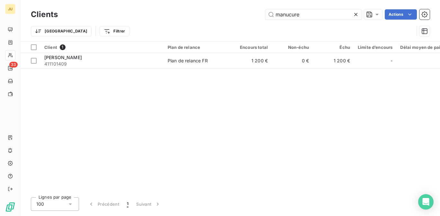
click at [40, 14] on h3 "Clients" at bounding box center [44, 15] width 27 height 12
click at [287, 13] on input "manucure" at bounding box center [313, 14] width 96 height 10
click at [294, 14] on input "manucure" at bounding box center [313, 14] width 96 height 10
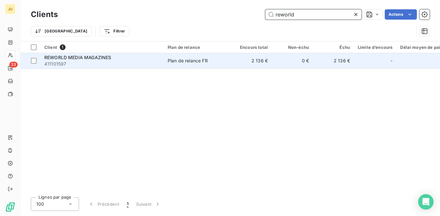
type input "reworld"
click at [146, 60] on div "REWORLD MEDIA MAGAZINES" at bounding box center [101, 57] width 115 height 6
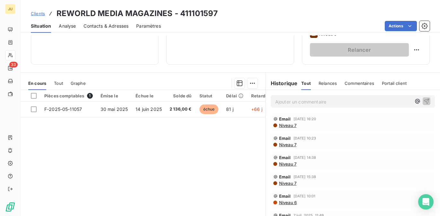
scroll to position [82, 0]
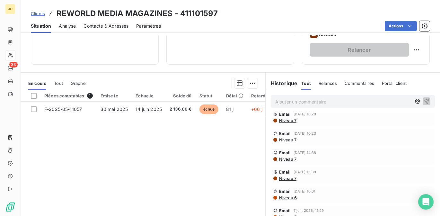
click at [35, 13] on span "Clients" at bounding box center [38, 13] width 14 height 5
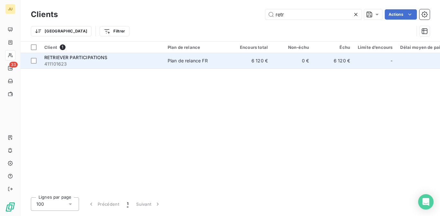
type input "retr"
click at [185, 64] on td "Plan de relance FR" at bounding box center [197, 60] width 67 height 15
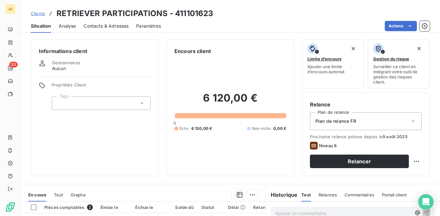
scroll to position [119, 0]
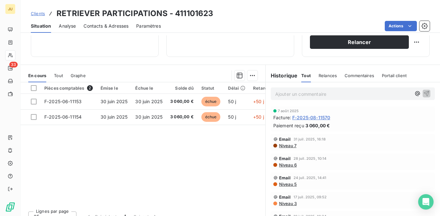
click at [41, 14] on span "Clients" at bounding box center [38, 13] width 14 height 5
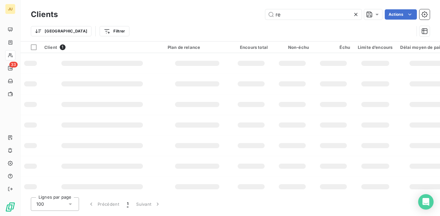
type input "r"
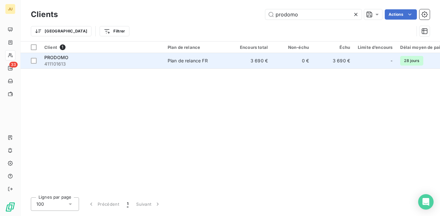
type input "prodomo"
click at [167, 58] on div "Plan de relance FR" at bounding box center [187, 60] width 40 height 6
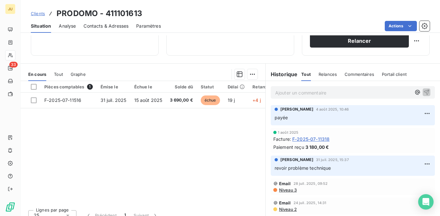
scroll to position [116, 0]
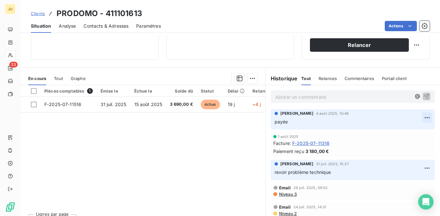
click at [416, 116] on html "JU 33 Clients PRODOMO - 411101613 Situation Analyse Contacts & Adresses Paramèt…" at bounding box center [220, 108] width 440 height 216
click at [407, 143] on div "Supprimer" at bounding box center [402, 143] width 36 height 10
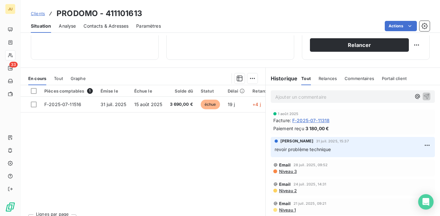
click at [43, 13] on span "Clients" at bounding box center [38, 13] width 14 height 5
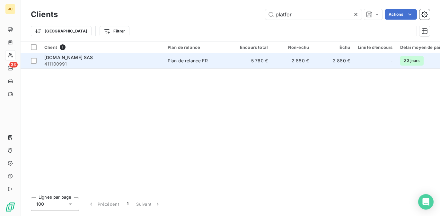
type input "platfor"
click at [165, 58] on td "Plan de relance FR" at bounding box center [197, 60] width 67 height 15
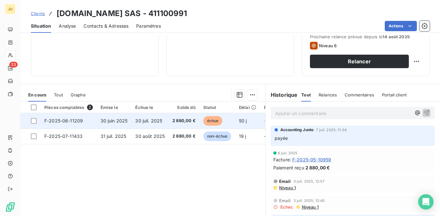
scroll to position [102, 0]
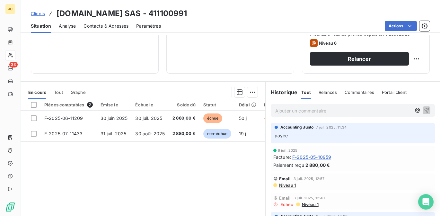
click at [421, 127] on div "Accounting Junto [DATE] 11:34 payée" at bounding box center [352, 133] width 164 height 20
click at [393, 133] on p "payée" at bounding box center [352, 135] width 156 height 7
click at [418, 127] on div "Accounting Junto [DATE] 11:34" at bounding box center [352, 127] width 156 height 6
drag, startPoint x: 390, startPoint y: 127, endPoint x: 356, endPoint y: 132, distance: 34.4
click at [389, 127] on div "Accounting Junto [DATE] 11:34" at bounding box center [352, 127] width 156 height 6
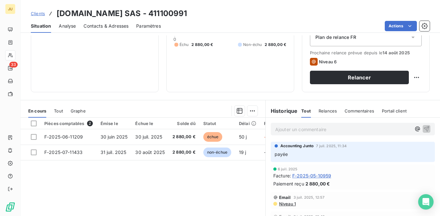
scroll to position [128, 0]
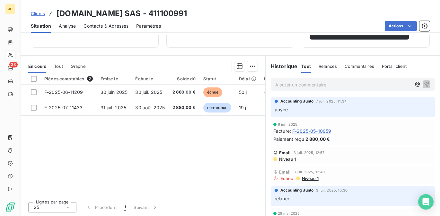
click at [311, 106] on p "payée" at bounding box center [352, 109] width 156 height 7
click at [296, 112] on p "payée" at bounding box center [352, 109] width 156 height 7
drag, startPoint x: 363, startPoint y: 113, endPoint x: 410, endPoint y: 113, distance: 46.8
click at [365, 113] on p "payée" at bounding box center [352, 109] width 156 height 7
click at [411, 113] on div "Accounting Junto [DATE] 11:34 payée" at bounding box center [352, 107] width 164 height 20
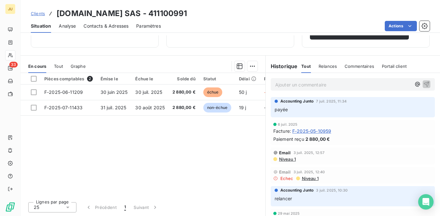
click at [418, 112] on p "payée" at bounding box center [352, 109] width 156 height 7
click at [418, 110] on p "payée" at bounding box center [352, 109] width 156 height 7
click at [304, 89] on div "Ajouter un commentaire ﻿" at bounding box center [352, 84] width 164 height 13
click at [304, 88] on p "Ajouter un commentaire ﻿" at bounding box center [343, 85] width 136 height 8
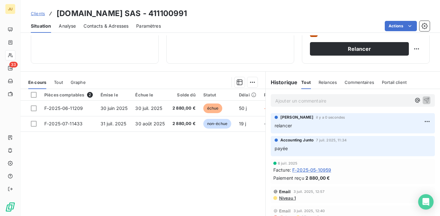
scroll to position [109, 0]
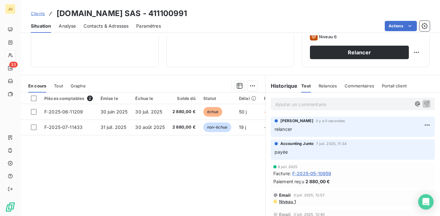
click at [40, 13] on span "Clients" at bounding box center [38, 13] width 14 height 5
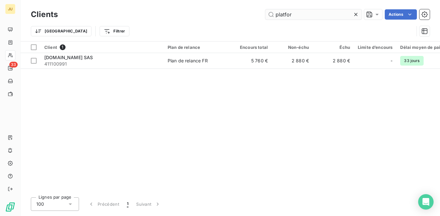
click at [280, 15] on input "platfor" at bounding box center [313, 14] width 96 height 10
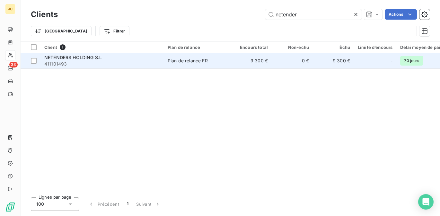
type input "netender"
click at [253, 60] on td "9 300 €" at bounding box center [250, 60] width 41 height 15
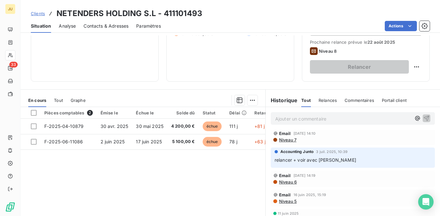
scroll to position [187, 0]
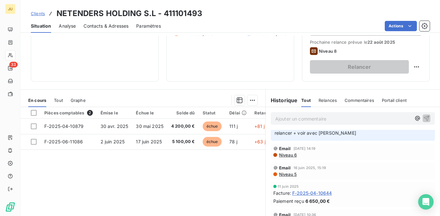
click at [38, 13] on span "Clients" at bounding box center [38, 13] width 14 height 5
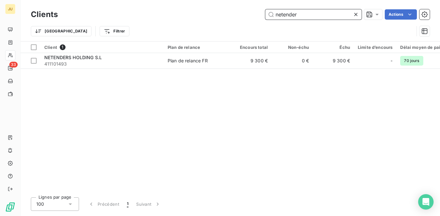
click at [279, 14] on input "netender" at bounding box center [313, 14] width 96 height 10
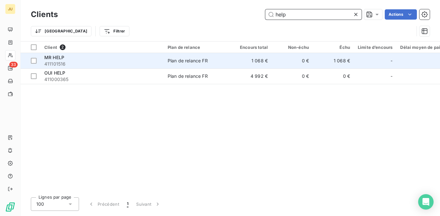
type input "help"
click at [224, 67] on td "Plan de relance FR" at bounding box center [197, 60] width 67 height 15
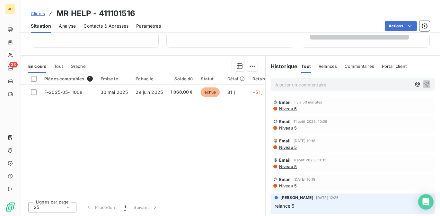
click at [40, 15] on span "Clients" at bounding box center [38, 13] width 14 height 5
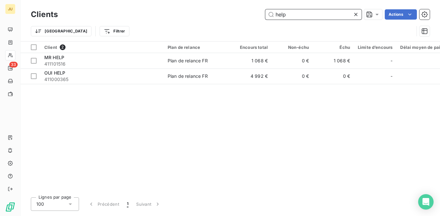
click at [276, 13] on input "help" at bounding box center [313, 14] width 96 height 10
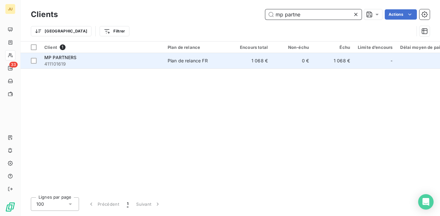
type input "mp partne"
click at [210, 54] on table "Client 1 Plan de relance Encours total Non-échu Échu Limite d’encours Délai moy…" at bounding box center [293, 54] width 544 height 27
click at [208, 67] on td "Plan de relance FR" at bounding box center [197, 60] width 67 height 15
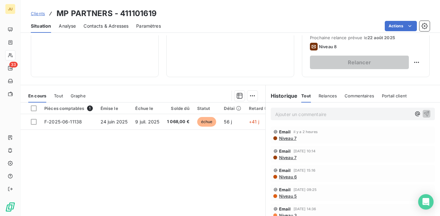
click at [44, 13] on span "Clients" at bounding box center [38, 13] width 14 height 5
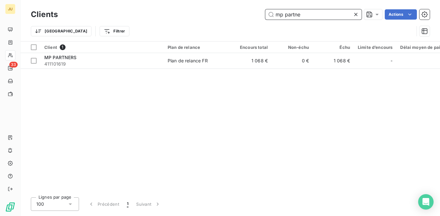
click at [289, 16] on input "mp partne" at bounding box center [313, 14] width 96 height 10
type input "may"
click at [127, 73] on div "Client 1 Plan de relance Encours total Non-échu Échu Limite d’encours Délai moy…" at bounding box center [230, 116] width 419 height 150
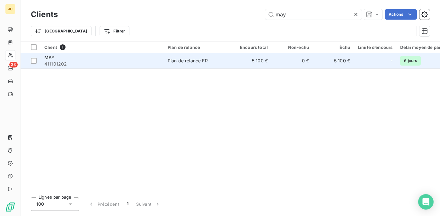
click at [125, 64] on span "411101202" at bounding box center [101, 64] width 115 height 6
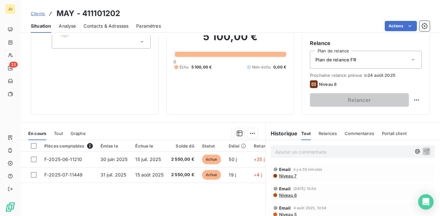
scroll to position [128, 0]
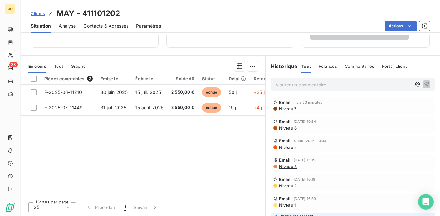
click at [38, 13] on span "Clients" at bounding box center [38, 13] width 14 height 5
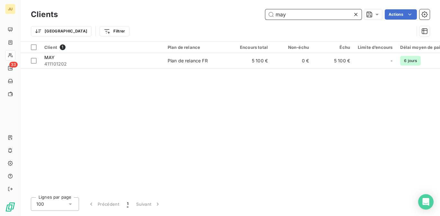
click at [298, 18] on input "may" at bounding box center [313, 14] width 96 height 10
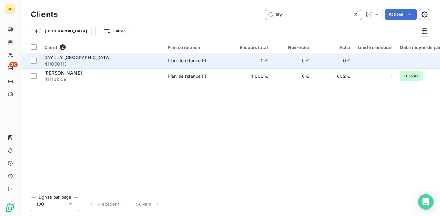
type input "lily"
click at [166, 66] on td "Plan de relance FR" at bounding box center [197, 60] width 67 height 15
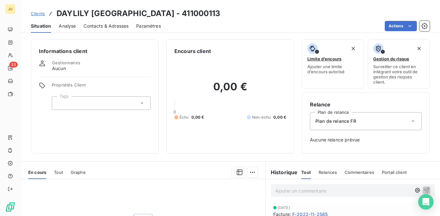
click at [41, 15] on span "Clients" at bounding box center [38, 13] width 14 height 5
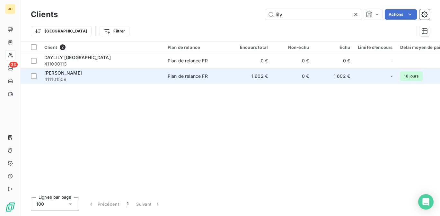
click at [159, 82] on span "411101509" at bounding box center [101, 79] width 115 height 6
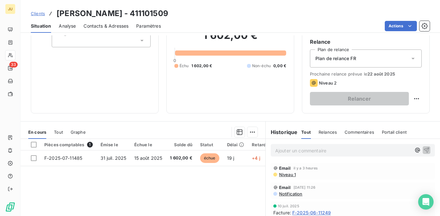
scroll to position [97, 0]
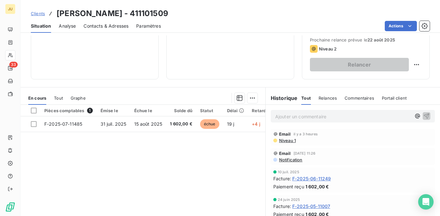
click at [35, 13] on span "Clients" at bounding box center [38, 13] width 14 height 5
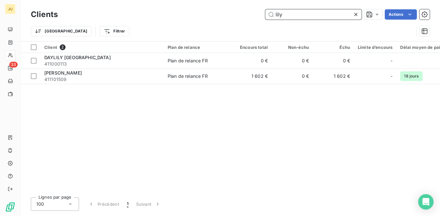
click at [311, 13] on input "lily" at bounding box center [313, 14] width 96 height 10
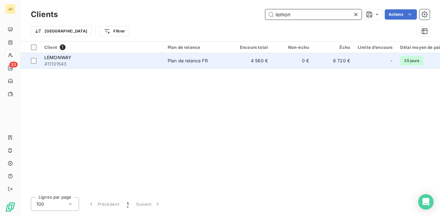
type input "lemon"
click at [181, 68] on td "Plan de relance FR" at bounding box center [197, 60] width 67 height 15
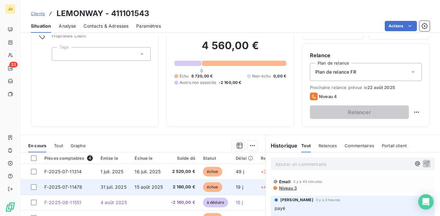
scroll to position [118, 0]
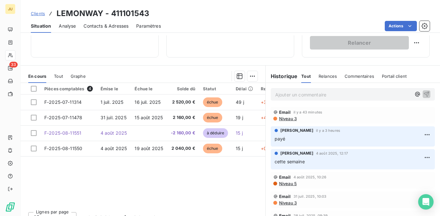
click at [34, 14] on span "Clients" at bounding box center [38, 13] width 14 height 5
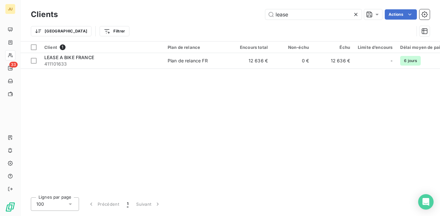
type input "lease"
click at [117, 75] on div "Client 1 Plan de relance Encours total Non-échu Échu Limite d’encours Délai moy…" at bounding box center [230, 116] width 419 height 150
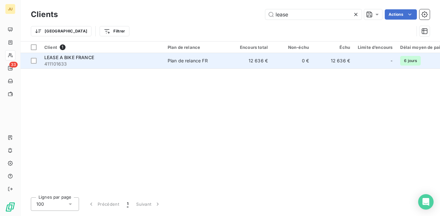
click at [115, 58] on div "LEASE A BIKE FRANCE" at bounding box center [101, 57] width 115 height 6
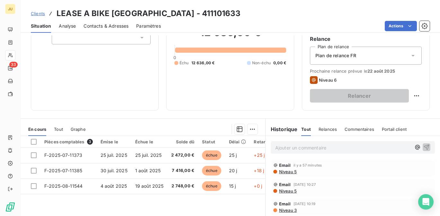
scroll to position [128, 0]
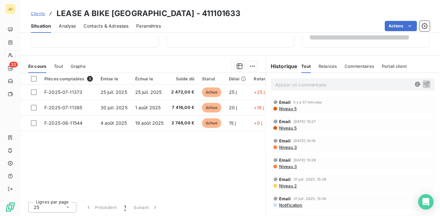
click at [37, 16] on span "Clients" at bounding box center [38, 13] width 14 height 5
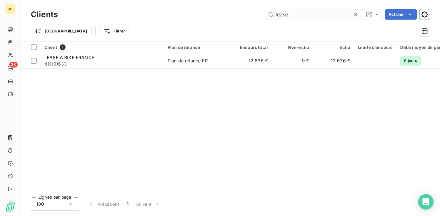
click at [282, 16] on input "lease" at bounding box center [313, 14] width 96 height 10
type input "telegr"
click at [192, 70] on div "Client 1 Plan de relance Encours total Non-échu Échu Limite d’encours Délai moy…" at bounding box center [230, 116] width 419 height 150
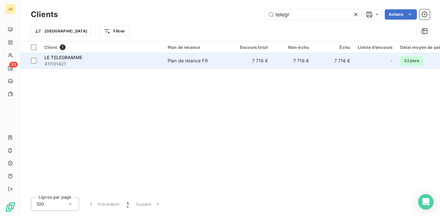
click at [192, 60] on div "Plan de relance FR" at bounding box center [187, 60] width 40 height 6
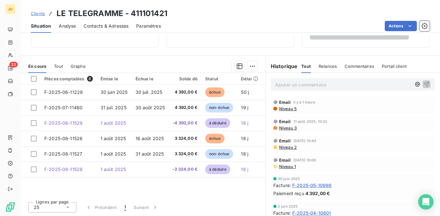
click at [41, 16] on link "Clients" at bounding box center [38, 13] width 14 height 6
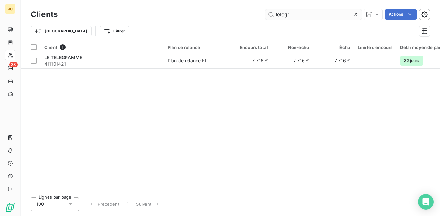
click at [294, 14] on input "telegr" at bounding box center [313, 14] width 96 height 10
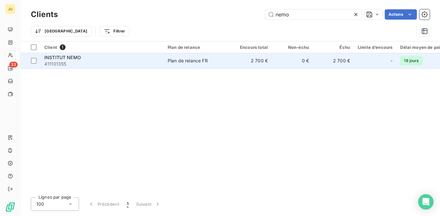
type input "nemo"
click at [127, 68] on td "INSTITUT NEMO 411101355" at bounding box center [101, 60] width 123 height 15
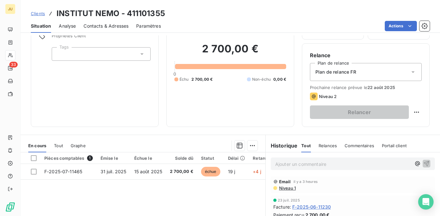
scroll to position [53, 0]
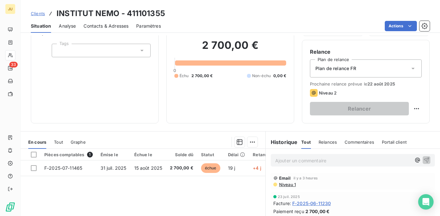
click at [41, 13] on span "Clients" at bounding box center [38, 13] width 14 height 5
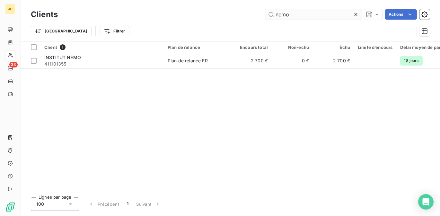
click at [287, 14] on input "nemo" at bounding box center [313, 14] width 96 height 10
click at [286, 14] on input "nemo" at bounding box center [313, 14] width 96 height 10
click at [284, 13] on input "nemo" at bounding box center [313, 14] width 96 height 10
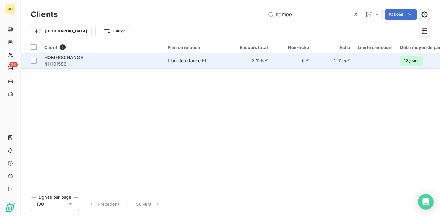
type input "homee"
click at [122, 68] on td "HOMEEXCHANGE 411101586" at bounding box center [101, 60] width 123 height 15
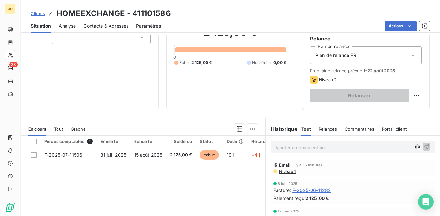
scroll to position [128, 0]
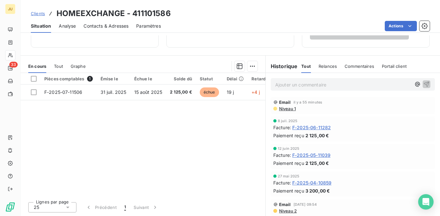
click at [33, 14] on span "Clients" at bounding box center [38, 13] width 14 height 5
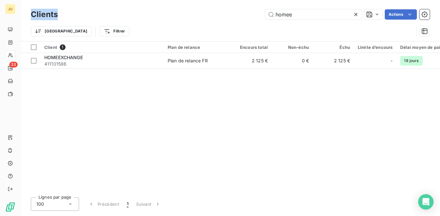
click at [33, 14] on h3 "Clients" at bounding box center [44, 15] width 27 height 12
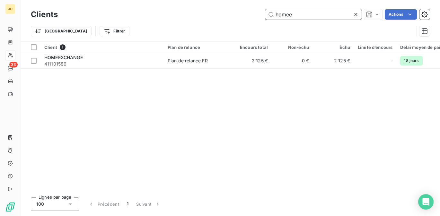
click at [280, 13] on input "homee" at bounding box center [313, 14] width 96 height 10
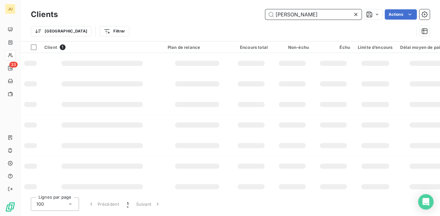
type input "[PERSON_NAME]"
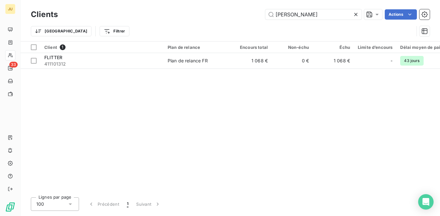
click at [212, 69] on div "Client 1 Plan de relance Encours total Non-échu Échu Limite d’encours Délai moy…" at bounding box center [230, 116] width 419 height 150
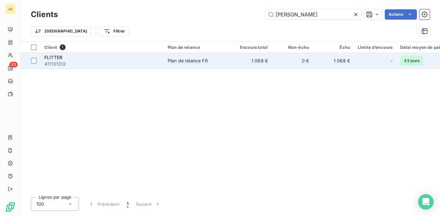
click at [212, 65] on td "Plan de relance FR" at bounding box center [197, 60] width 67 height 15
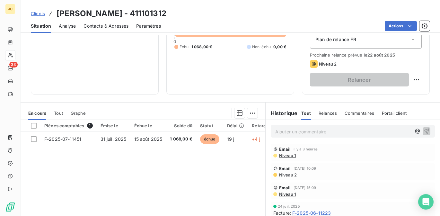
scroll to position [128, 0]
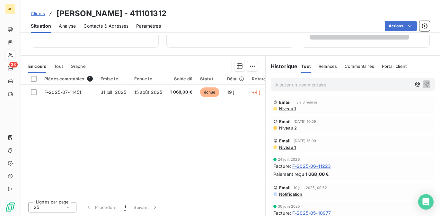
click at [37, 13] on span "Clients" at bounding box center [38, 13] width 14 height 5
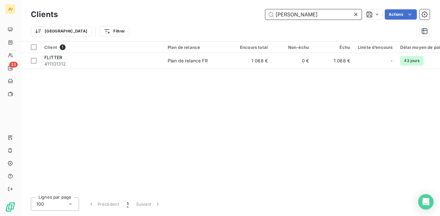
click at [278, 14] on input "[PERSON_NAME]" at bounding box center [313, 14] width 96 height 10
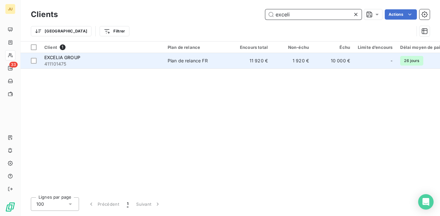
type input "exceli"
click at [149, 66] on span "411101475" at bounding box center [101, 64] width 115 height 6
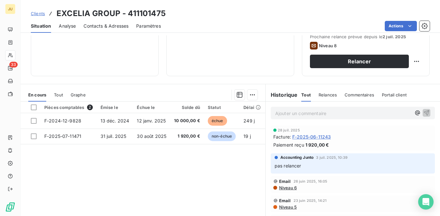
scroll to position [100, 0]
